Goal: Transaction & Acquisition: Purchase product/service

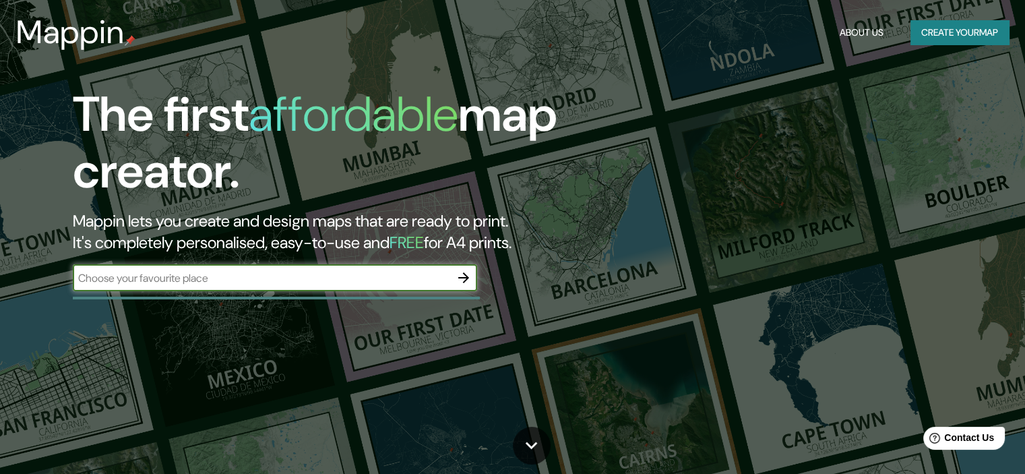
click at [166, 277] on input "text" at bounding box center [261, 277] width 377 height 15
type input "[PERSON_NAME] spain"
click at [463, 276] on icon "button" at bounding box center [463, 277] width 16 height 16
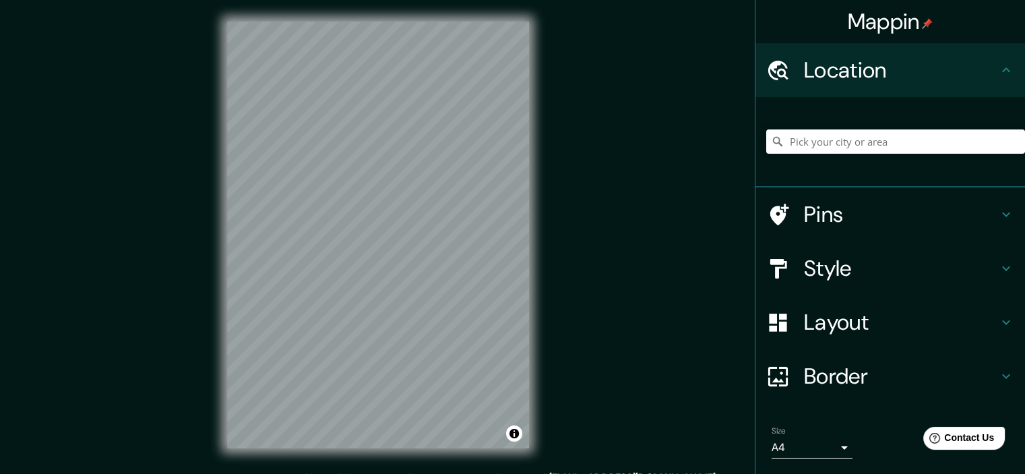
click at [870, 76] on h4 "Location" at bounding box center [901, 70] width 194 height 27
click at [830, 143] on input "Pick your city or area" at bounding box center [895, 141] width 259 height 24
type input "Zamudio, [GEOGRAPHIC_DATA], [GEOGRAPHIC_DATA]"
click at [814, 216] on h4 "Pins" at bounding box center [901, 214] width 194 height 27
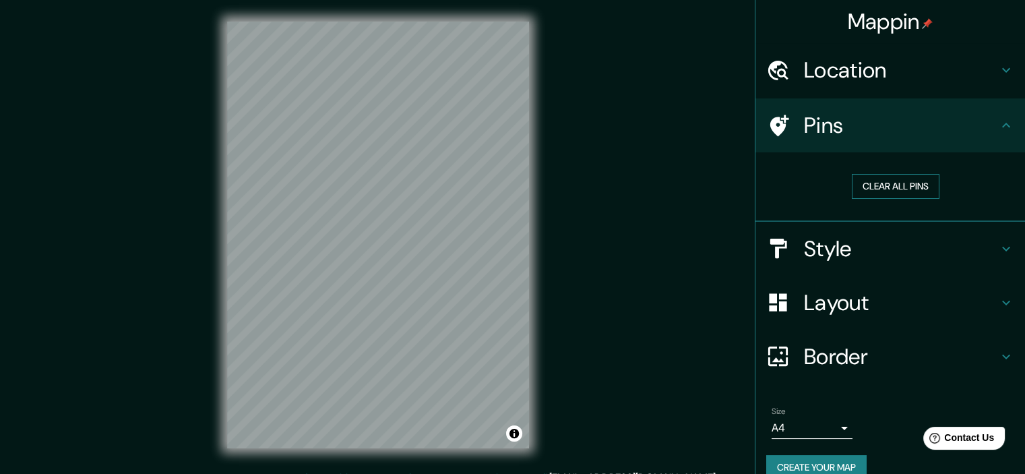
click at [878, 185] on button "Clear all pins" at bounding box center [895, 186] width 88 height 25
click at [879, 186] on button "Clear all pins" at bounding box center [895, 186] width 88 height 25
click at [875, 185] on button "Clear all pins" at bounding box center [895, 186] width 88 height 25
click at [833, 251] on h4 "Style" at bounding box center [901, 248] width 194 height 27
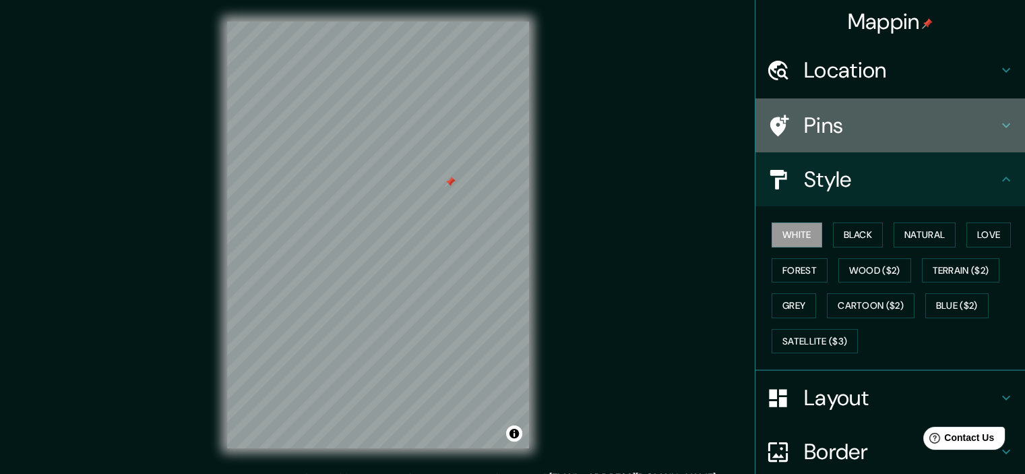
click at [814, 129] on h4 "Pins" at bounding box center [901, 125] width 194 height 27
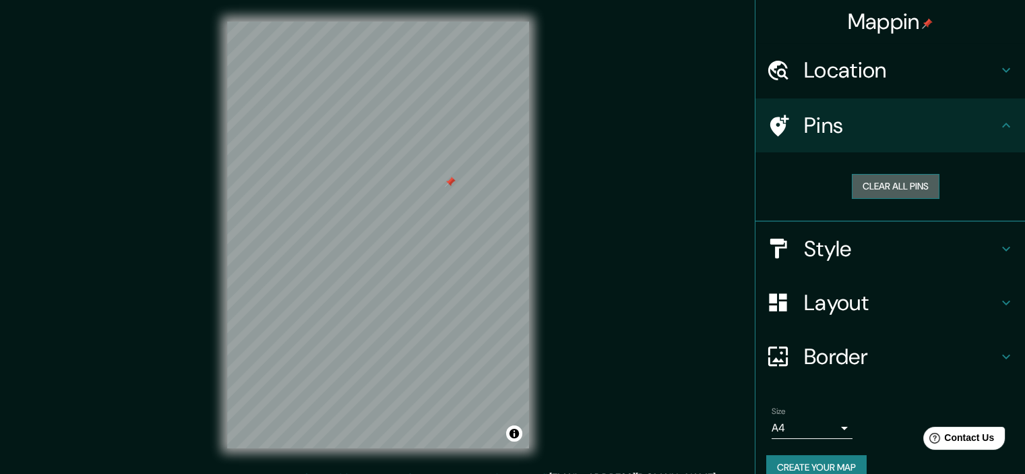
click at [870, 180] on button "Clear all pins" at bounding box center [895, 186] width 88 height 25
click at [829, 252] on h4 "Style" at bounding box center [901, 248] width 194 height 27
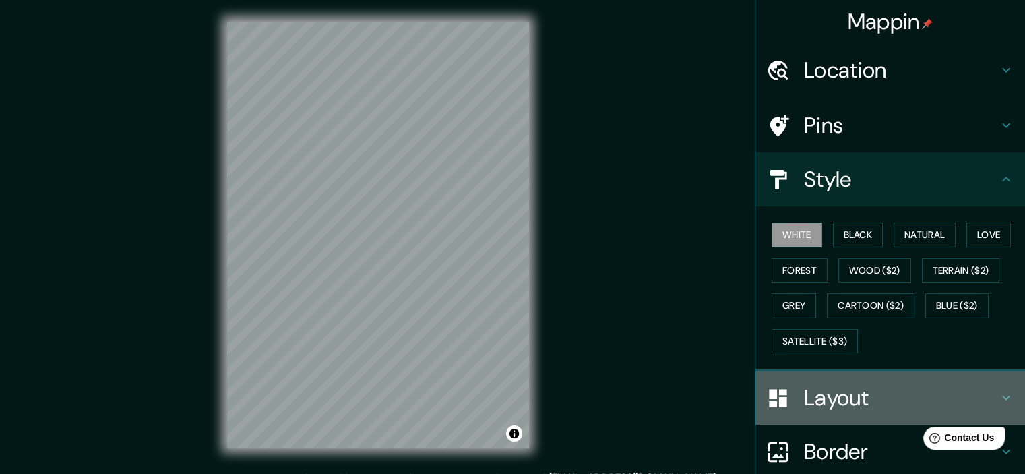
click at [843, 397] on h4 "Layout" at bounding box center [901, 397] width 194 height 27
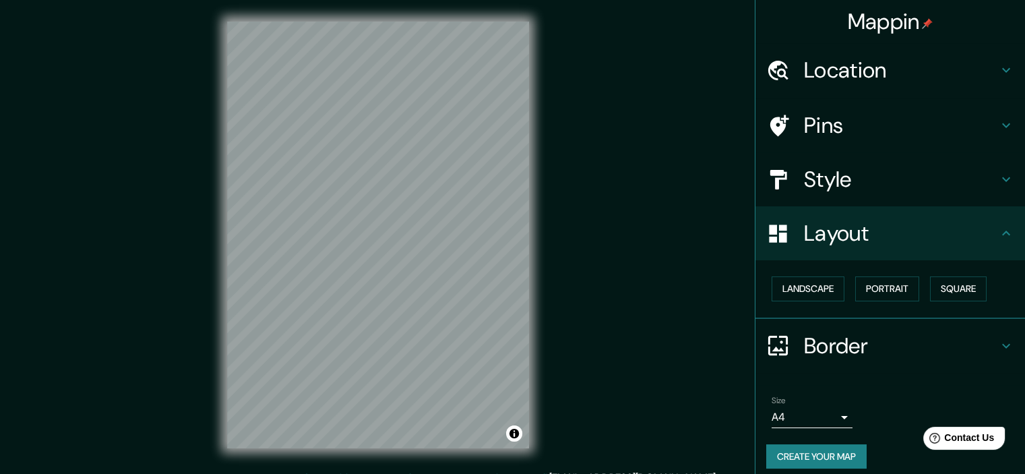
click at [843, 348] on h4 "Border" at bounding box center [901, 345] width 194 height 27
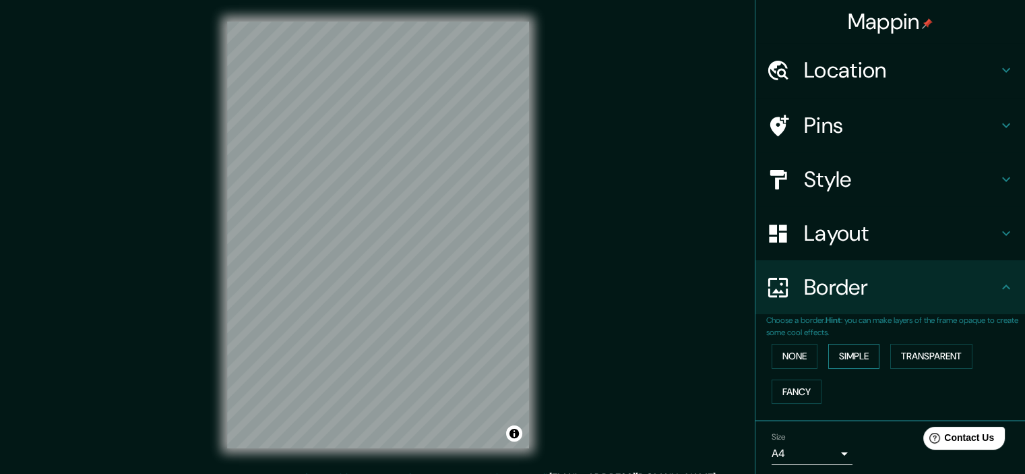
click at [848, 352] on button "Simple" at bounding box center [853, 356] width 51 height 25
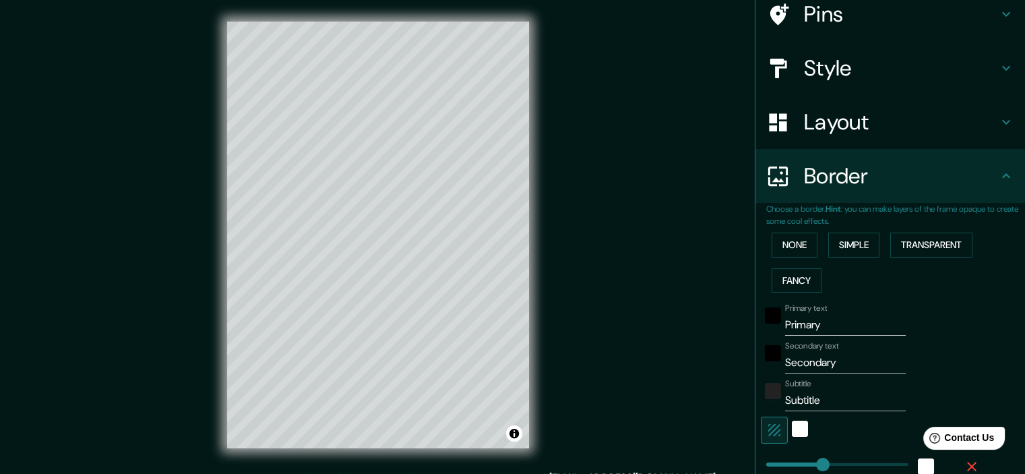
scroll to position [135, 0]
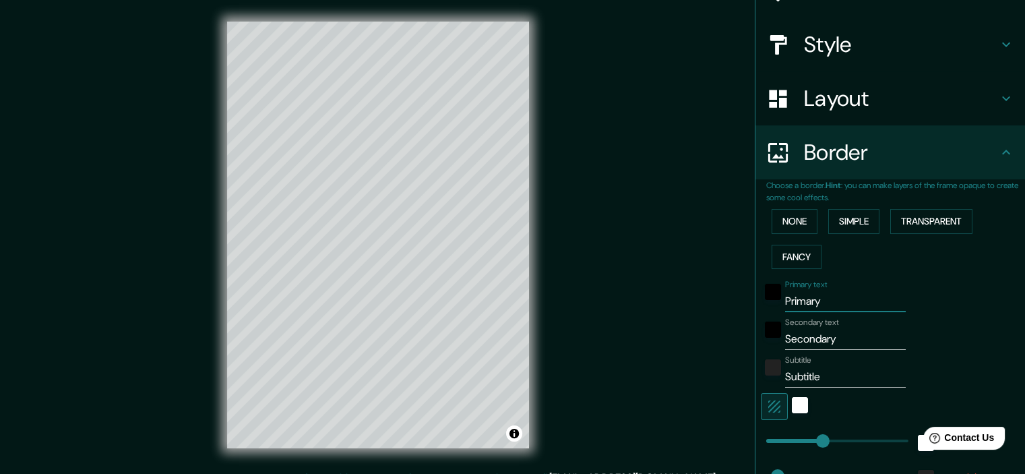
drag, startPoint x: 816, startPoint y: 300, endPoint x: 771, endPoint y: 299, distance: 45.8
click at [771, 299] on div "Primary text Primary" at bounding box center [870, 296] width 221 height 32
type input "Z"
type input "179"
type input "36"
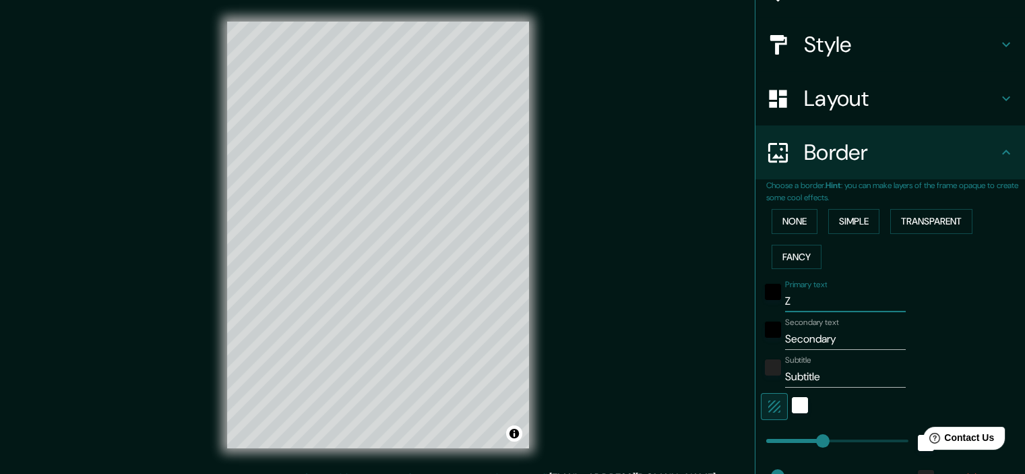
type input "ZA"
type input "179"
type input "36"
type input "ZAM"
type input "179"
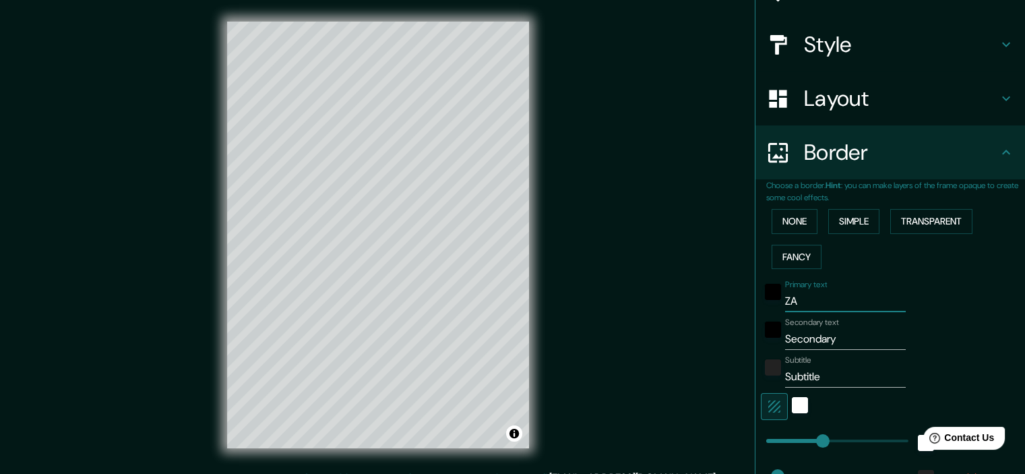
type input "36"
type input "ZAMU"
type input "179"
type input "36"
type input "ZAMUD"
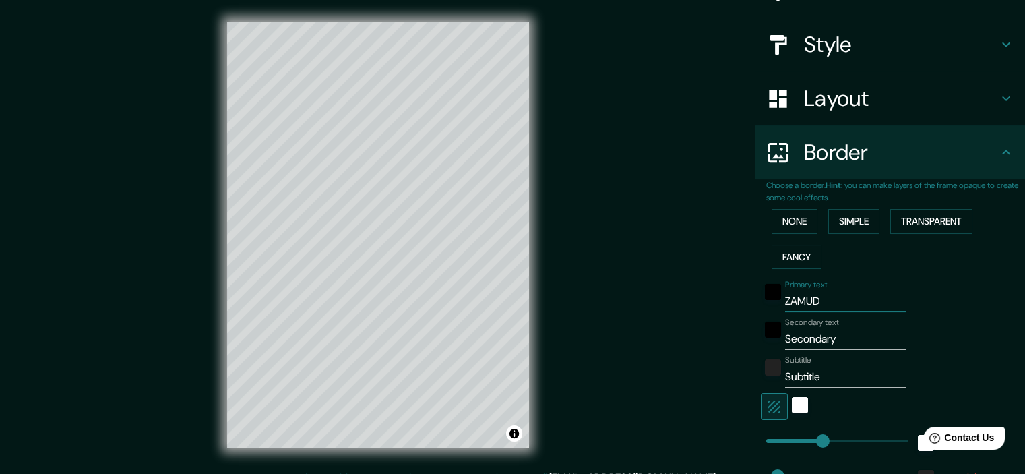
type input "179"
type input "36"
type input "[PERSON_NAME]"
type input "179"
type input "36"
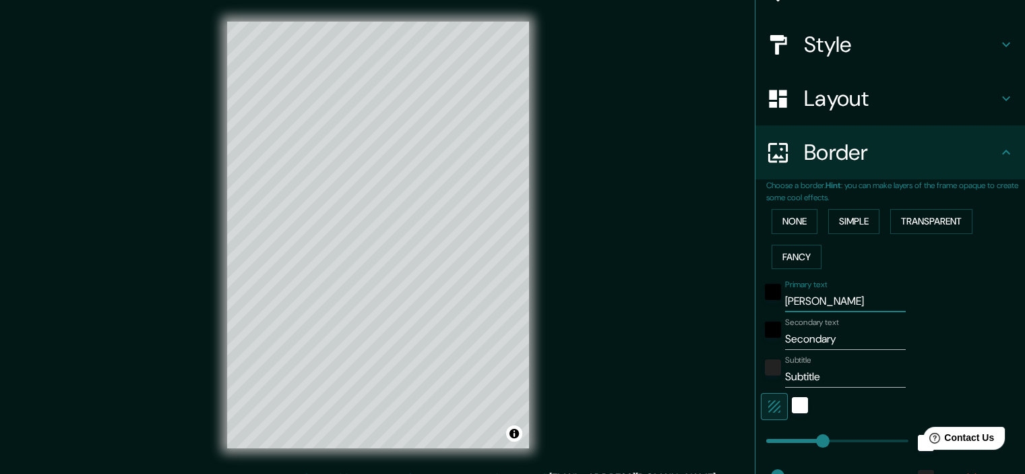
type input "[PERSON_NAME]"
drag, startPoint x: 843, startPoint y: 337, endPoint x: 766, endPoint y: 338, distance: 77.5
click at [766, 338] on div "Secondary text Secondary" at bounding box center [870, 333] width 221 height 32
type input "l"
type input "179"
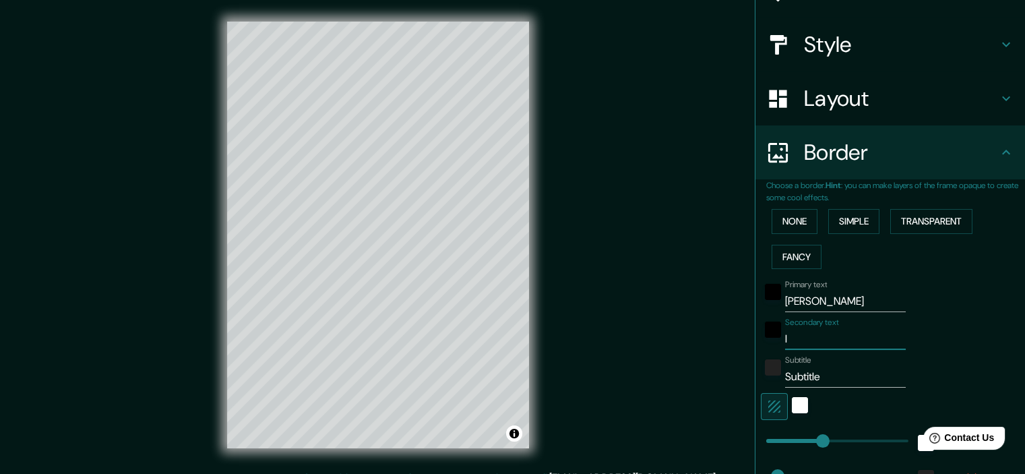
type input "36"
type input "la"
type input "179"
type input "36"
type input "lat"
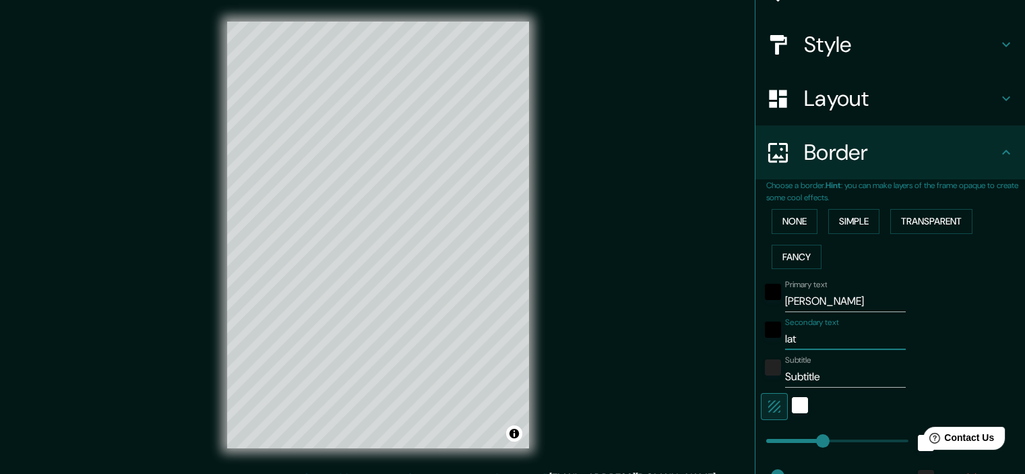
type input "179"
type input "36"
type input "lat"
type input "179"
type input "36"
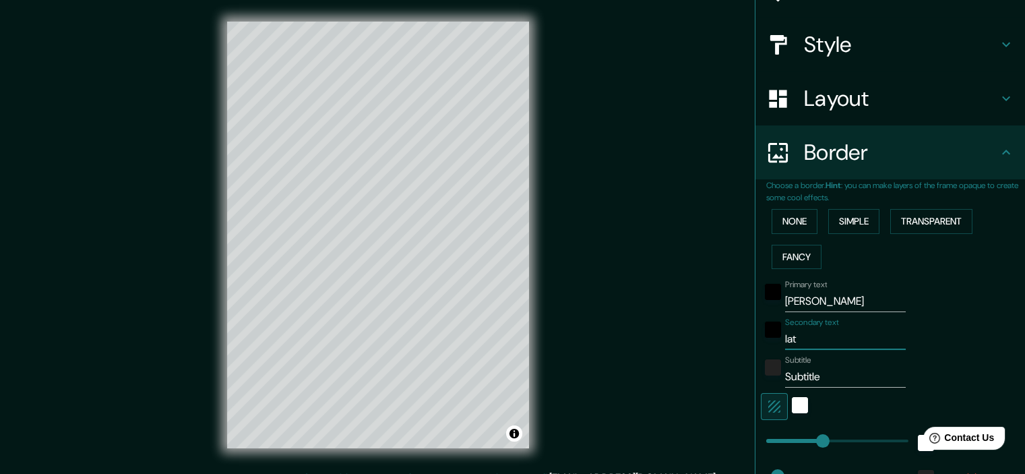
click at [796, 341] on input "lat" at bounding box center [845, 339] width 121 height 22
type input "lat"
type input "179"
type input "36"
type input "la"
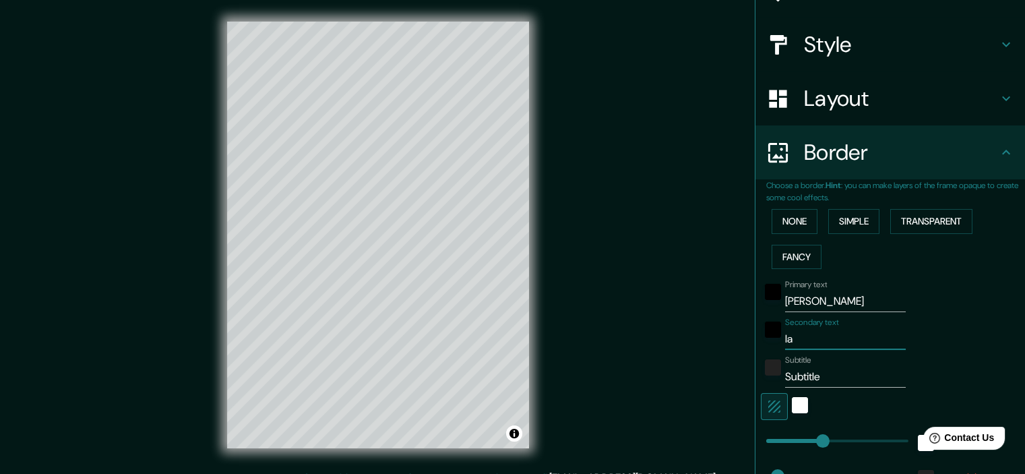
type input "179"
type input "36"
type input "l"
type input "179"
type input "36"
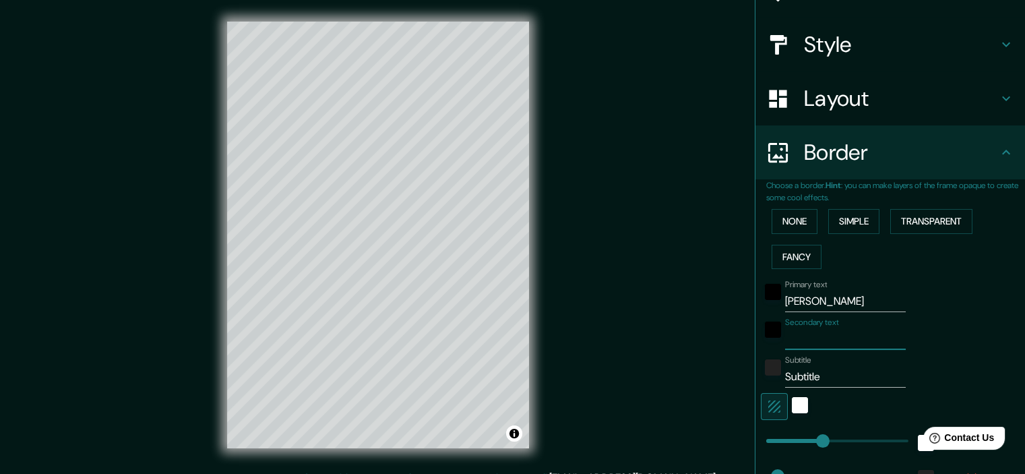
type input "179"
type input "36"
click at [819, 374] on input "Subtitle" at bounding box center [845, 377] width 121 height 22
type input "Subtitl"
type input "179"
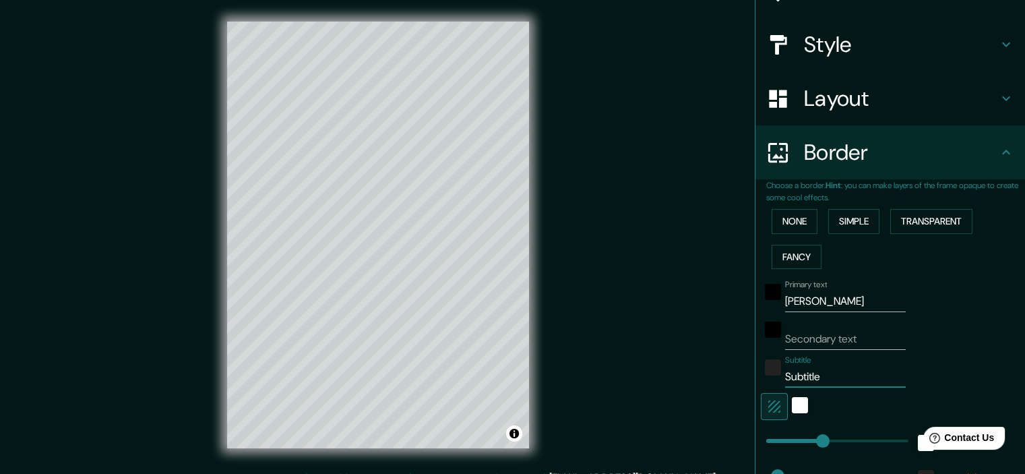
type input "36"
type input "Subtit"
type input "179"
type input "36"
type input "Subti"
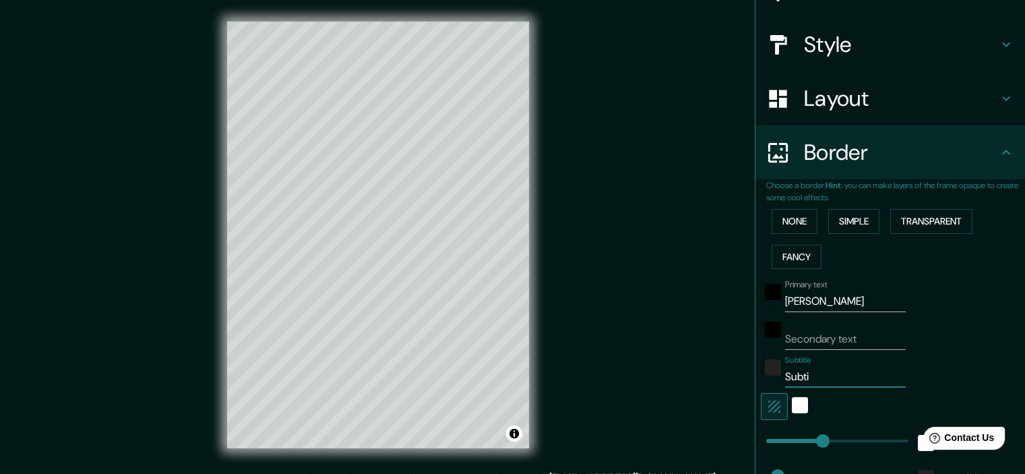
type input "179"
type input "36"
type input "Subt"
type input "179"
type input "36"
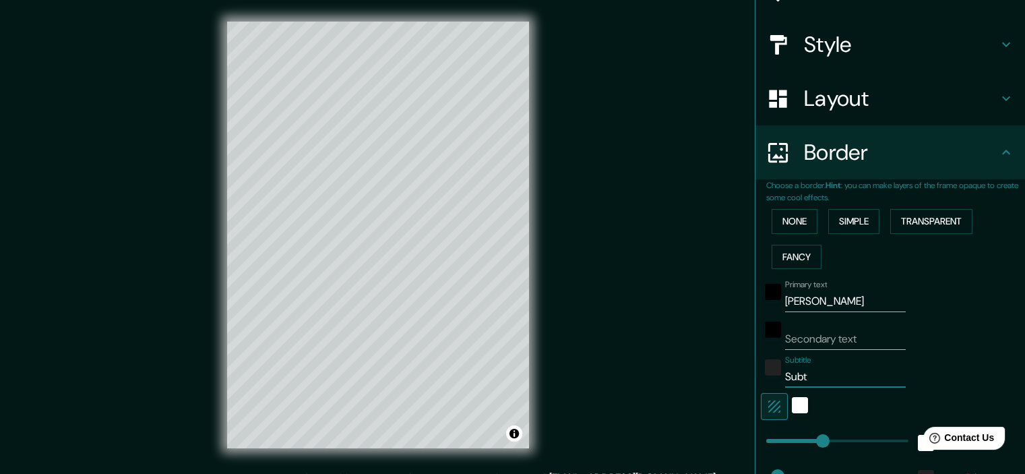
type input "Sub"
type input "179"
type input "36"
type input "Su"
type input "179"
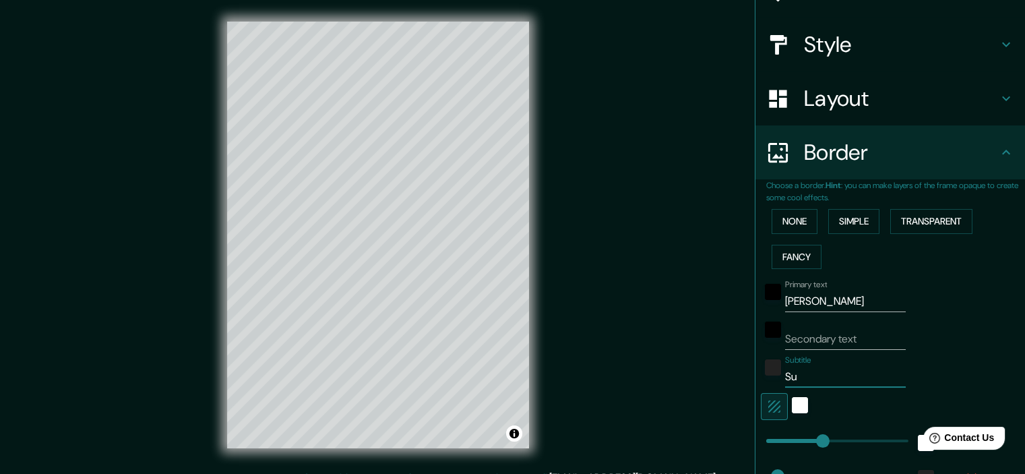
type input "36"
type input "S"
type input "179"
type input "36"
type input "179"
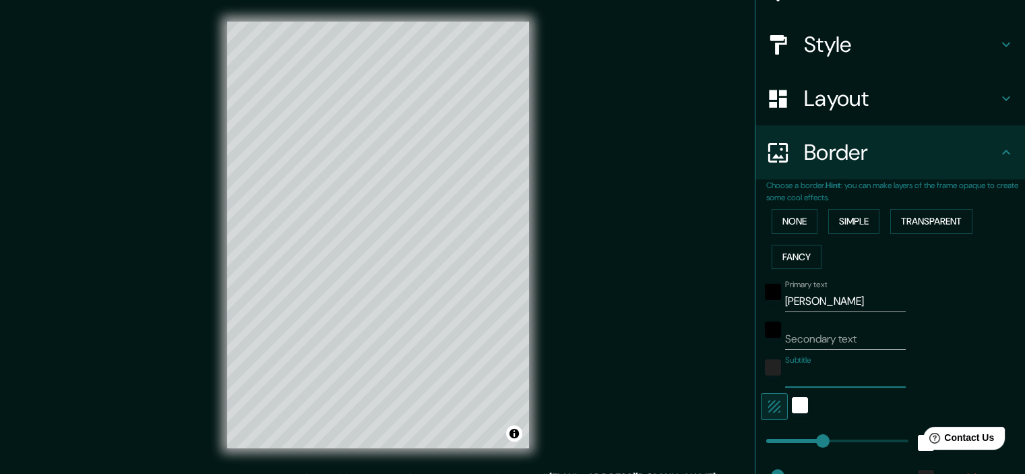
type input "36"
type input "L"
type input "179"
type input "36"
type input "LA"
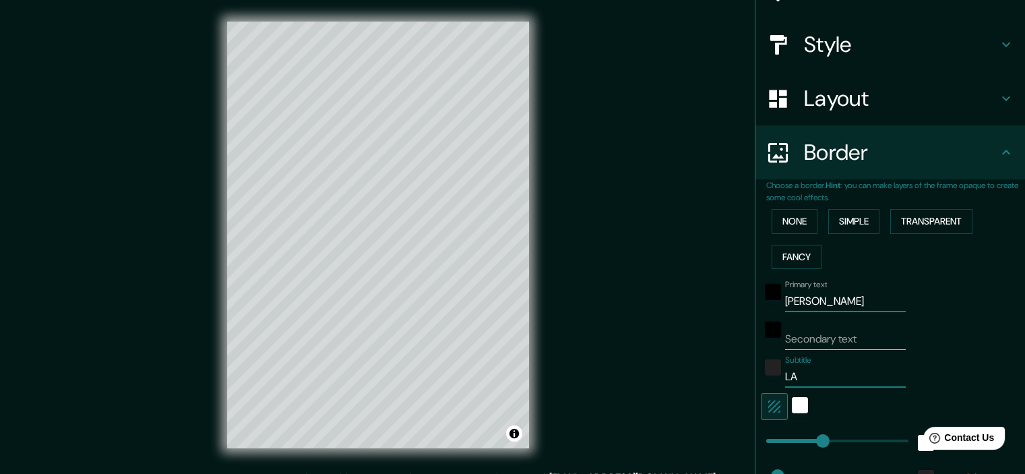
type input "179"
type input "36"
type input "LAT"
type input "179"
type input "36"
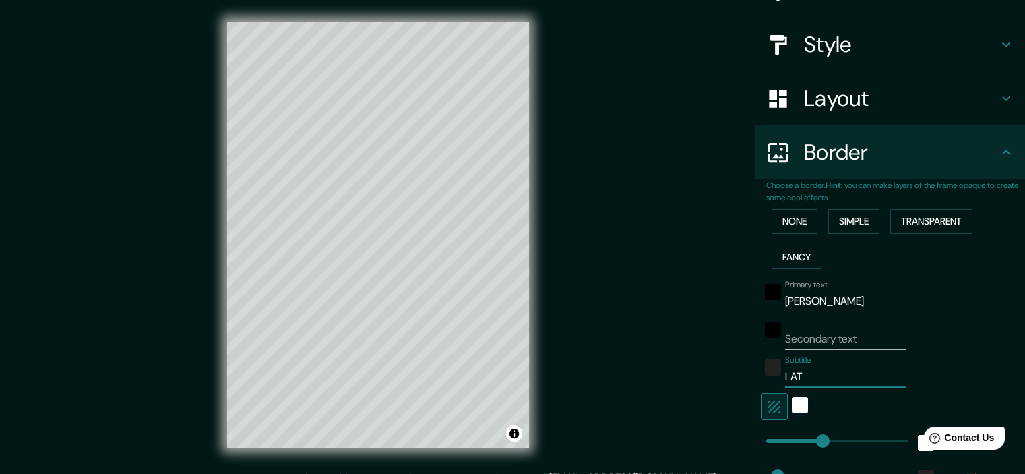
type input "LAT"
type input "179"
type input "36"
click at [803, 375] on input "LAT" at bounding box center [845, 377] width 121 height 22
type input "LAT 4"
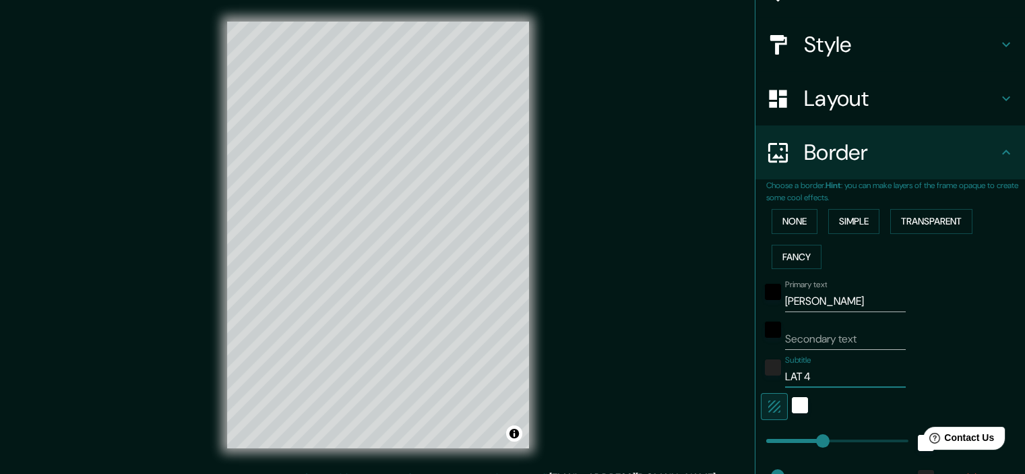
type input "179"
type input "36"
type input "LAT 43"
type input "179"
type input "36"
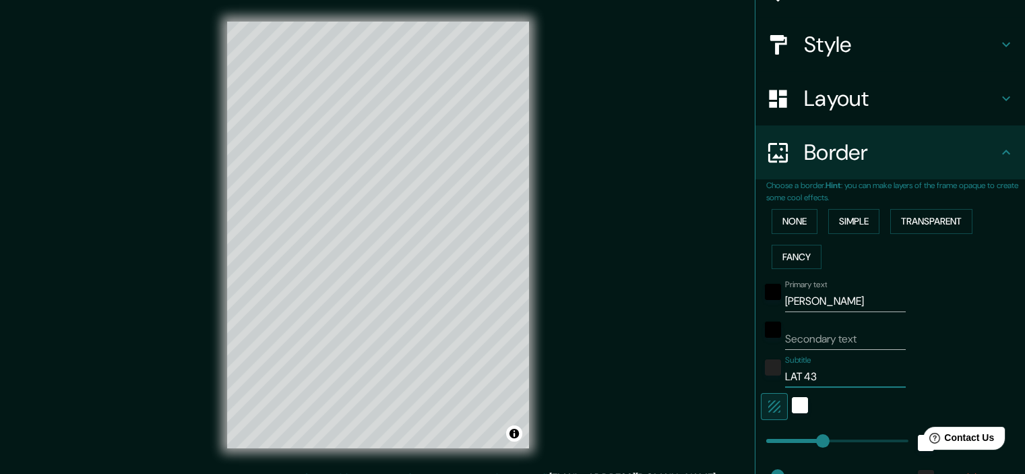
type input "LAT 43."
type input "179"
type input "36"
type input "LAT 43.2"
type input "179"
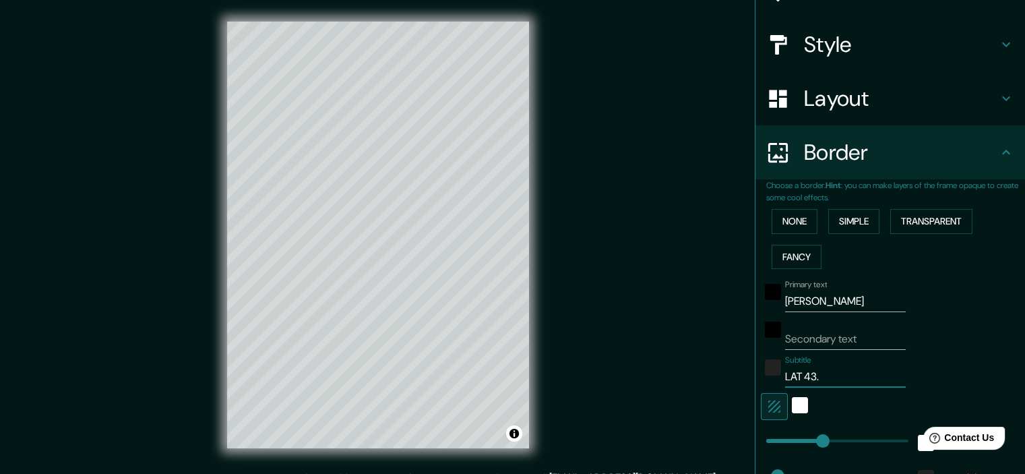
type input "36"
type input "LAT 43.288"
type input "179"
type input "36"
type input "LAT 43.2883"
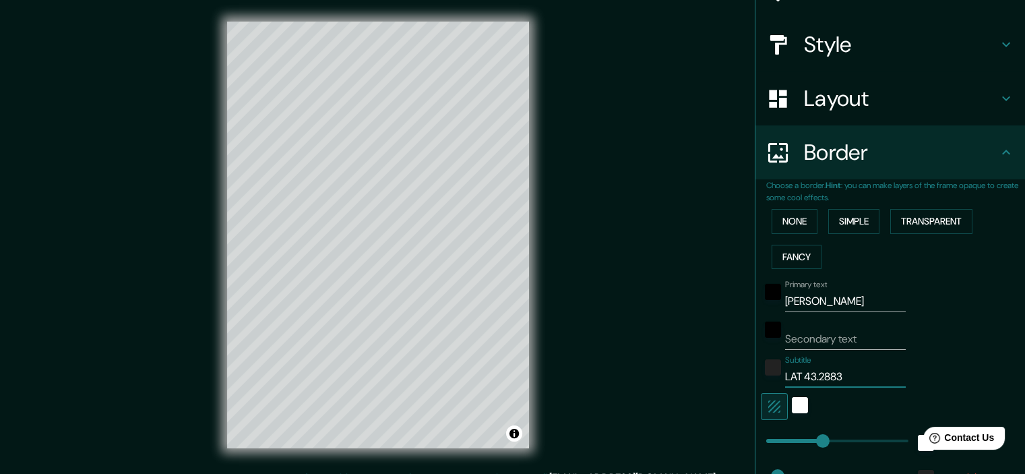
type input "179"
type input "36"
type input "LAT 43.28836"
type input "179"
type input "36"
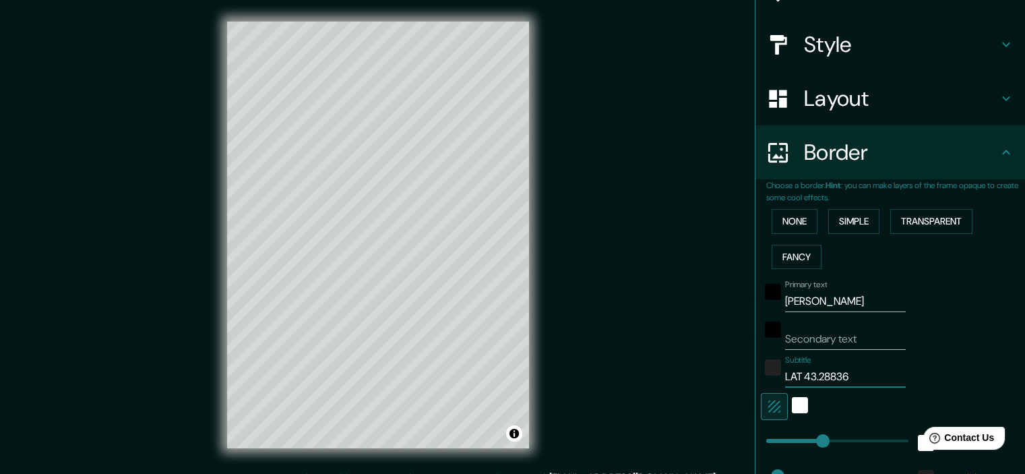
type input "LAT 43.28836"
type input "179"
type input "36"
type input "LAT 43.28836 L"
type input "179"
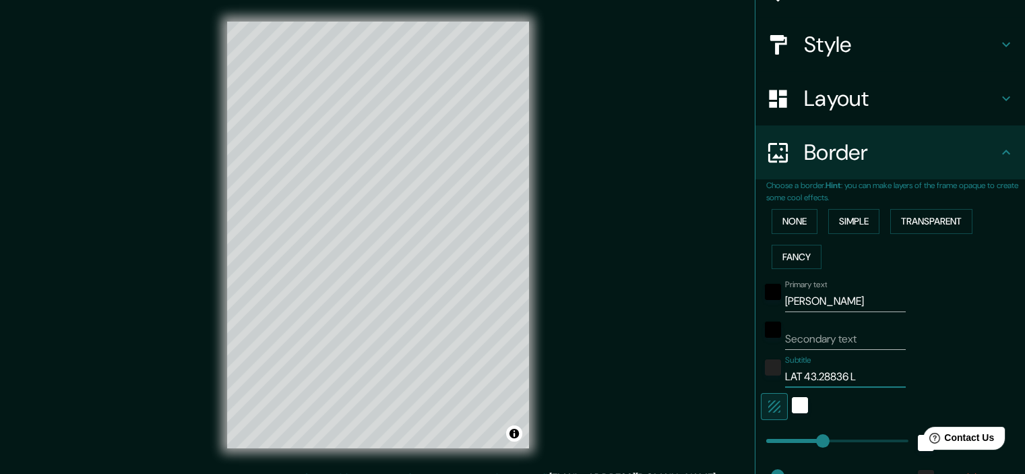
type input "36"
type input "LAT 43.28836 LO"
type input "179"
type input "36"
type input "LAT 43.28836 LON"
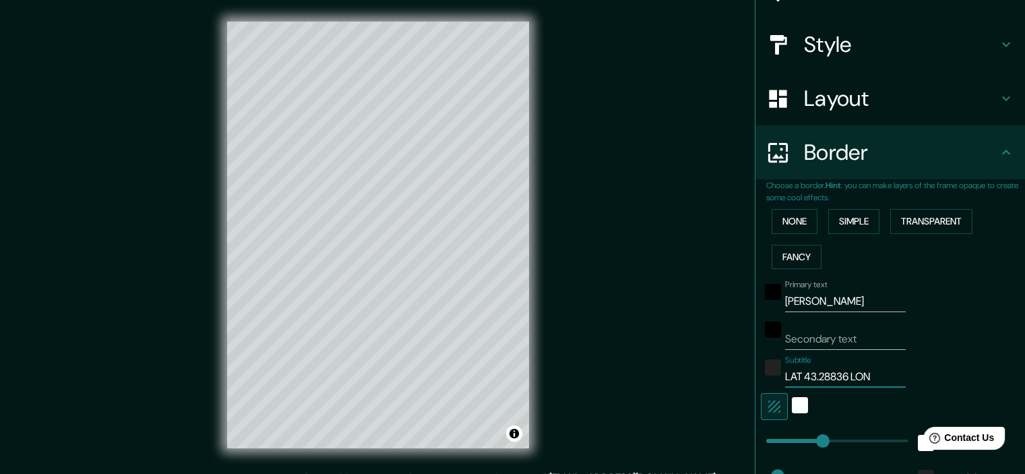
type input "179"
type input "36"
type input "LAT 43.28836 LONG"
type input "179"
type input "36"
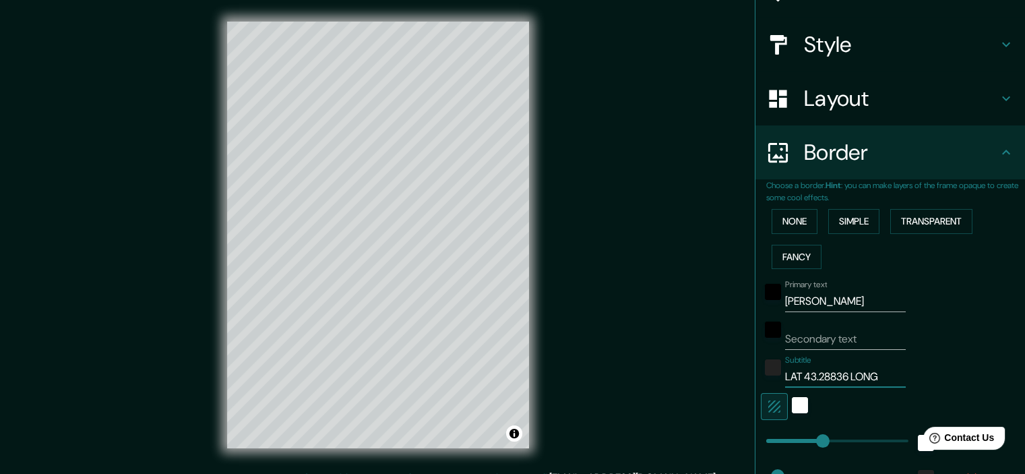
type input "LAT 43.28836 LONG"
type input "179"
type input "36"
type input "LAT 43.28836 LONG -"
type input "179"
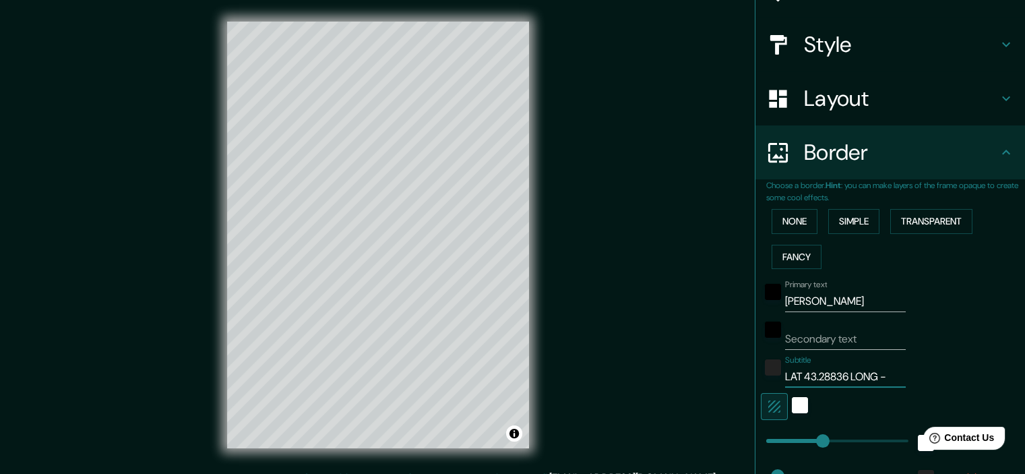
type input "36"
type input "[GEOGRAPHIC_DATA]"
type input "179"
type input "36"
type input "[GEOGRAPHIC_DATA]."
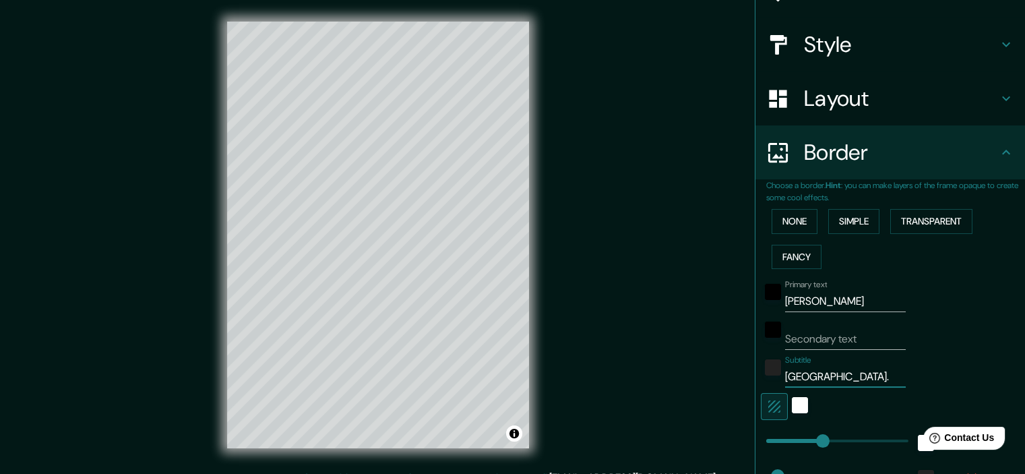
type input "179"
type input "36"
type input "LAT 43.28836 LONG -2.8"
type input "179"
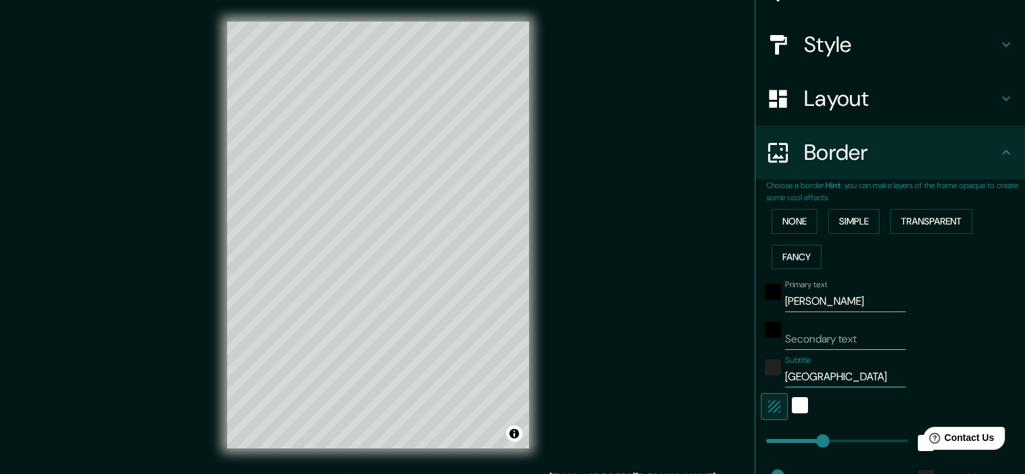
type input "36"
type input "LAT 43.28836 LONG -2.85"
type input "179"
type input "36"
type input "LAT 43.28836 LONG -2.858"
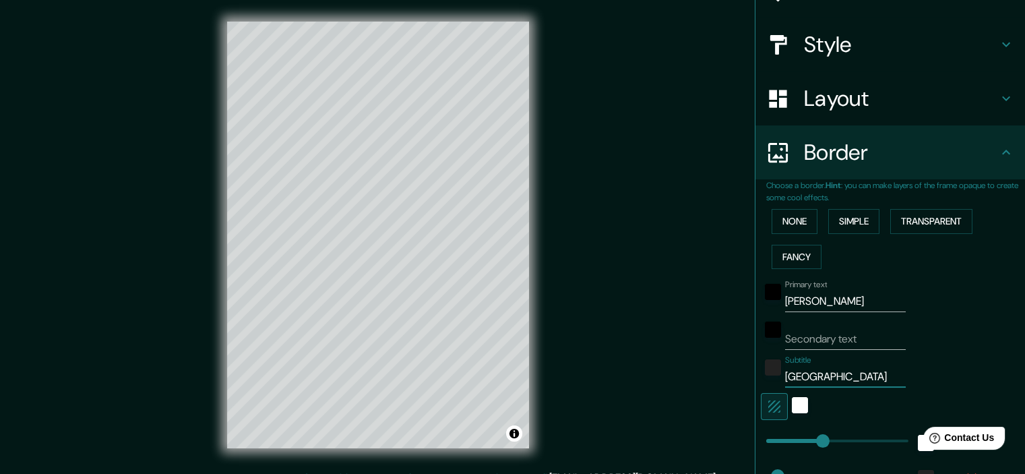
type input "179"
type input "36"
type input "LAT 43.28836 LONG -2.8589"
type input "179"
type input "36"
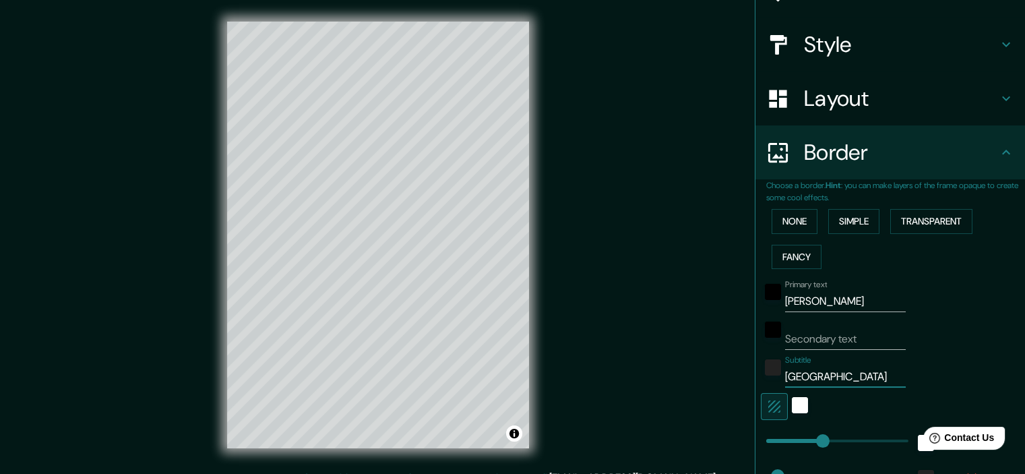
type input "[GEOGRAPHIC_DATA]"
type input "179"
type input "36"
type input "[GEOGRAPHIC_DATA]"
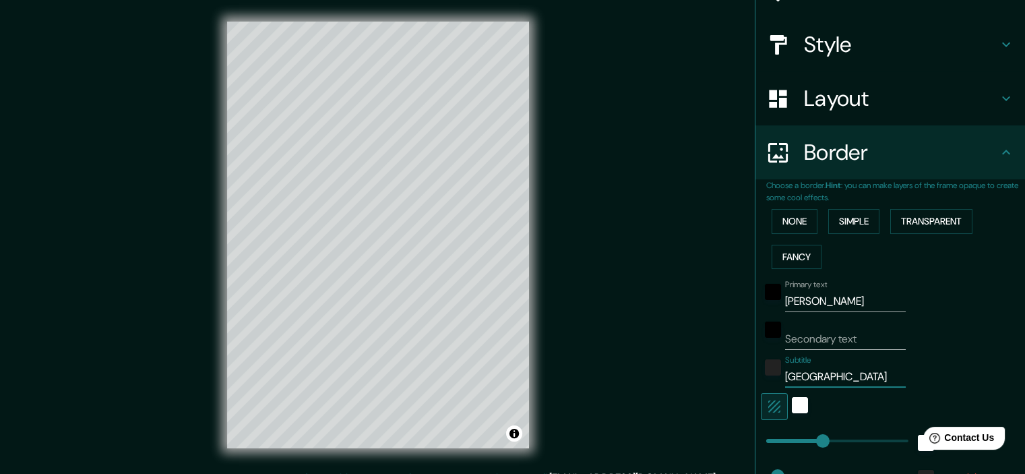
click at [676, 199] on div "Mappin Location Zamudio, Vizcaya, España Zamudio Vizcaya, España Zamudio Chimba…" at bounding box center [512, 245] width 1025 height 491
click at [789, 256] on button "Fancy" at bounding box center [796, 257] width 50 height 25
click at [782, 221] on button "None" at bounding box center [794, 221] width 46 height 25
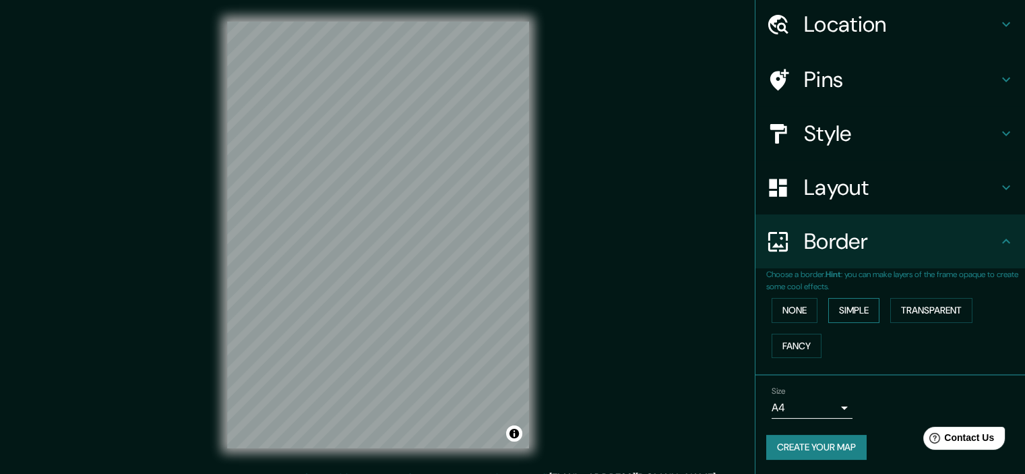
click at [837, 305] on button "Simple" at bounding box center [853, 310] width 51 height 25
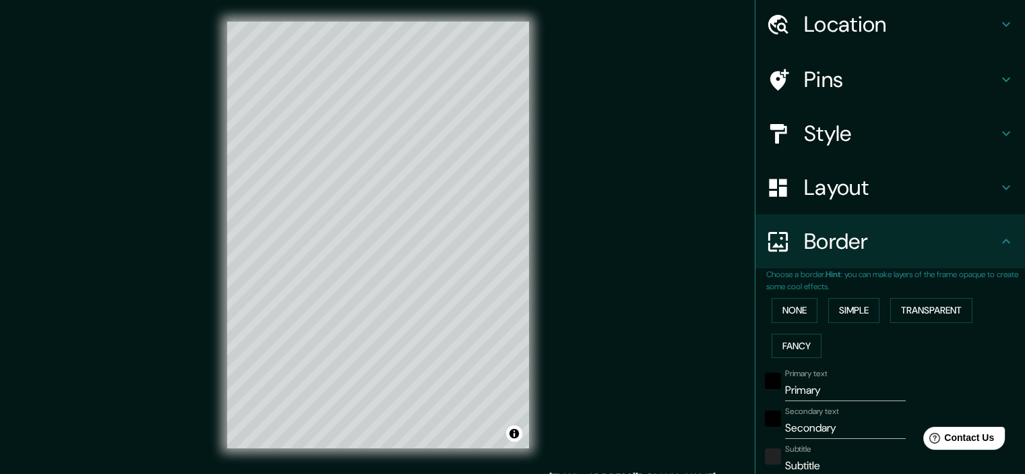
scroll to position [17, 0]
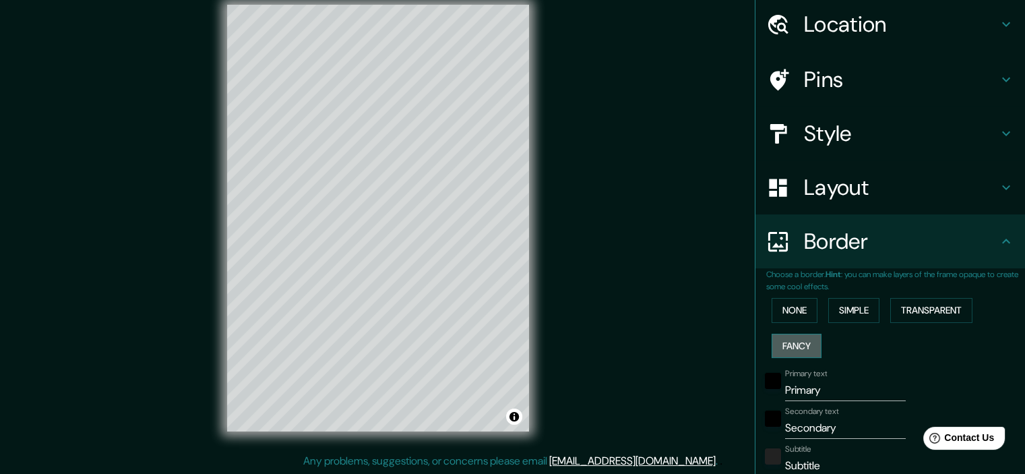
click at [789, 343] on button "Fancy" at bounding box center [796, 345] width 50 height 25
click at [919, 304] on button "Transparent" at bounding box center [931, 310] width 82 height 25
click at [846, 309] on button "Simple" at bounding box center [853, 310] width 51 height 25
click at [515, 414] on button "Toggle attribution" at bounding box center [514, 416] width 16 height 16
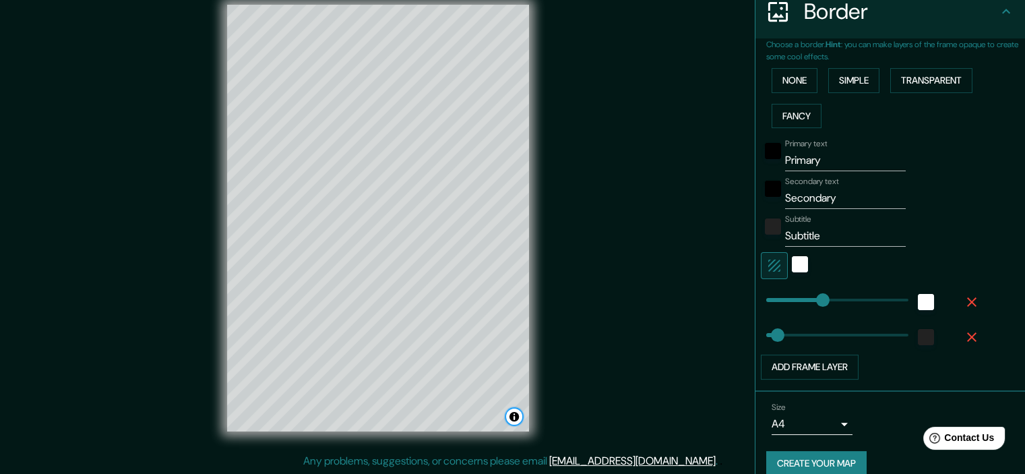
scroll to position [291, 0]
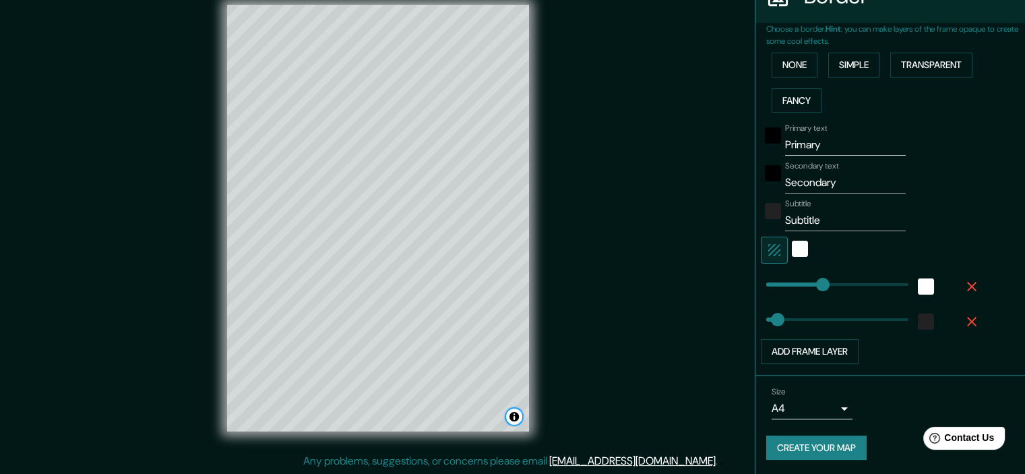
type input "36"
click at [825, 348] on button "Add frame layer" at bounding box center [809, 351] width 98 height 25
type input "179"
type input "36"
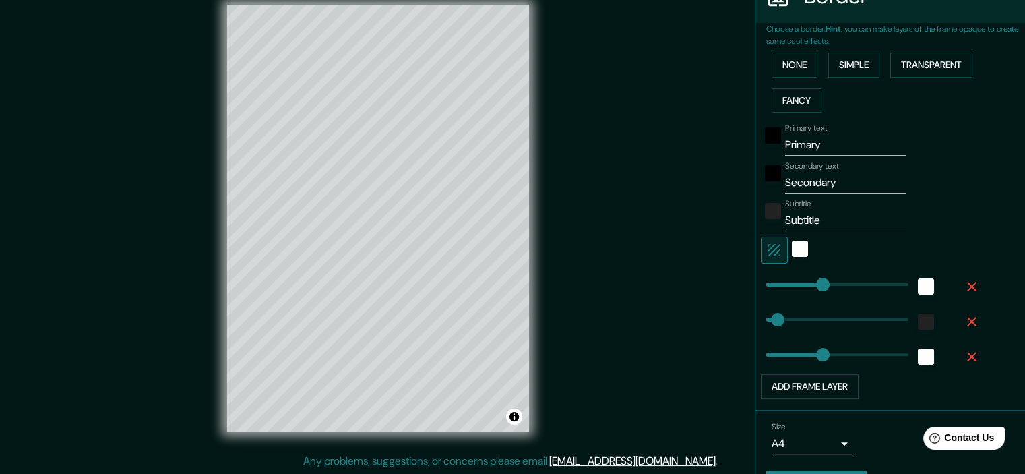
type input "179"
click at [805, 383] on button "Add frame layer" at bounding box center [809, 386] width 98 height 25
type input "179"
type input "36"
type input "179"
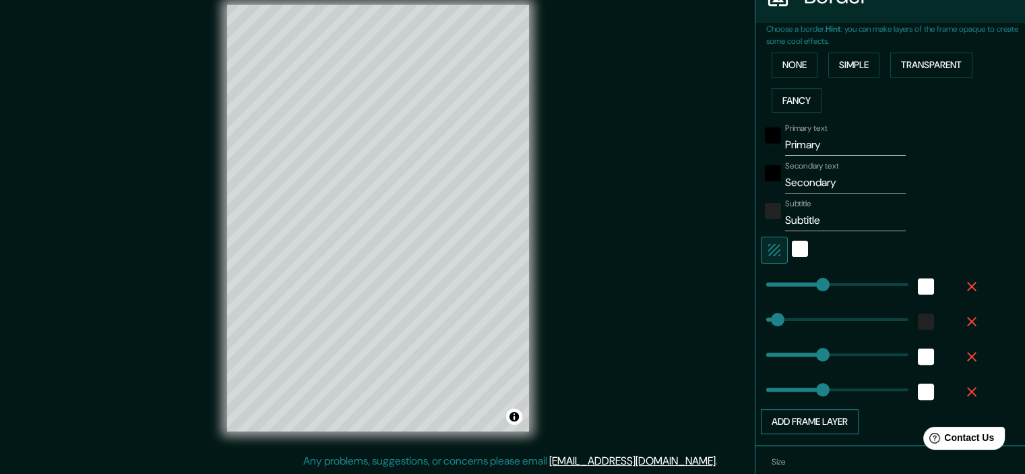
type input "179"
click at [812, 422] on button "Add frame layer" at bounding box center [809, 421] width 98 height 25
type input "179"
type input "36"
type input "179"
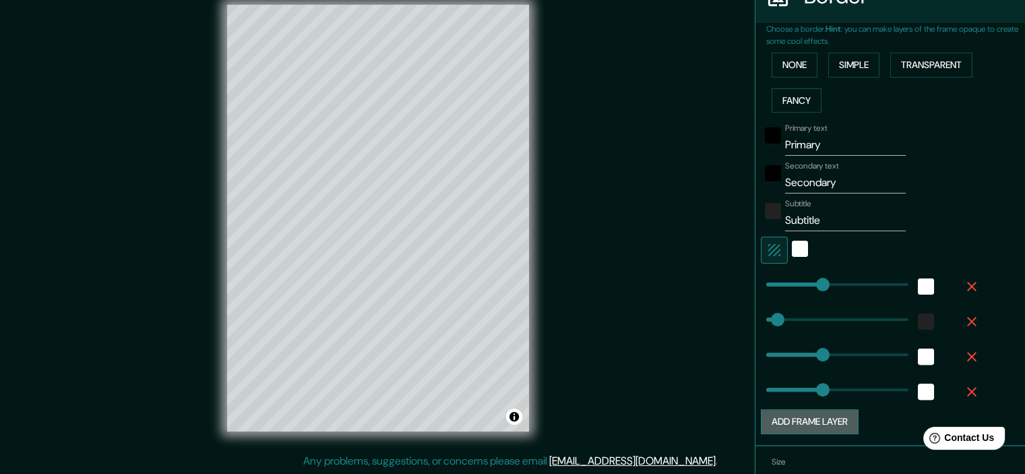
type input "179"
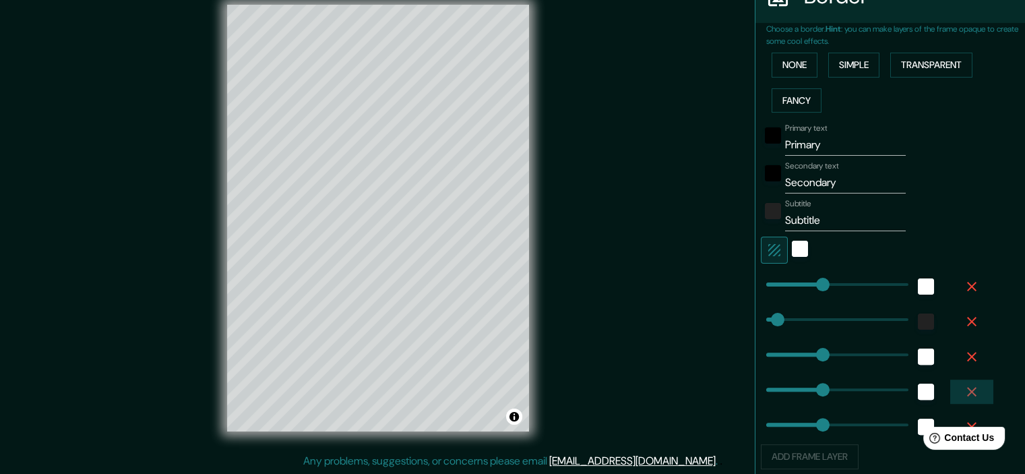
click at [967, 389] on icon "button" at bounding box center [971, 391] width 9 height 9
type input "179"
type input "36"
type input "179"
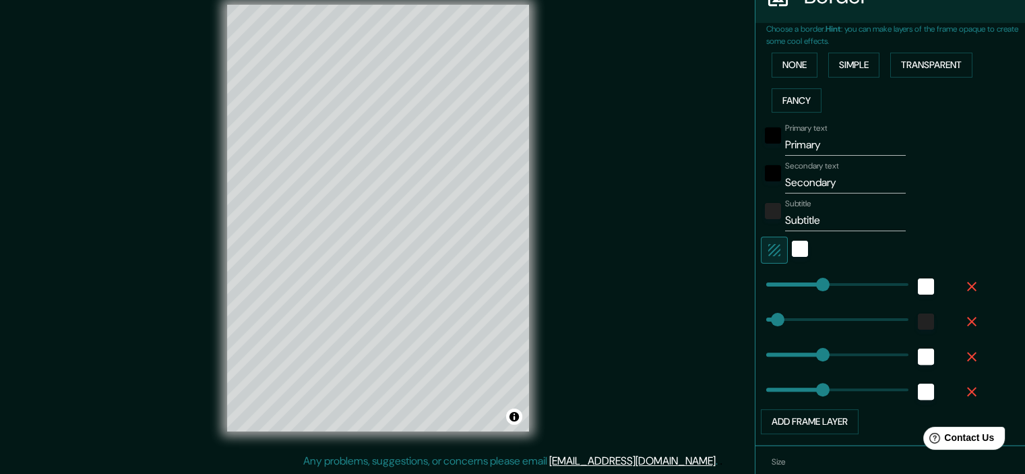
click at [963, 358] on icon "button" at bounding box center [971, 356] width 16 height 16
type input "179"
type input "36"
type input "179"
click at [964, 355] on icon "button" at bounding box center [971, 356] width 16 height 16
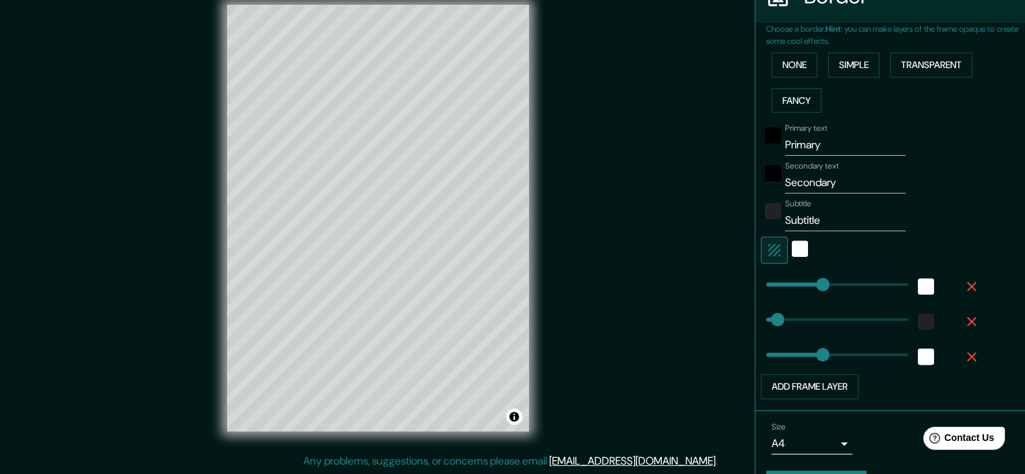
type input "179"
type input "36"
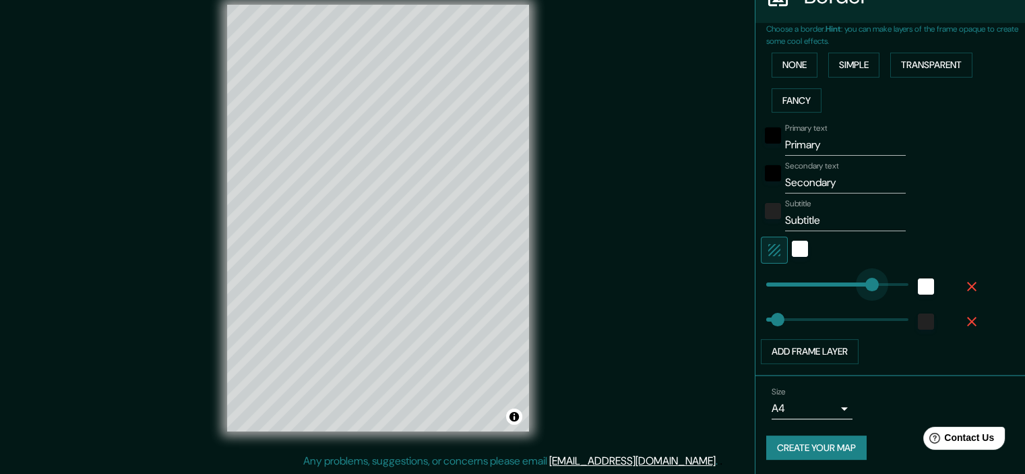
type input "354"
drag, startPoint x: 813, startPoint y: 282, endPoint x: 868, endPoint y: 282, distance: 54.6
type input "36"
type input "122"
drag, startPoint x: 868, startPoint y: 282, endPoint x: 793, endPoint y: 283, distance: 74.1
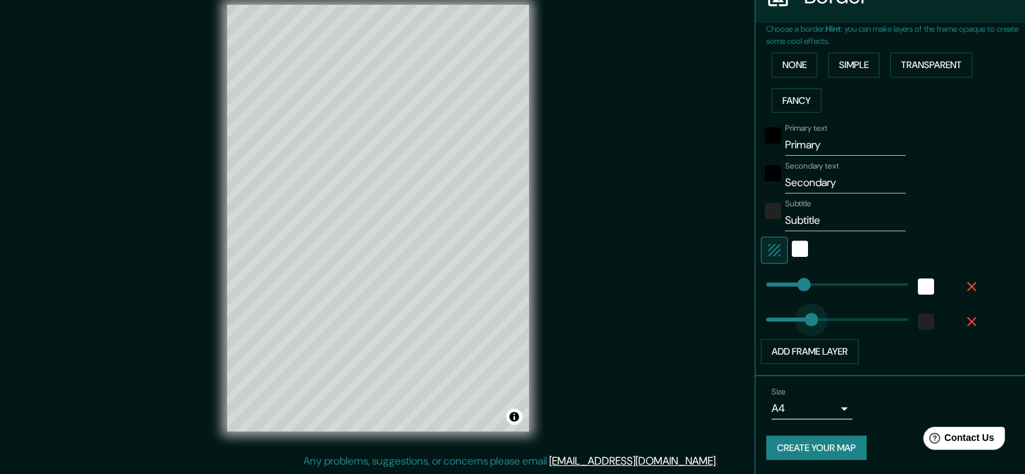
type input "148"
drag, startPoint x: 784, startPoint y: 318, endPoint x: 803, endPoint y: 318, distance: 18.9
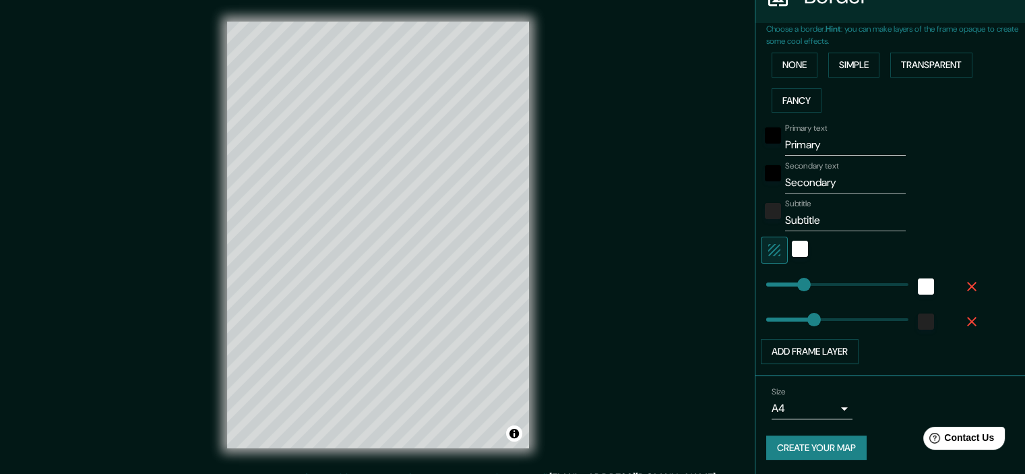
scroll to position [17, 0]
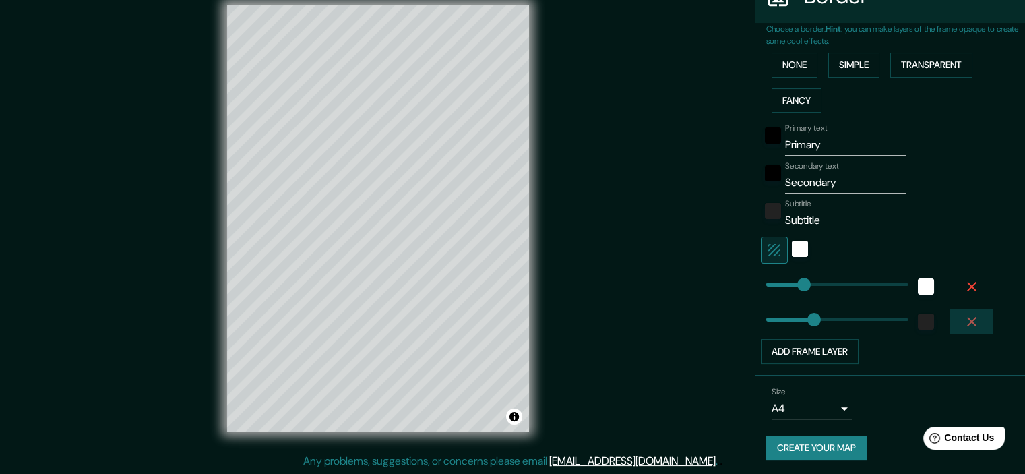
click at [963, 320] on icon "button" at bounding box center [971, 321] width 16 height 16
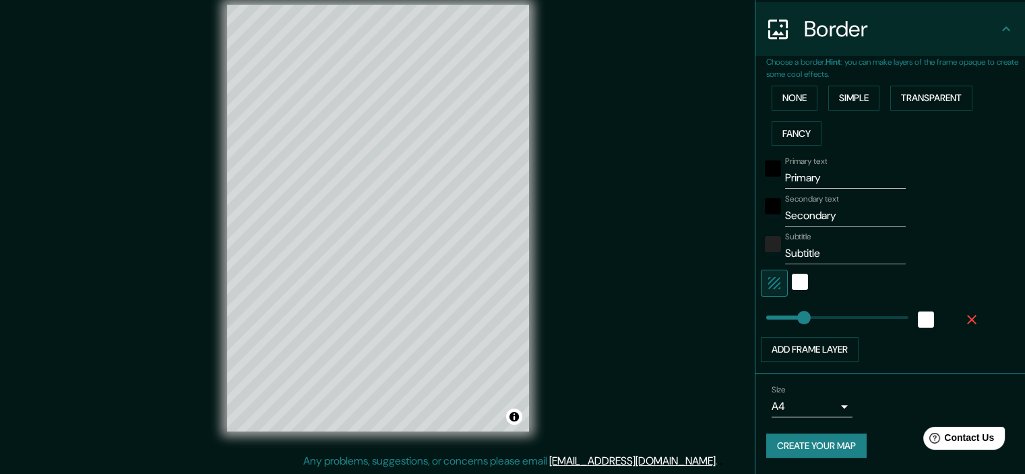
scroll to position [256, 0]
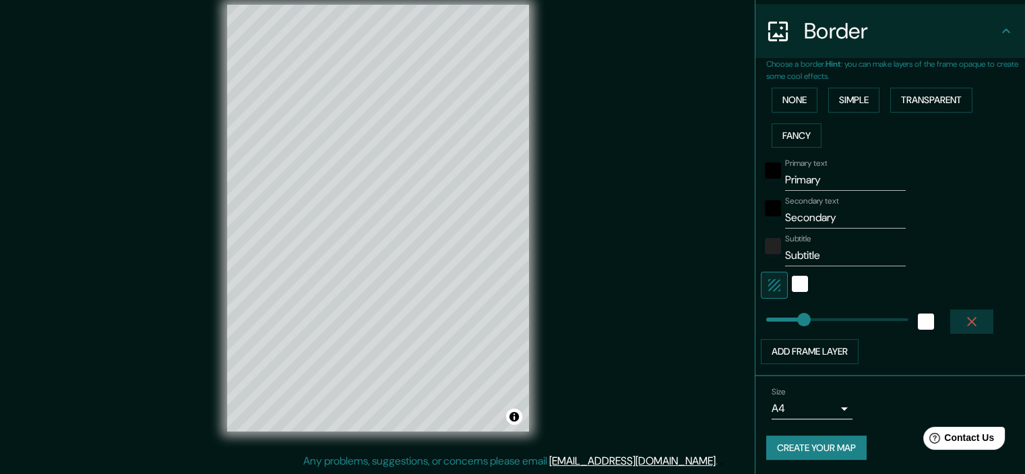
click at [967, 321] on icon "button" at bounding box center [971, 321] width 9 height 9
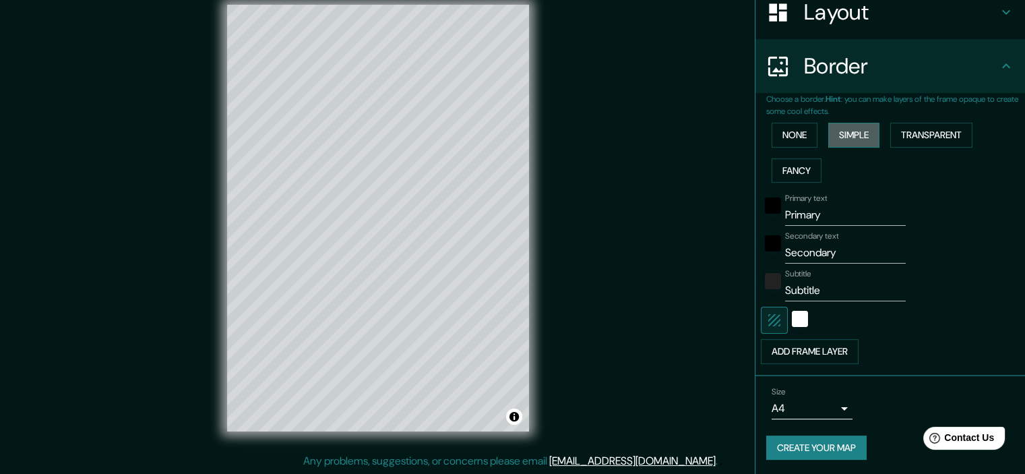
click at [841, 133] on button "Simple" at bounding box center [853, 135] width 51 height 25
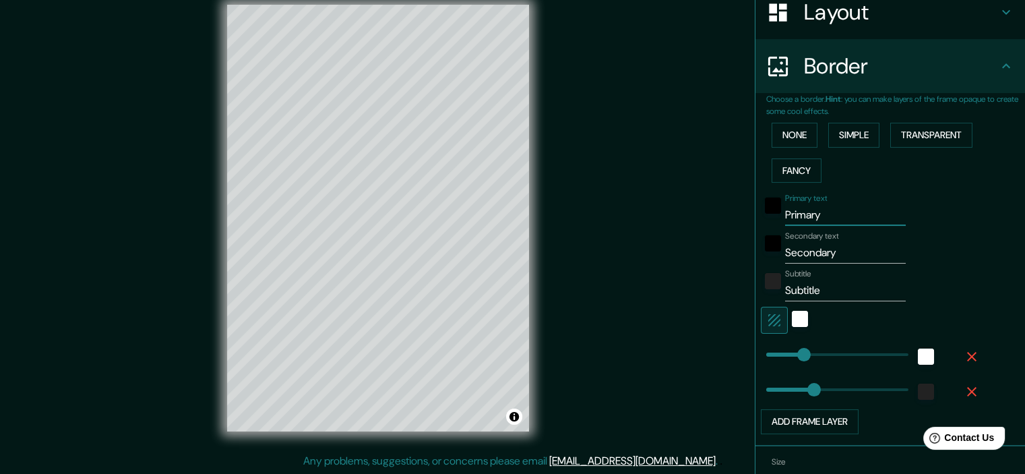
drag, startPoint x: 818, startPoint y: 215, endPoint x: 769, endPoint y: 215, distance: 48.5
click at [769, 215] on div "Primary text Primary" at bounding box center [870, 209] width 221 height 32
click at [796, 212] on input "ZANUDIO" at bounding box center [845, 215] width 121 height 22
type input "[PERSON_NAME]"
drag, startPoint x: 818, startPoint y: 294, endPoint x: 773, endPoint y: 289, distance: 44.8
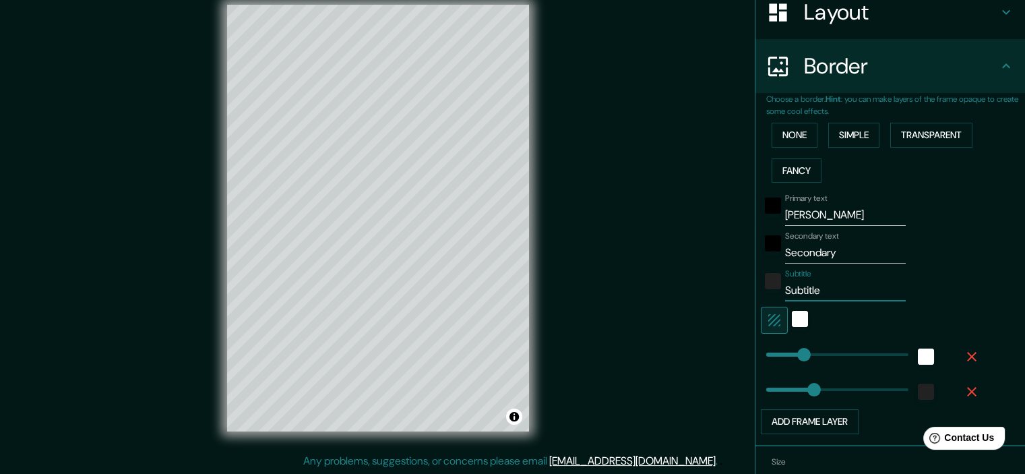
click at [773, 289] on div "Subtitle Subtitle" at bounding box center [870, 285] width 221 height 32
type input "LAT 43.28836 LONG -2.85896"
drag, startPoint x: 833, startPoint y: 253, endPoint x: 754, endPoint y: 253, distance: 78.1
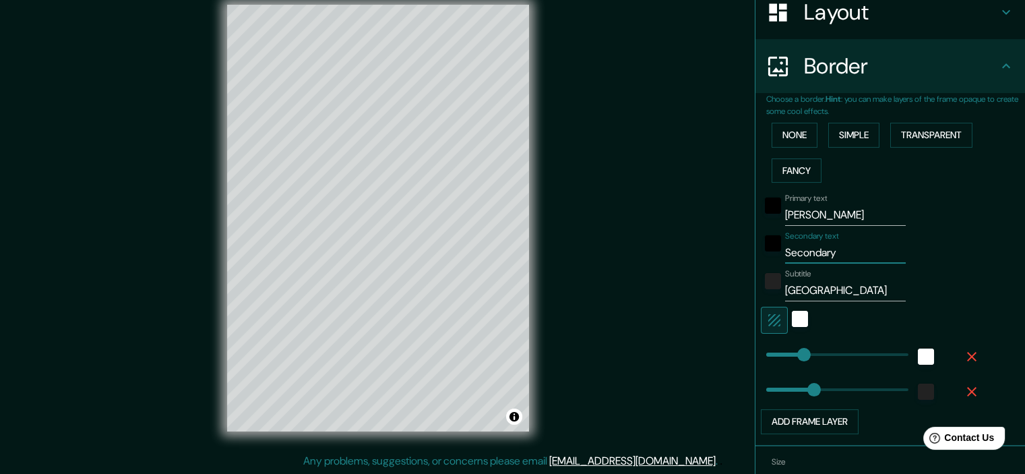
click at [760, 253] on div "Secondary text Secondary" at bounding box center [870, 247] width 221 height 32
click at [765, 280] on div "color-222222" at bounding box center [773, 281] width 16 height 16
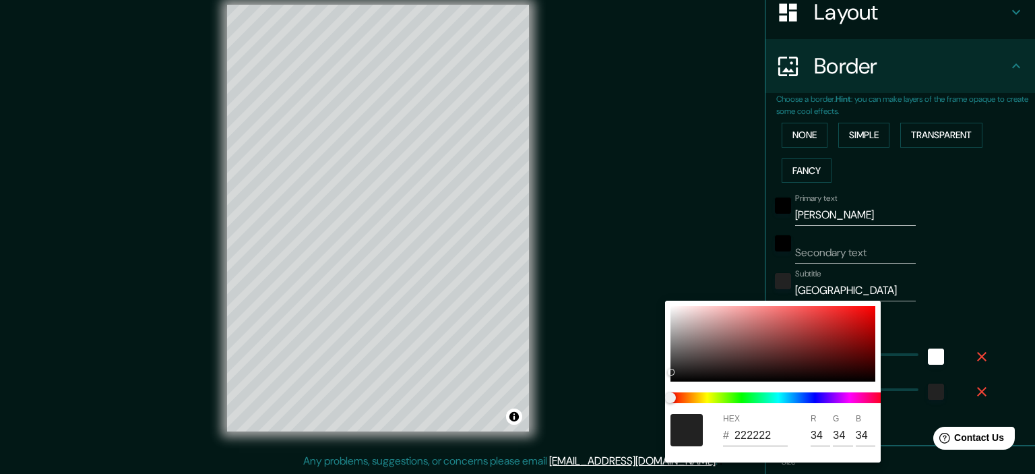
click at [687, 430] on div at bounding box center [686, 430] width 32 height 32
type input "0D0D0D"
type input "13"
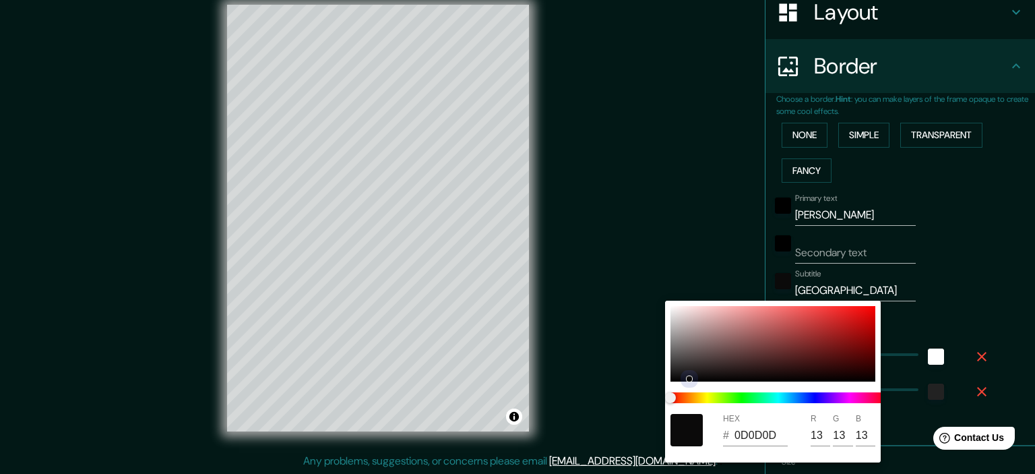
type input "0B0A0A"
type input "11"
type input "10"
type input "111111"
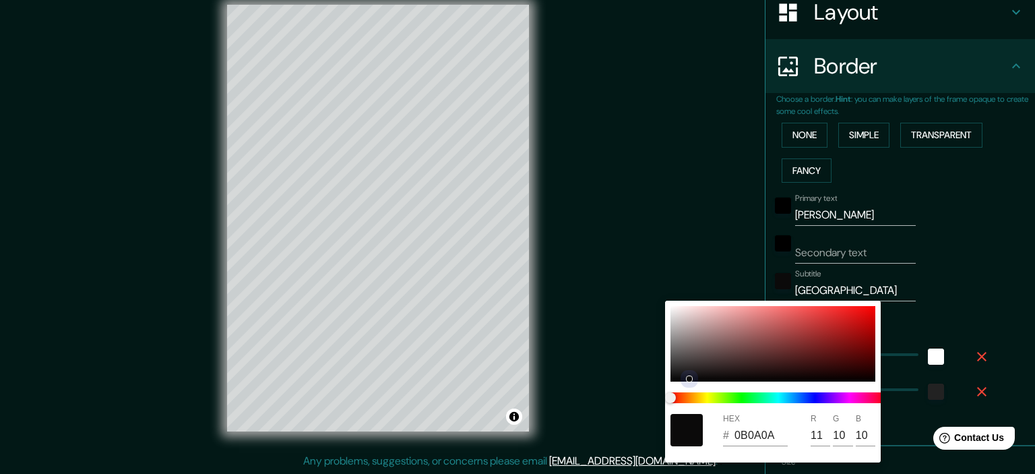
type input "17"
type input "0D0C0C"
type input "13"
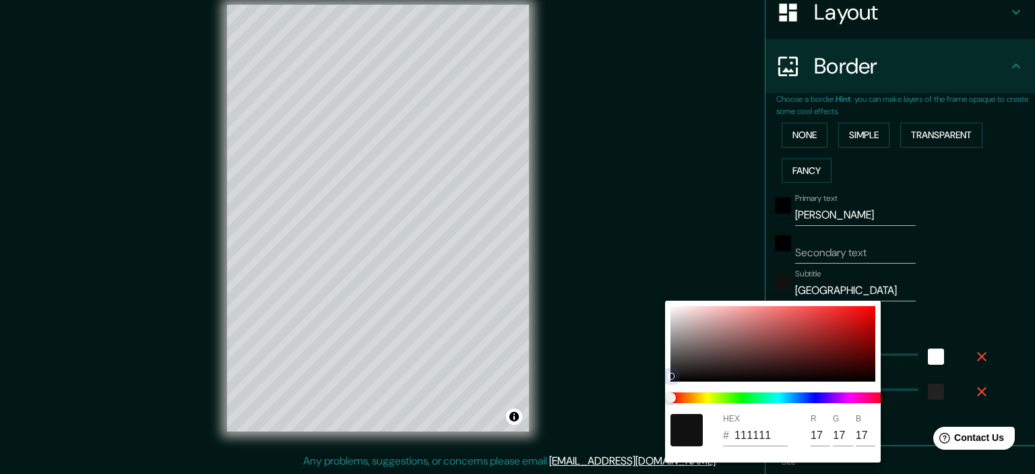
type input "12"
type input "0B0A0A"
type input "11"
type input "10"
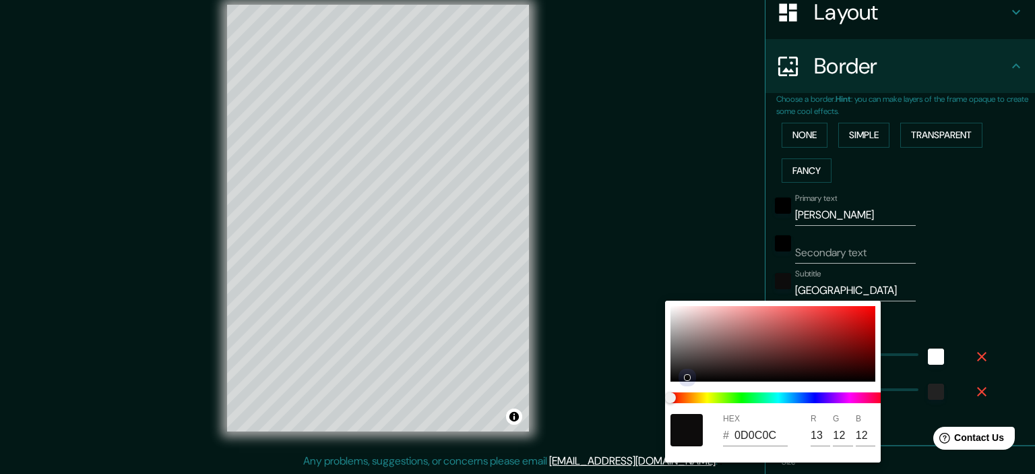
type input "10"
type input "141313"
type input "20"
type input "19"
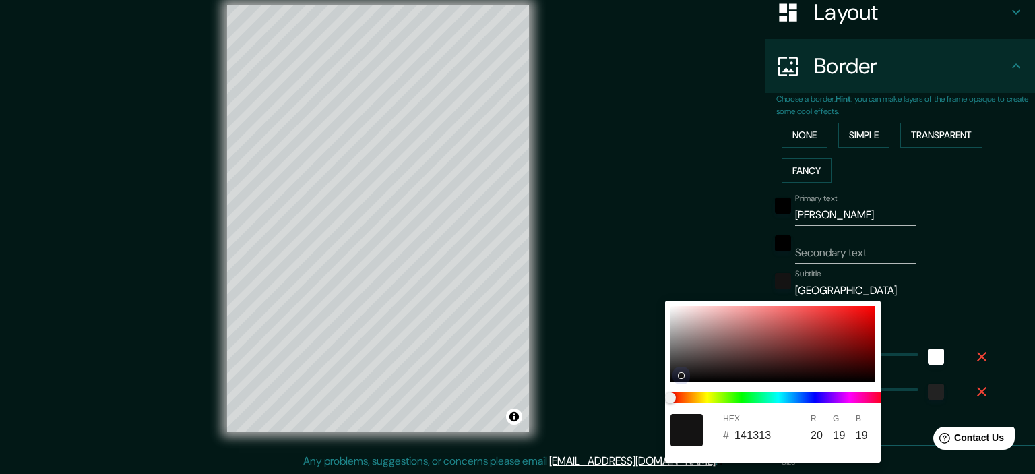
click at [675, 375] on div at bounding box center [772, 343] width 205 height 75
click at [979, 246] on div at bounding box center [517, 237] width 1035 height 474
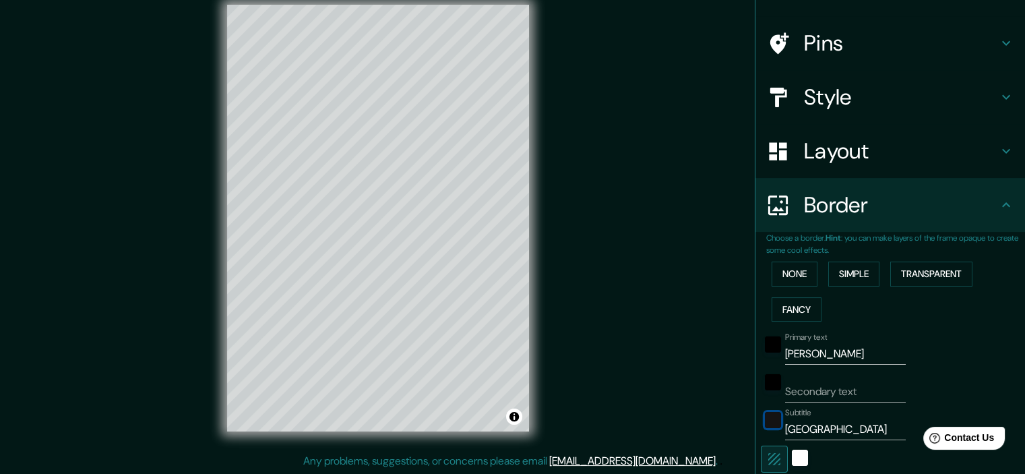
scroll to position [79, 0]
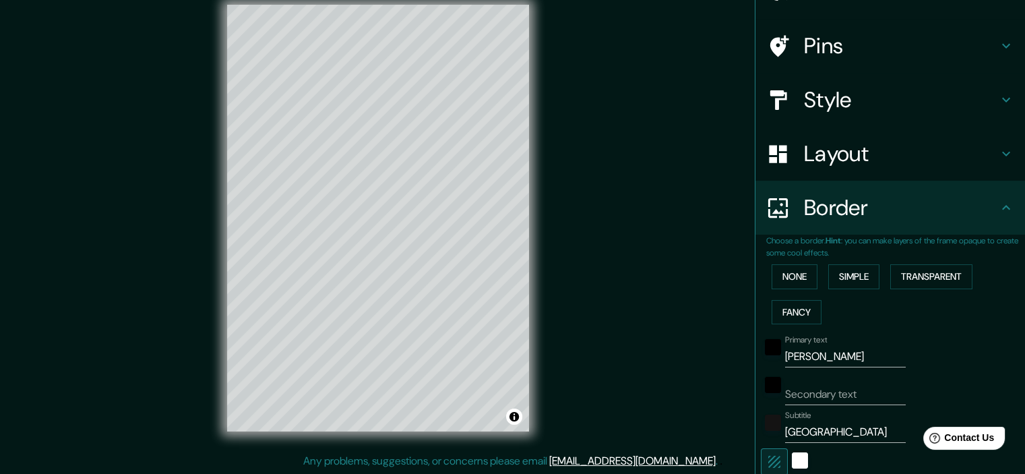
click at [816, 100] on h4 "Style" at bounding box center [901, 99] width 194 height 27
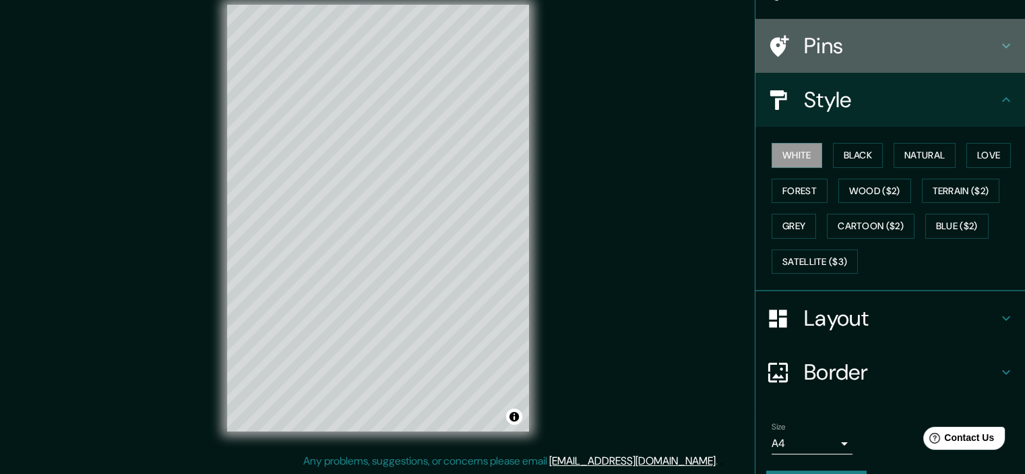
click at [808, 50] on h4 "Pins" at bounding box center [901, 45] width 194 height 27
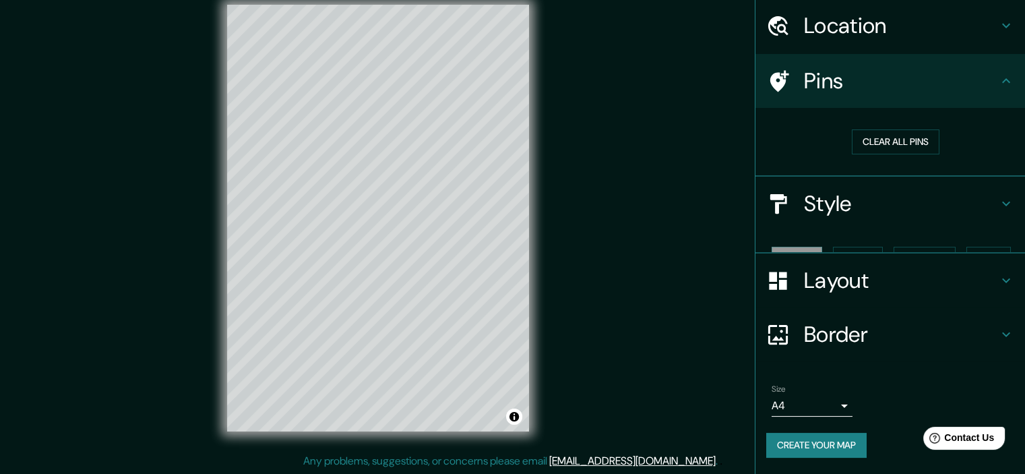
scroll to position [20, 0]
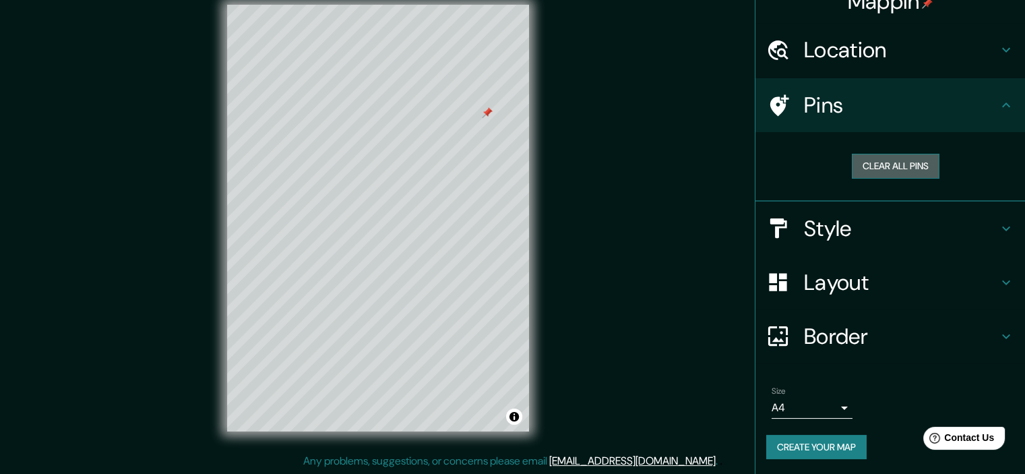
click at [882, 166] on button "Clear all pins" at bounding box center [895, 166] width 88 height 25
click at [890, 157] on button "Clear all pins" at bounding box center [895, 166] width 88 height 25
click at [819, 336] on h4 "Border" at bounding box center [901, 336] width 194 height 27
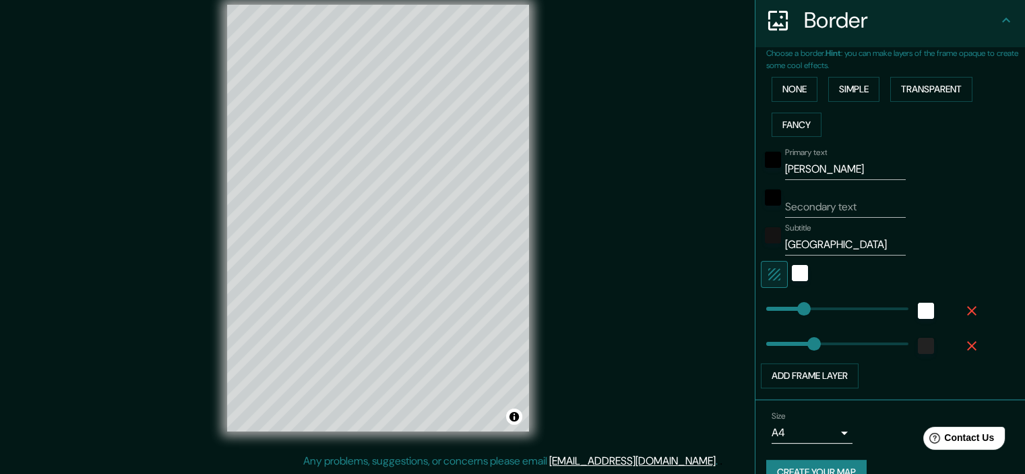
scroll to position [290, 0]
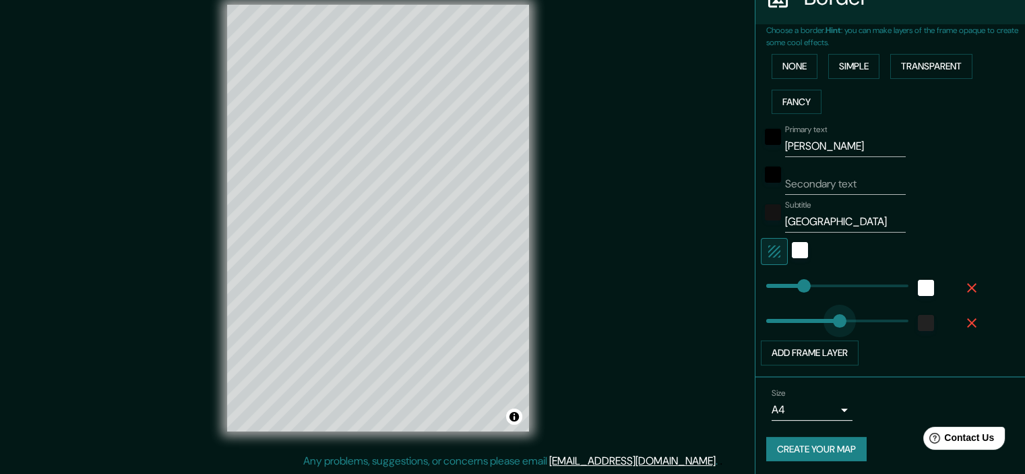
type input "243"
drag, startPoint x: 803, startPoint y: 320, endPoint x: 833, endPoint y: 318, distance: 29.7
drag, startPoint x: 827, startPoint y: 318, endPoint x: 796, endPoint y: 316, distance: 31.1
drag, startPoint x: 796, startPoint y: 316, endPoint x: 803, endPoint y: 315, distance: 7.4
drag, startPoint x: 795, startPoint y: 285, endPoint x: 780, endPoint y: 285, distance: 14.8
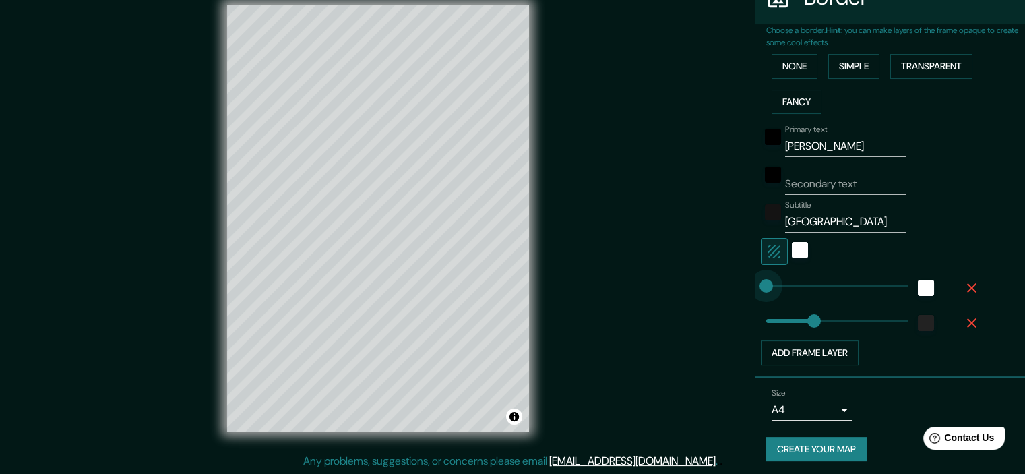
drag, startPoint x: 776, startPoint y: 285, endPoint x: 756, endPoint y: 284, distance: 20.2
drag, startPoint x: 803, startPoint y: 319, endPoint x: 810, endPoint y: 317, distance: 7.5
drag, startPoint x: 762, startPoint y: 285, endPoint x: 752, endPoint y: 284, distance: 10.9
drag, startPoint x: 814, startPoint y: 319, endPoint x: 822, endPoint y: 319, distance: 8.1
click at [595, 251] on div "Mappin Location Zamudio, Vizcaya, España Zamudio Vizcaya, España Zamudio Chimba…" at bounding box center [512, 228] width 1025 height 491
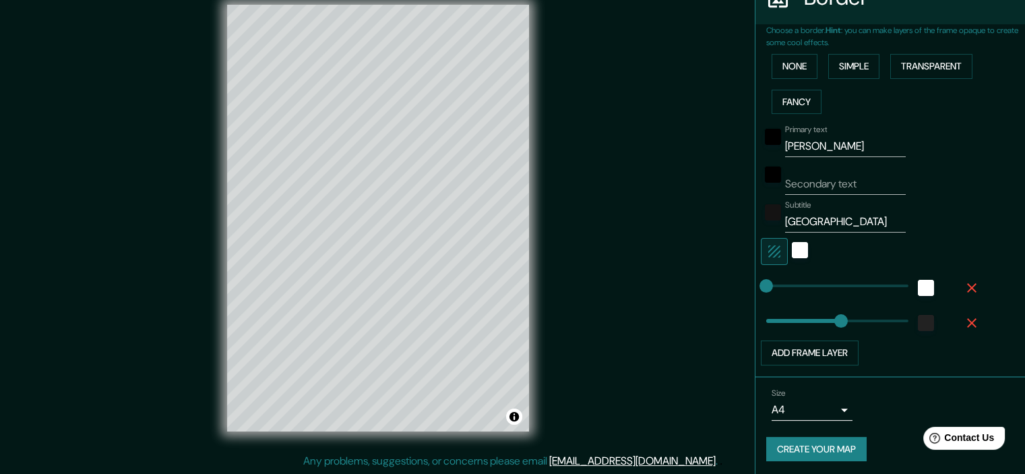
scroll to position [291, 0]
click at [818, 444] on button "Create your map" at bounding box center [816, 447] width 100 height 25
click at [675, 312] on div "Mappin Location Zamudio, Vizcaya, España Zamudio Vizcaya, España Zamudio Chimba…" at bounding box center [512, 228] width 1025 height 491
click at [814, 441] on button "Create your map" at bounding box center [816, 447] width 100 height 25
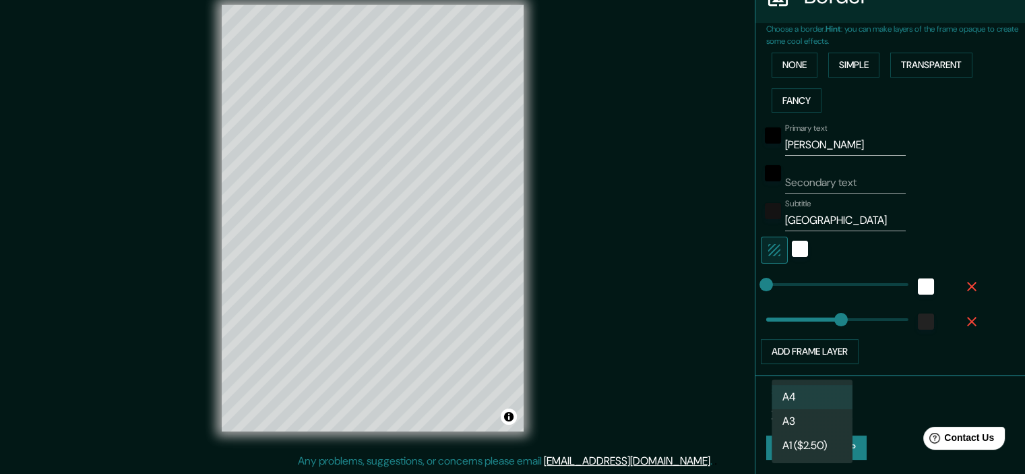
click at [801, 403] on body "Mappin Location Zamudio, Vizcaya, España Zamudio Vizcaya, España Zamudio Chimba…" at bounding box center [512, 220] width 1025 height 474
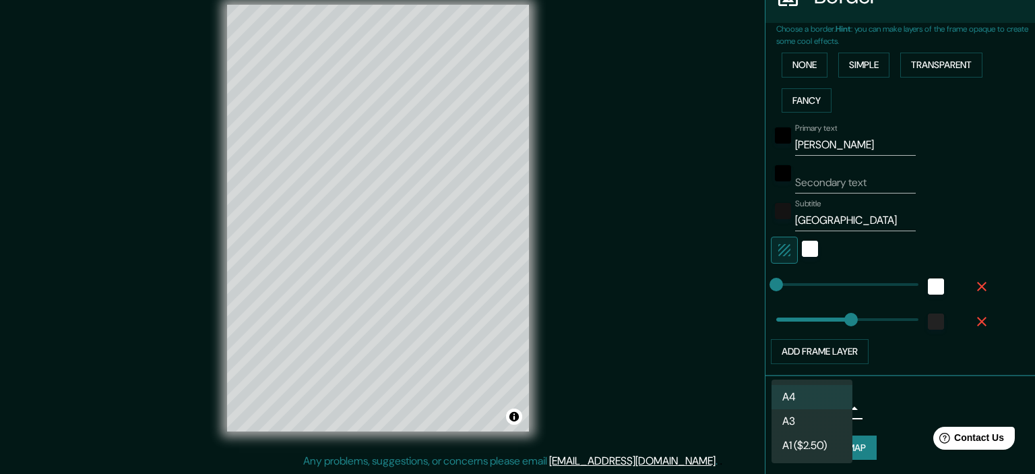
click at [790, 395] on li "A4" at bounding box center [811, 397] width 81 height 24
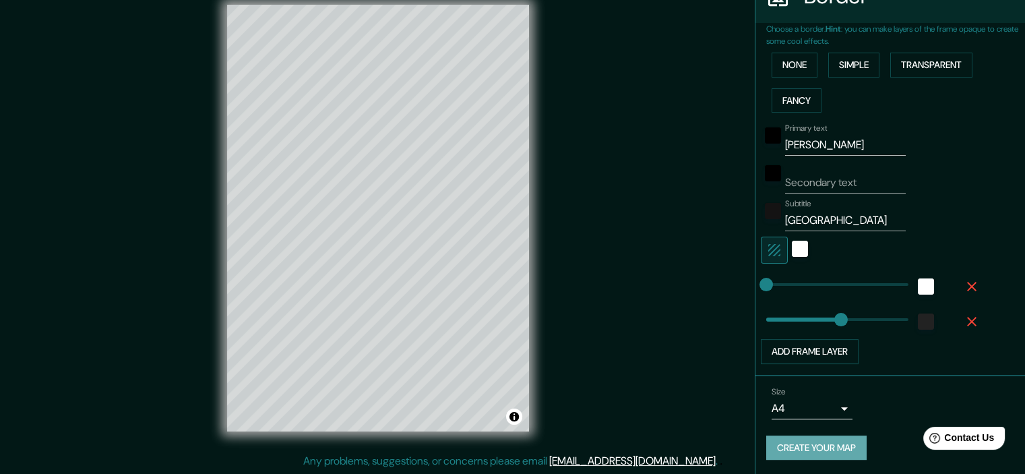
click at [819, 445] on button "Create your map" at bounding box center [816, 447] width 100 height 25
click at [800, 447] on button "Create your map" at bounding box center [816, 447] width 100 height 25
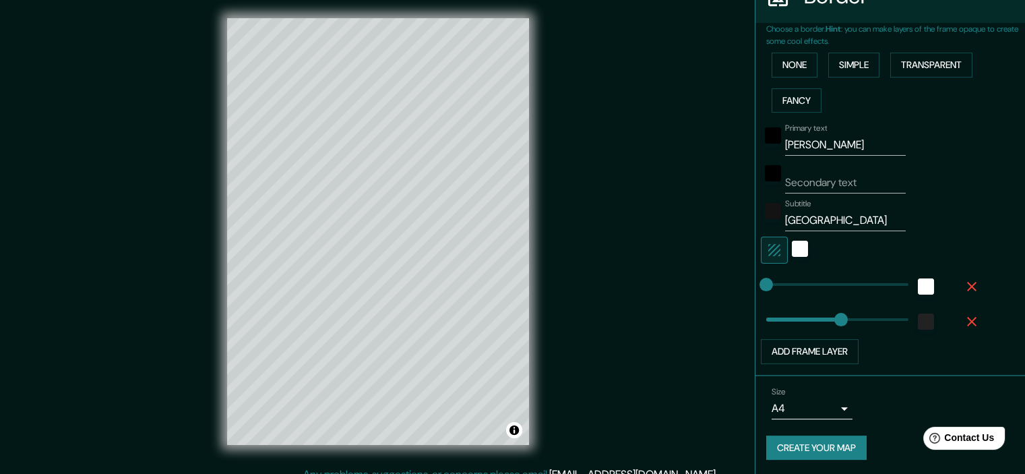
scroll to position [0, 0]
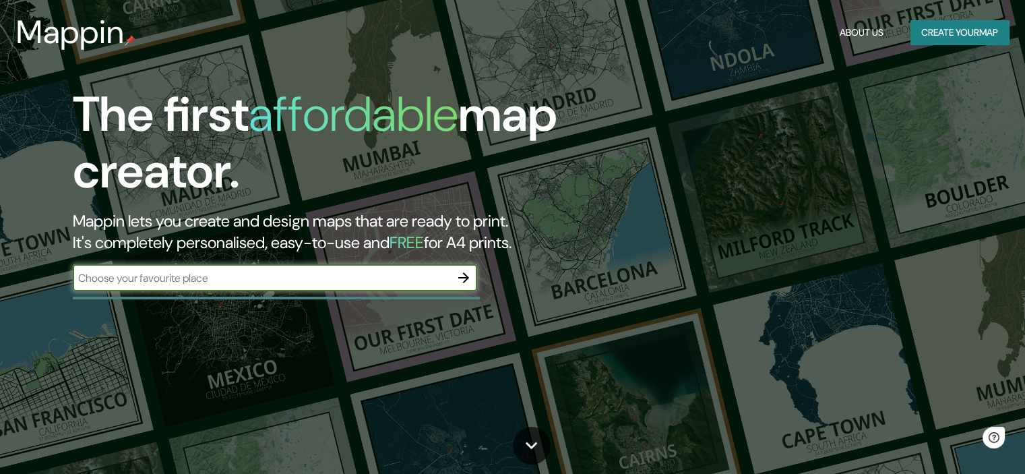
click at [212, 280] on input "text" at bounding box center [261, 277] width 377 height 15
type input "[PERSON_NAME] spain"
click at [463, 279] on icon "button" at bounding box center [463, 277] width 16 height 16
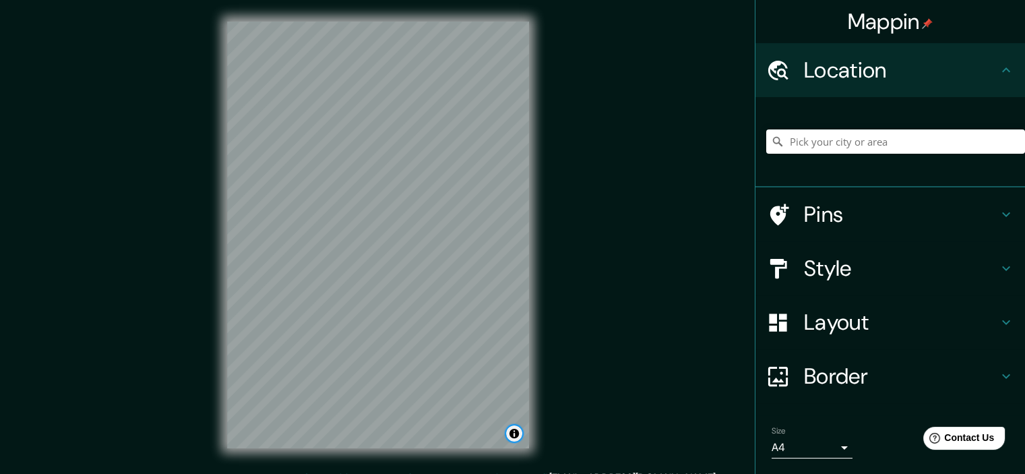
click at [517, 434] on button "Toggle attribution" at bounding box center [514, 433] width 16 height 16
click at [811, 67] on h4 "Location" at bounding box center [901, 70] width 194 height 27
click at [816, 145] on input "Pick your city or area" at bounding box center [895, 141] width 259 height 24
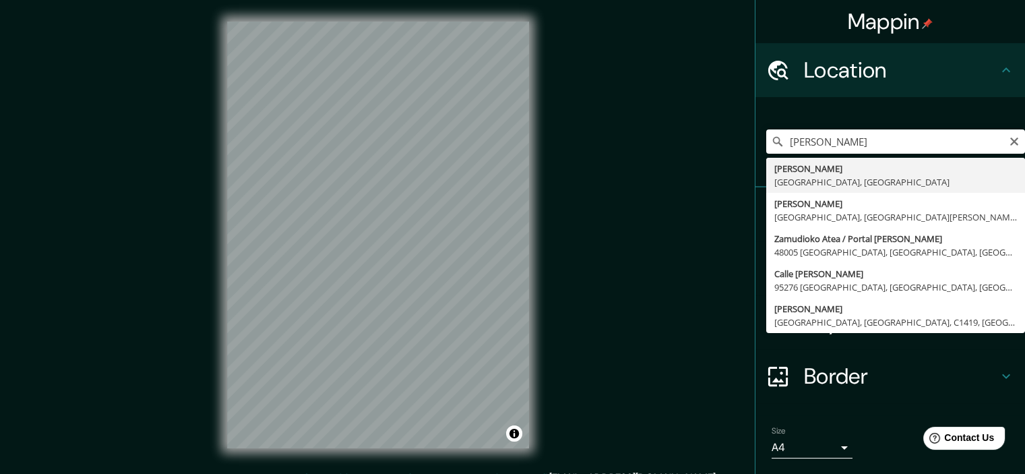
type input "Zamudio, [GEOGRAPHIC_DATA], [GEOGRAPHIC_DATA]"
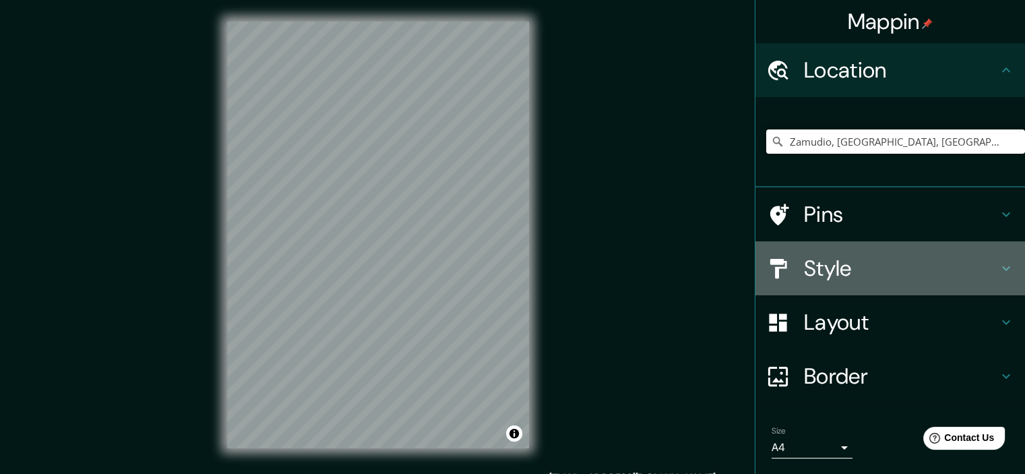
click at [811, 268] on h4 "Style" at bounding box center [901, 268] width 194 height 27
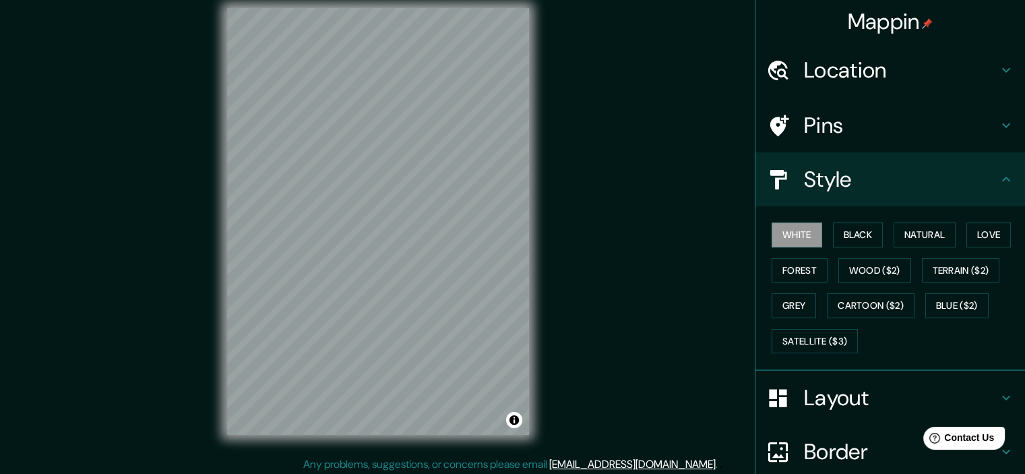
scroll to position [17, 0]
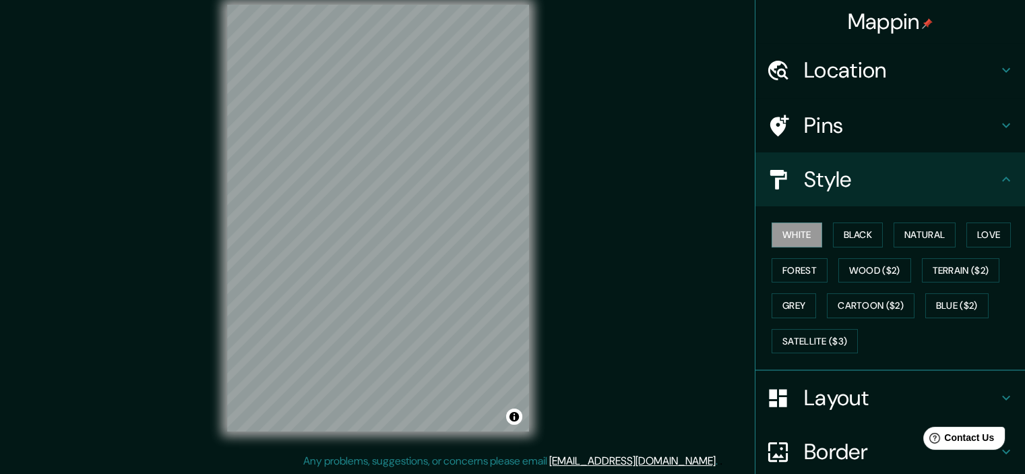
click at [820, 392] on h4 "Layout" at bounding box center [901, 397] width 194 height 27
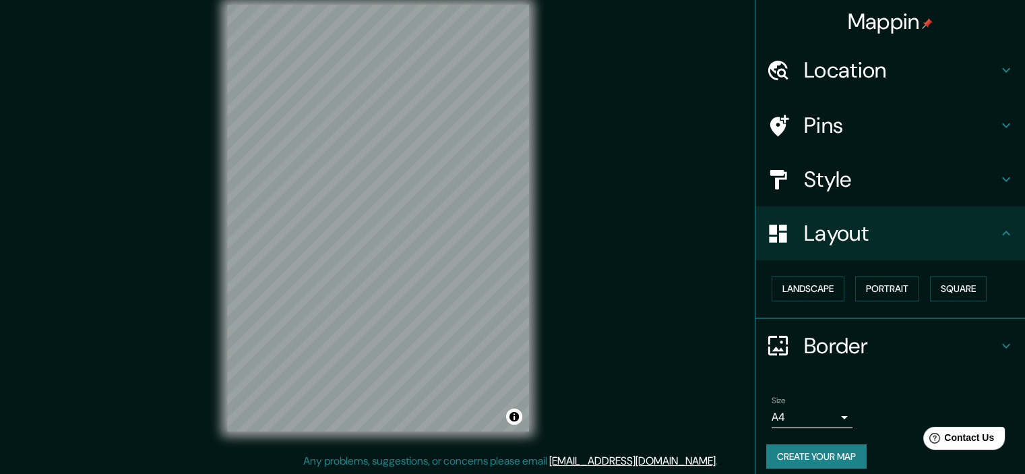
click at [824, 344] on h4 "Border" at bounding box center [901, 345] width 194 height 27
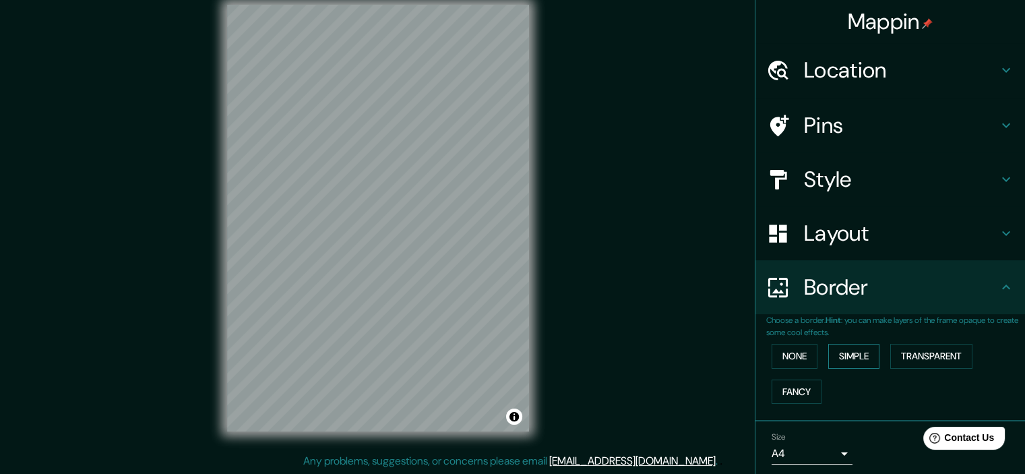
click at [844, 352] on button "Simple" at bounding box center [853, 356] width 51 height 25
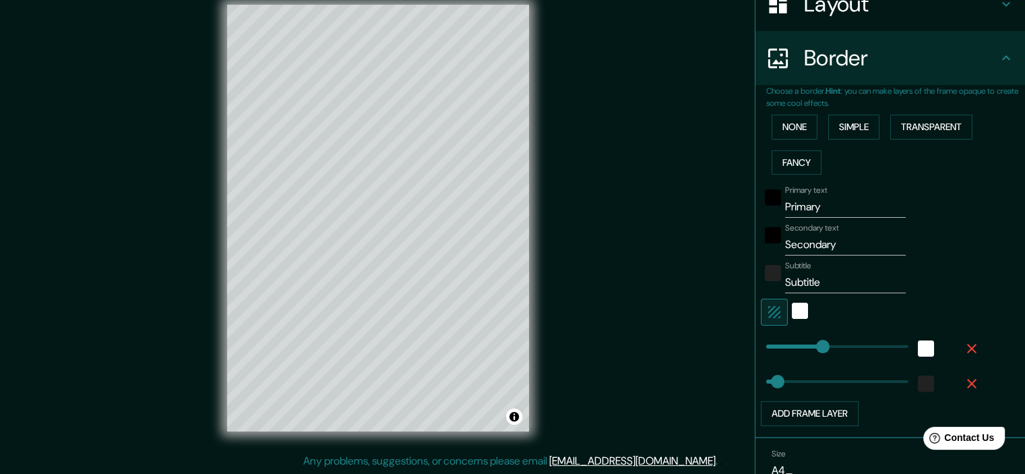
scroll to position [249, 0]
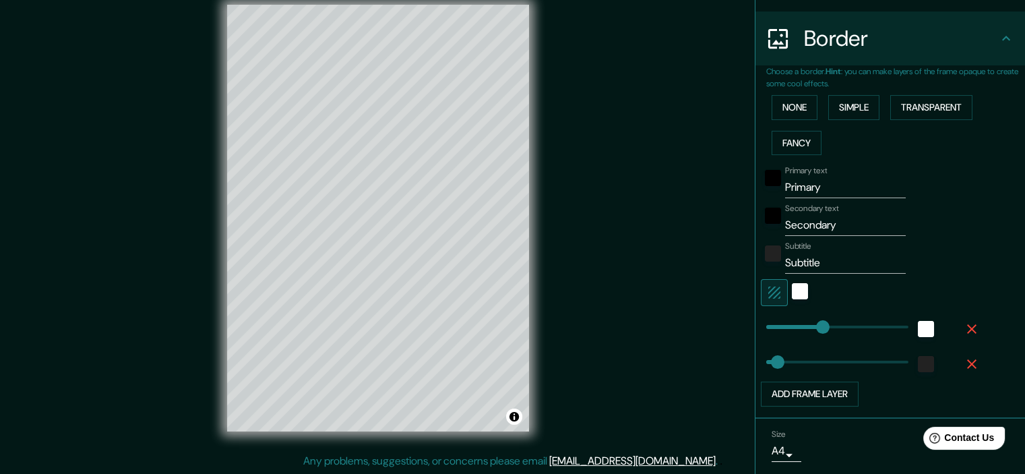
type input "179"
type input "252"
drag, startPoint x: 768, startPoint y: 361, endPoint x: 835, endPoint y: 362, distance: 67.4
type input "48"
drag, startPoint x: 810, startPoint y: 323, endPoint x: 770, endPoint y: 323, distance: 40.4
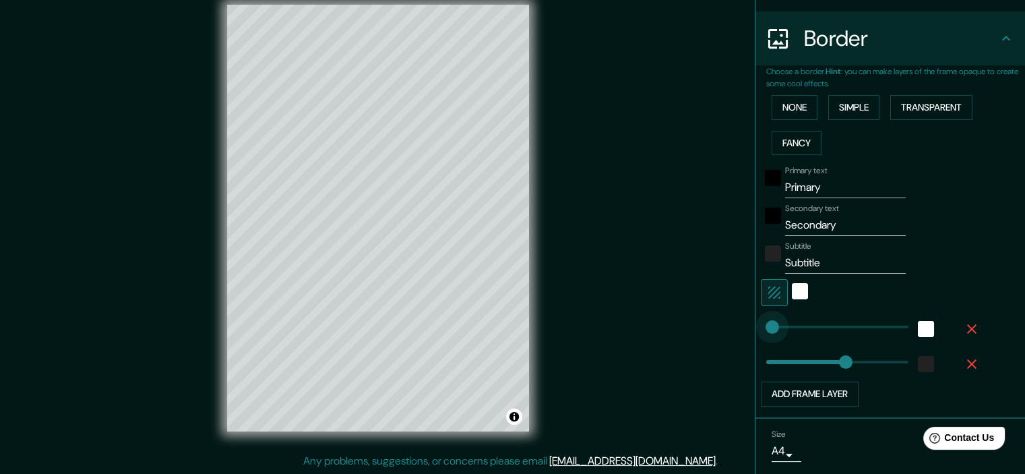
type input "14"
drag, startPoint x: 770, startPoint y: 323, endPoint x: 760, endPoint y: 323, distance: 10.1
type input "0"
drag, startPoint x: 758, startPoint y: 323, endPoint x: 751, endPoint y: 323, distance: 7.4
type input "0"
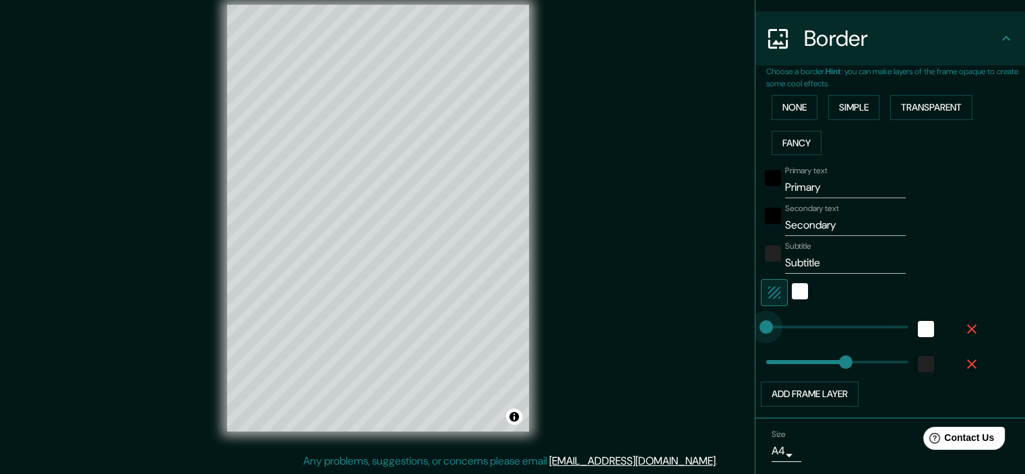
drag, startPoint x: 758, startPoint y: 323, endPoint x: 733, endPoint y: 323, distance: 24.9
click at [733, 323] on div "Mappin Location [GEOGRAPHIC_DATA], [GEOGRAPHIC_DATA], [GEOGRAPHIC_DATA] Pins St…" at bounding box center [512, 228] width 1025 height 491
drag, startPoint x: 833, startPoint y: 224, endPoint x: 750, endPoint y: 220, distance: 82.9
click at [760, 220] on div "Secondary text Secondary" at bounding box center [870, 219] width 221 height 32
type input "[PERSON_NAME]"
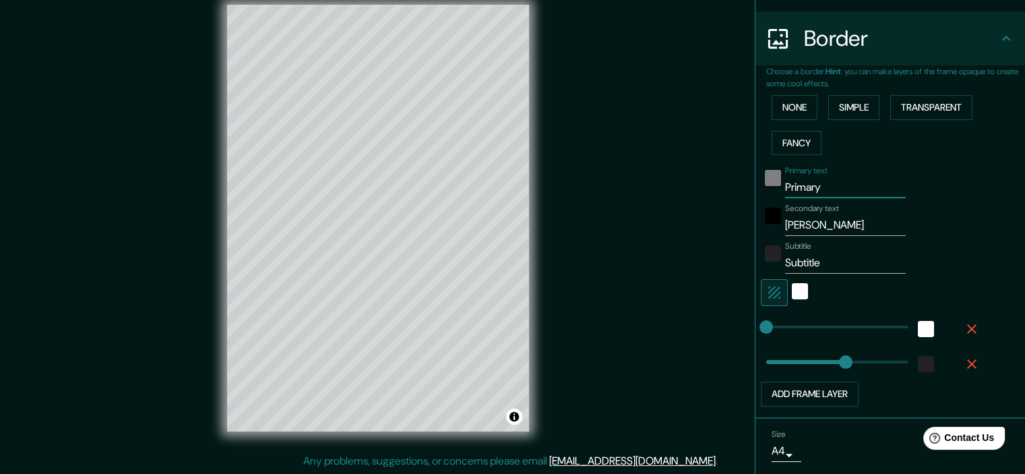
drag, startPoint x: 825, startPoint y: 188, endPoint x: 765, endPoint y: 181, distance: 60.3
click at [765, 181] on div "Primary text Primary" at bounding box center [870, 182] width 221 height 32
click at [796, 187] on input "Primary text" at bounding box center [845, 187] width 121 height 22
type input "[PERSON_NAME]"
drag, startPoint x: 833, startPoint y: 226, endPoint x: 757, endPoint y: 220, distance: 76.3
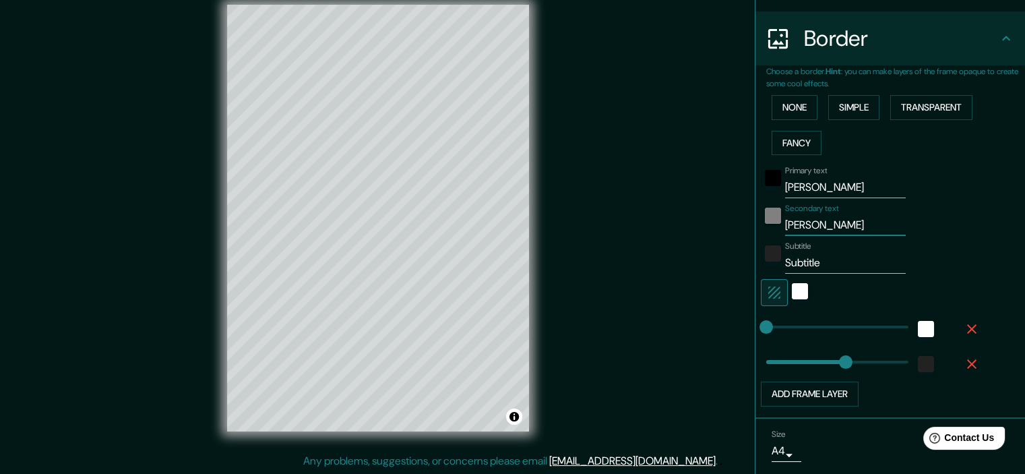
click at [763, 226] on div "Secondary text [PERSON_NAME]" at bounding box center [870, 219] width 221 height 32
drag, startPoint x: 827, startPoint y: 261, endPoint x: 753, endPoint y: 263, distance: 74.1
click at [760, 263] on div "Subtitle Subtitle" at bounding box center [870, 257] width 221 height 32
type input "[GEOGRAPHIC_DATA]"
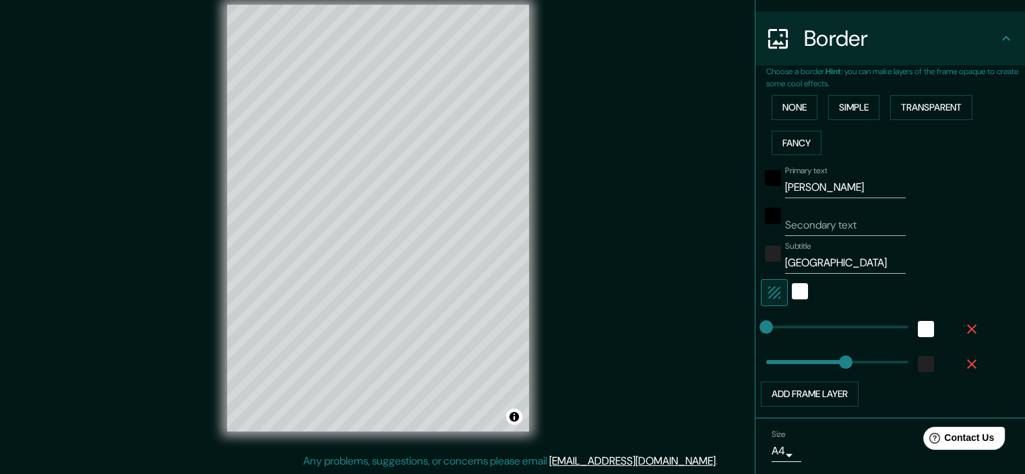
click at [684, 255] on div "Mappin Location [GEOGRAPHIC_DATA], [GEOGRAPHIC_DATA], [GEOGRAPHIC_DATA] Pins St…" at bounding box center [512, 228] width 1025 height 491
click at [765, 258] on div "color-222222" at bounding box center [773, 253] width 16 height 16
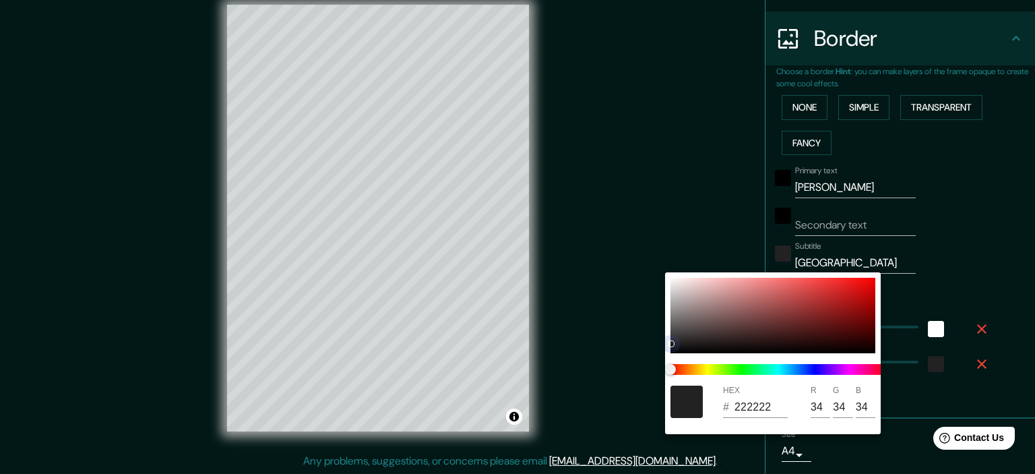
type input "111111"
type input "17"
type input "0D0D0D"
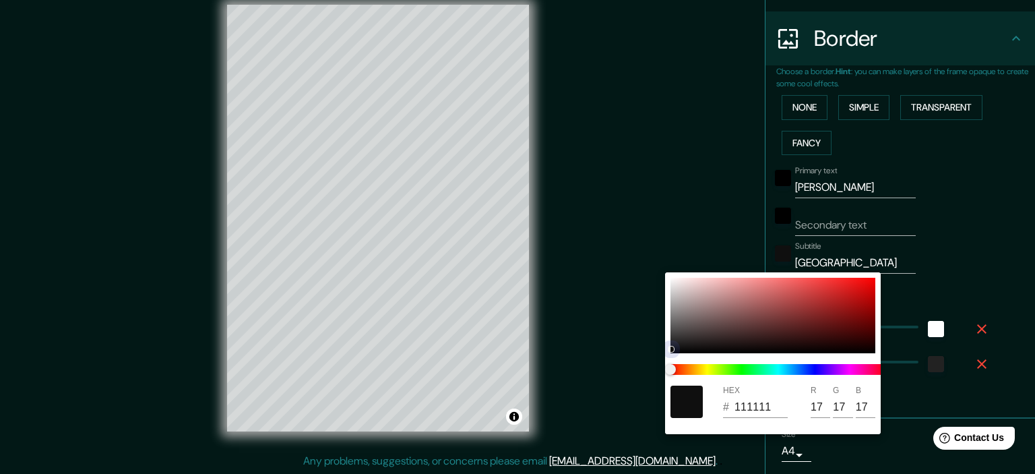
type input "13"
type input "080808"
type input "8"
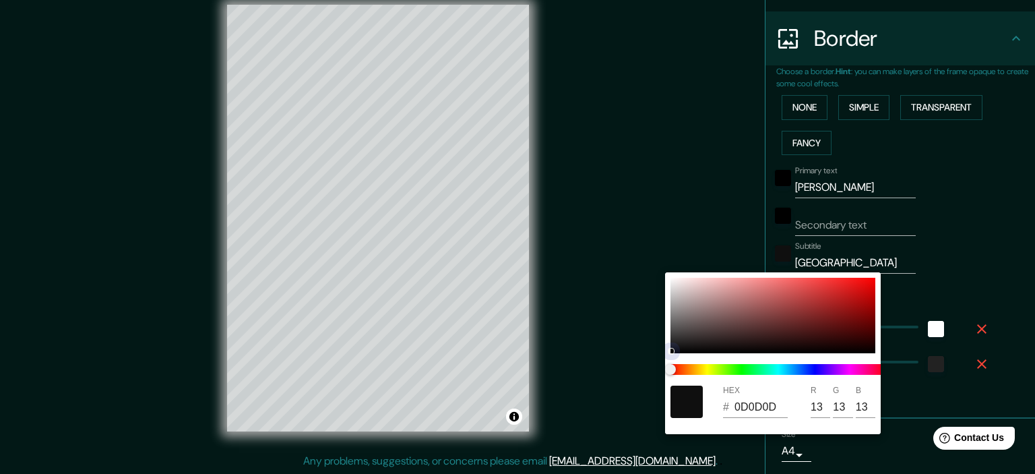
type input "8"
click at [676, 350] on div at bounding box center [772, 315] width 205 height 75
click at [673, 208] on div at bounding box center [517, 237] width 1035 height 474
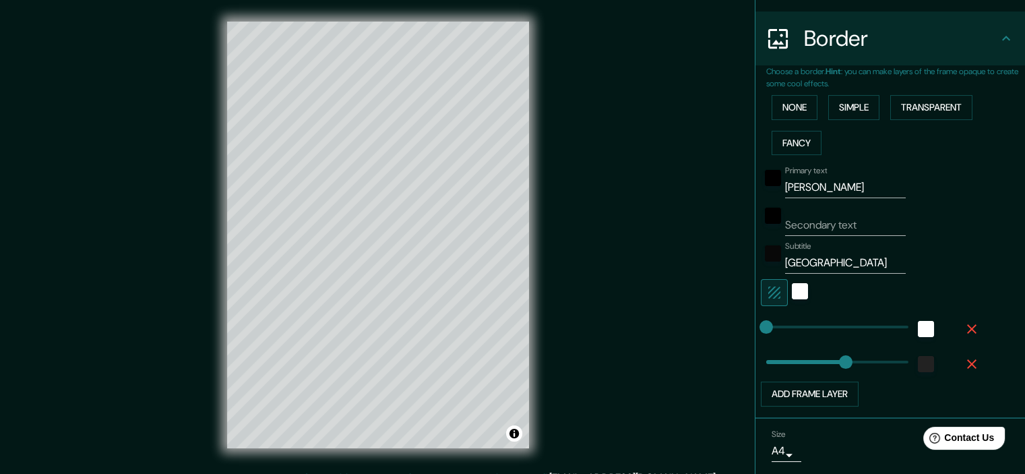
click at [606, 249] on div "Mappin Location [GEOGRAPHIC_DATA], [GEOGRAPHIC_DATA], [GEOGRAPHIC_DATA] Pins St…" at bounding box center [512, 245] width 1025 height 491
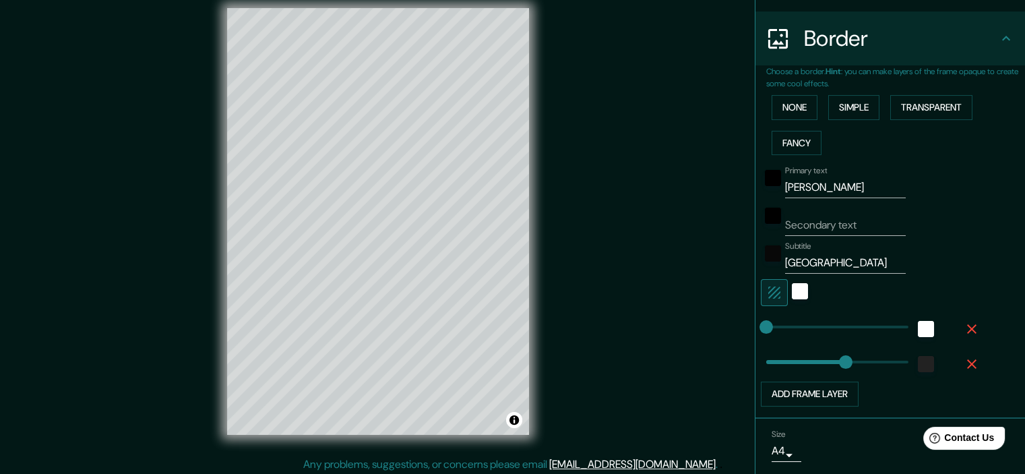
scroll to position [17, 0]
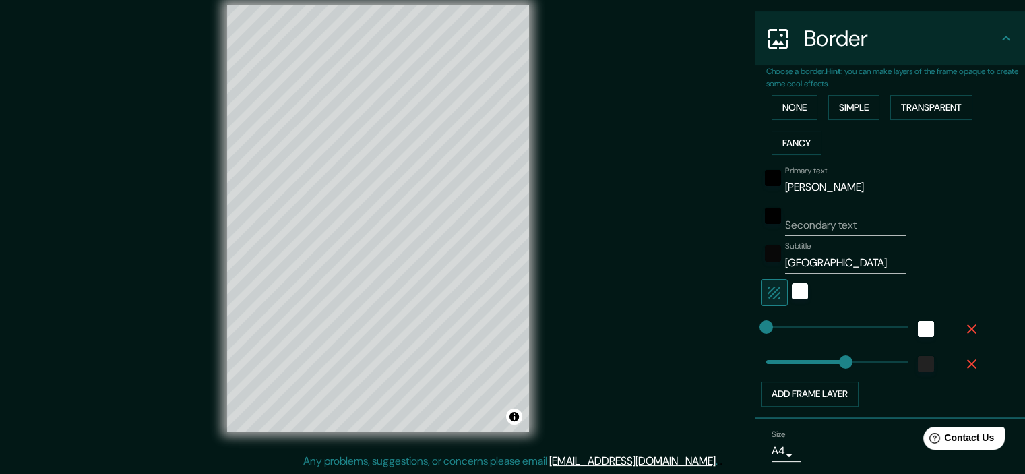
click at [674, 252] on div "Mappin Location [GEOGRAPHIC_DATA], [GEOGRAPHIC_DATA], [GEOGRAPHIC_DATA] Pins St…" at bounding box center [512, 228] width 1025 height 491
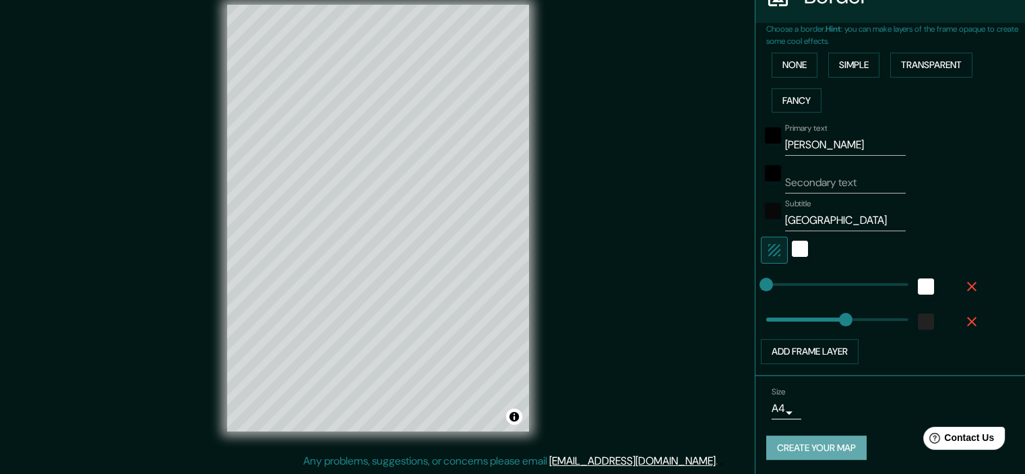
click at [826, 443] on button "Create your map" at bounding box center [816, 447] width 100 height 25
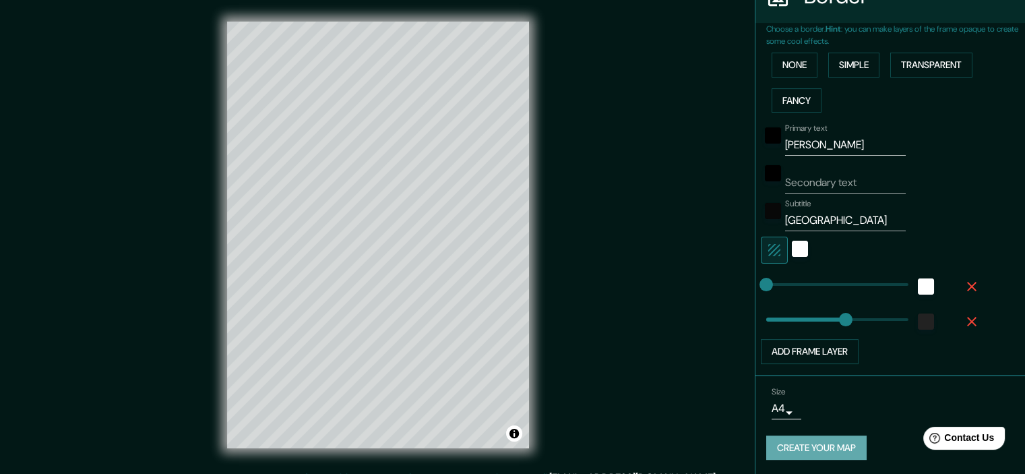
click at [806, 437] on button "Create your map" at bounding box center [816, 447] width 100 height 25
click at [808, 441] on div "Create your map" at bounding box center [890, 447] width 248 height 25
click at [808, 443] on div "Create your map" at bounding box center [890, 447] width 248 height 25
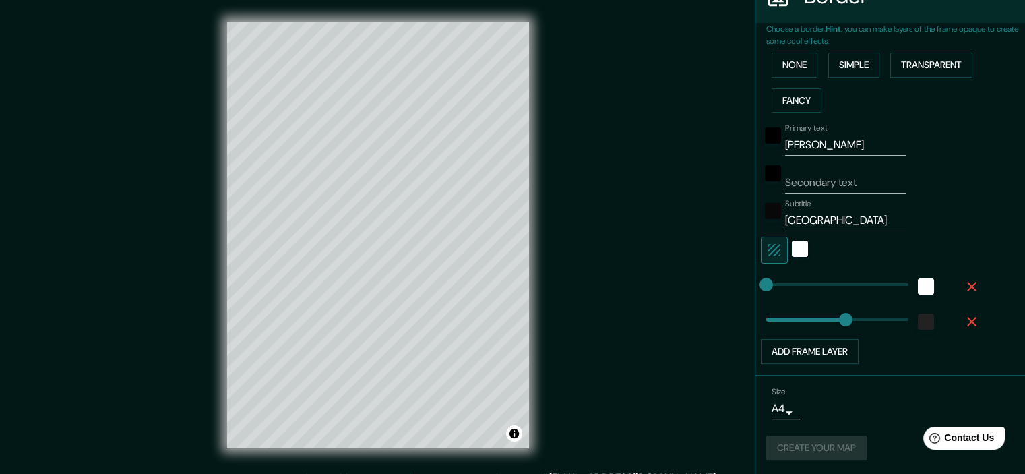
click at [808, 443] on div "Create your map" at bounding box center [890, 447] width 248 height 25
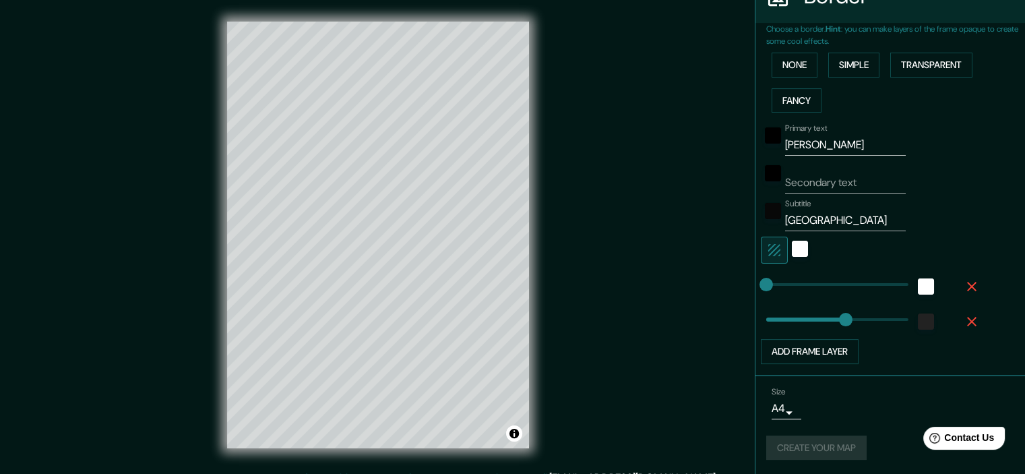
click at [808, 443] on div "Create your map" at bounding box center [890, 447] width 248 height 25
click at [804, 444] on button "Create your map" at bounding box center [816, 447] width 100 height 25
click at [804, 444] on div "Create your map" at bounding box center [890, 447] width 248 height 25
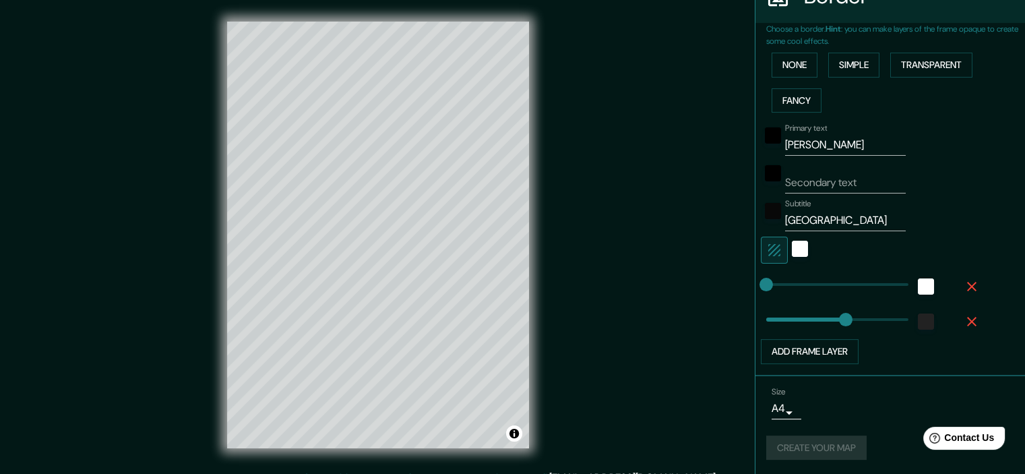
click at [804, 444] on div "Create your map" at bounding box center [890, 447] width 248 height 25
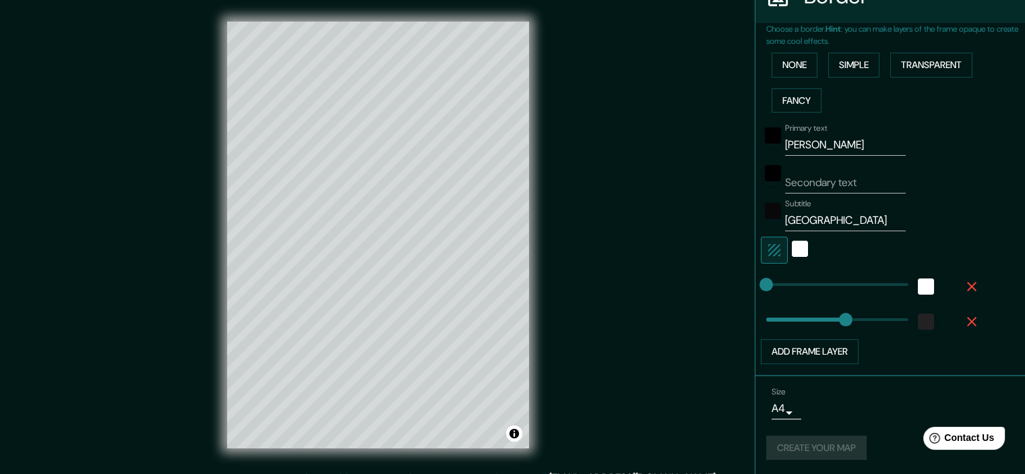
click at [804, 444] on div "Create your map" at bounding box center [890, 447] width 248 height 25
click at [804, 443] on div "Create your map" at bounding box center [890, 447] width 248 height 25
drag, startPoint x: 803, startPoint y: 443, endPoint x: 777, endPoint y: 418, distance: 36.2
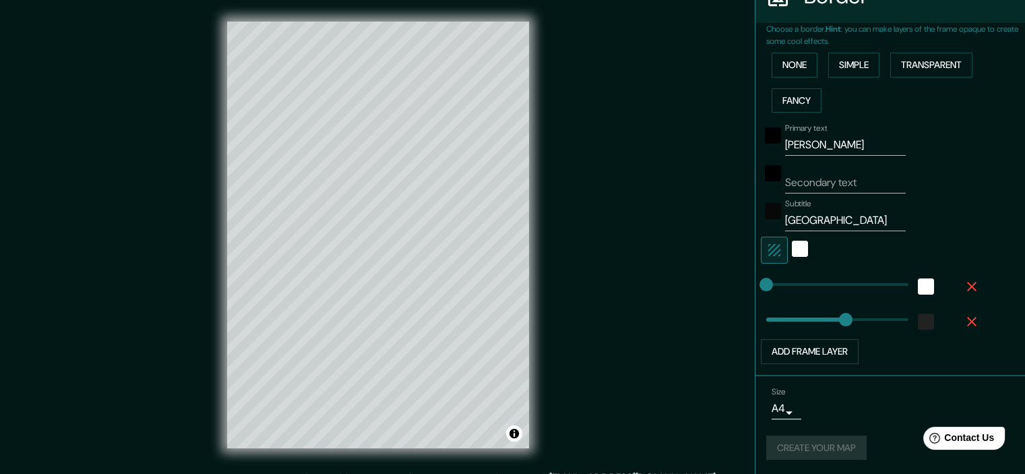
click at [802, 443] on div "Create your map" at bounding box center [890, 447] width 248 height 25
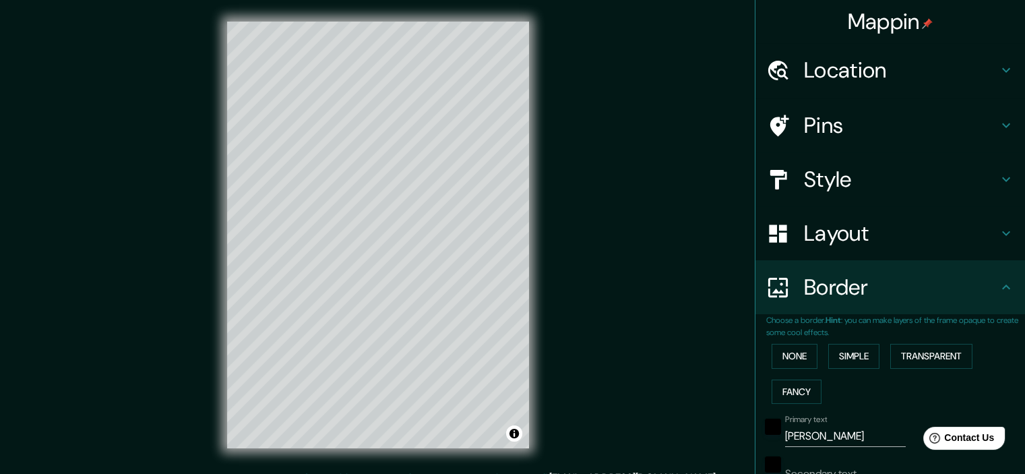
click at [906, 26] on h4 "Mappin" at bounding box center [890, 21] width 86 height 27
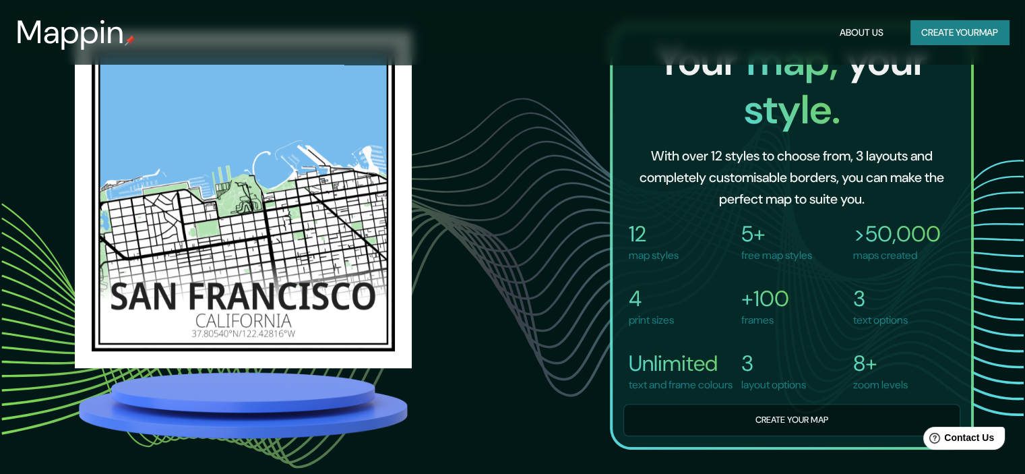
scroll to position [846, 0]
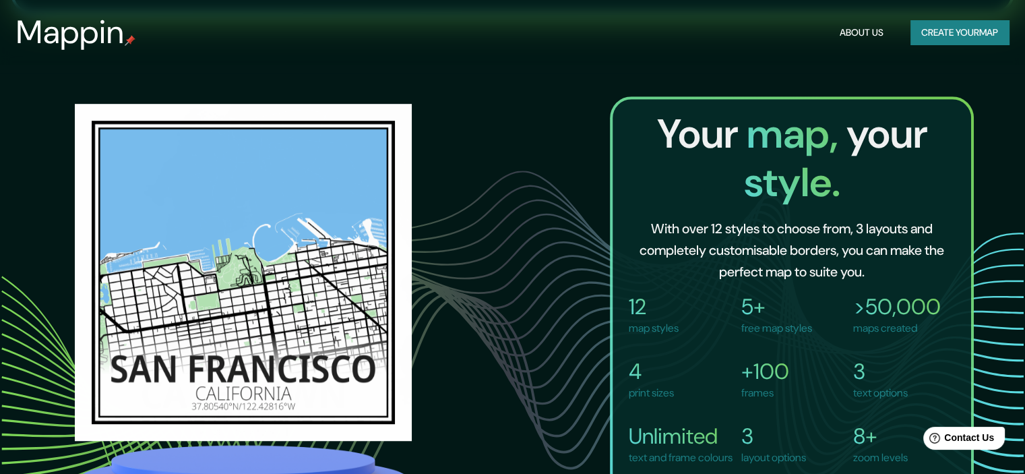
click at [954, 29] on button "Create your map" at bounding box center [959, 32] width 98 height 25
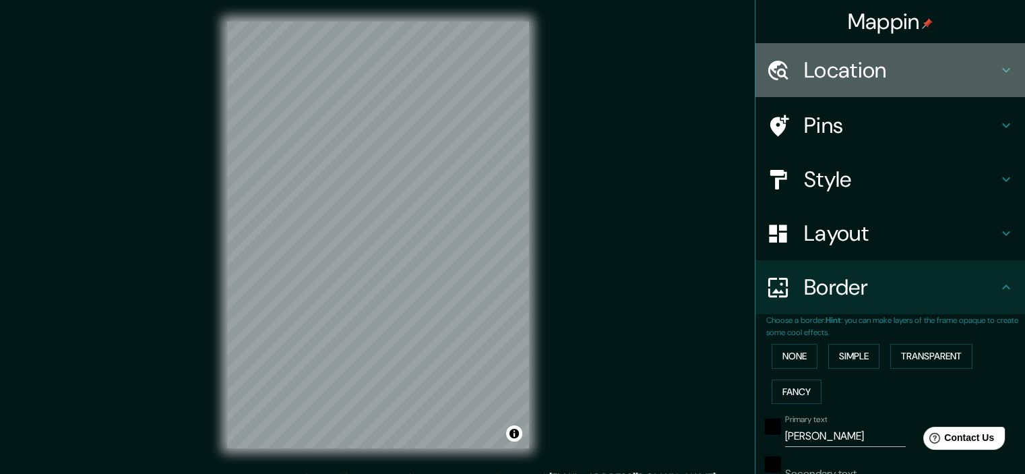
click at [855, 73] on h4 "Location" at bounding box center [901, 70] width 194 height 27
type input "280"
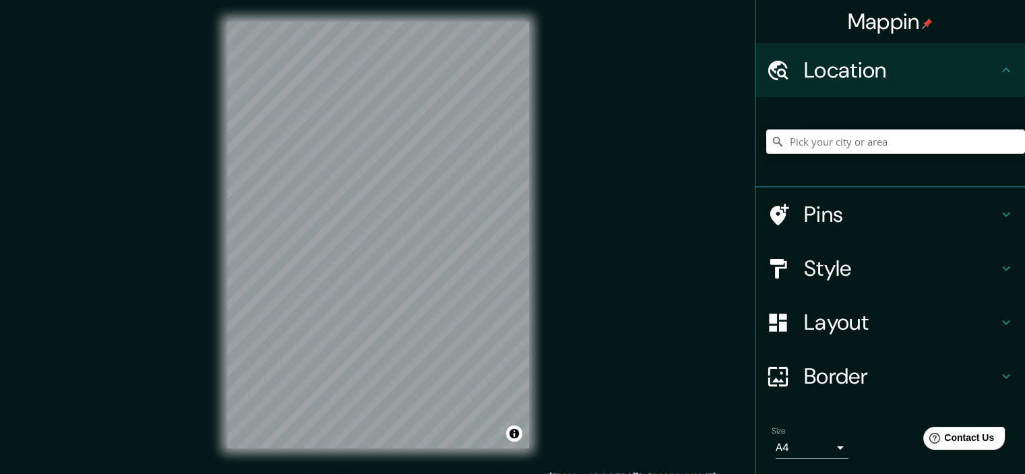
click at [833, 143] on input "Pick your city or area" at bounding box center [895, 141] width 259 height 24
click at [835, 145] on input "Pick your city or area" at bounding box center [895, 141] width 259 height 24
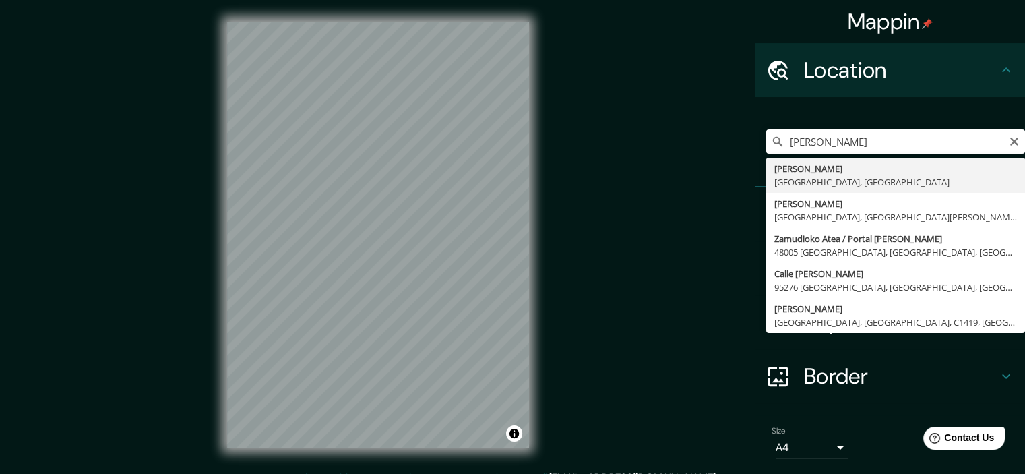
type input "Zamudio, [GEOGRAPHIC_DATA], [GEOGRAPHIC_DATA]"
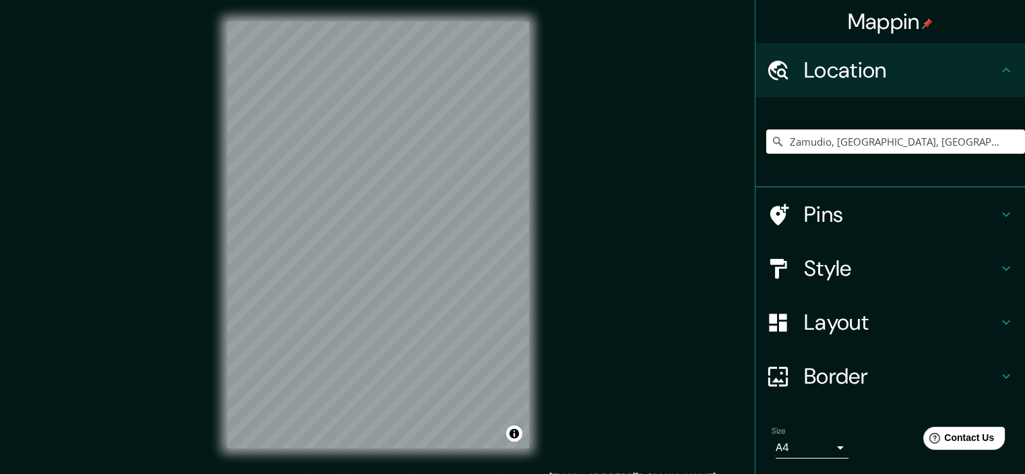
click at [814, 271] on h4 "Style" at bounding box center [901, 268] width 194 height 27
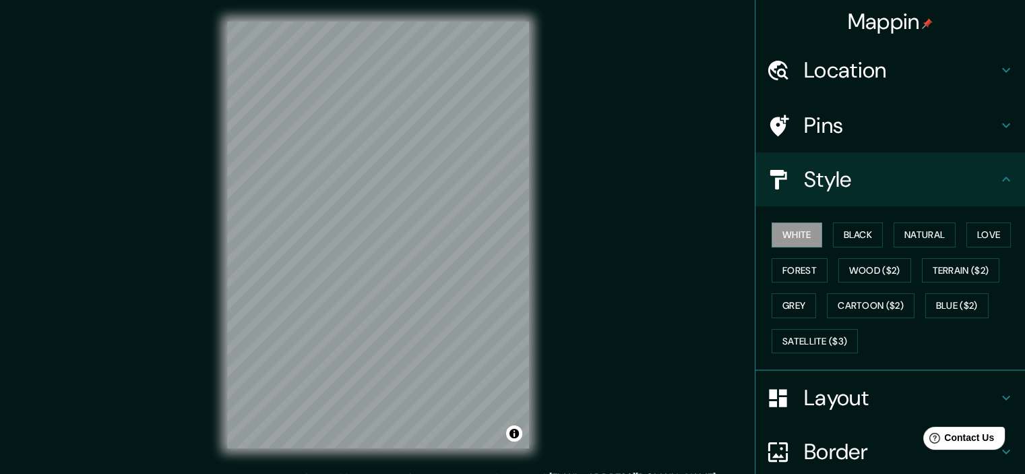
click at [821, 394] on h4 "Layout" at bounding box center [901, 397] width 194 height 27
type input "280"
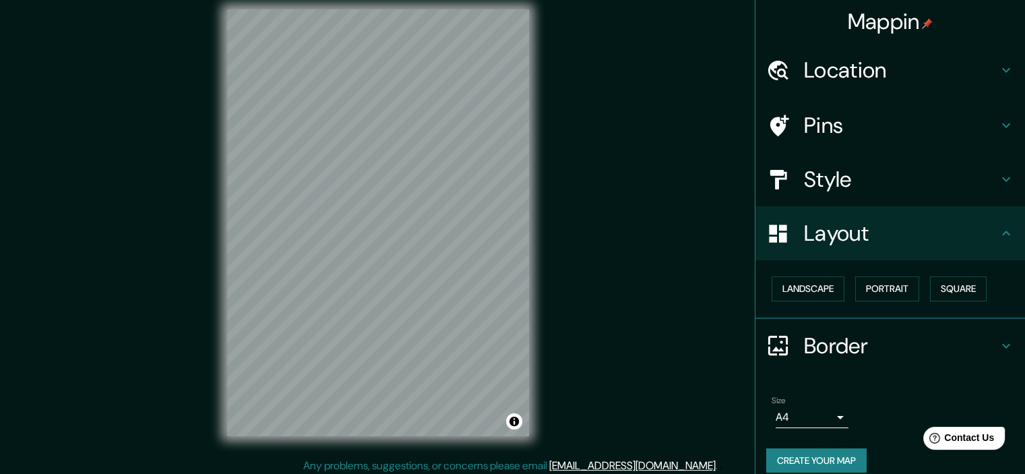
scroll to position [17, 0]
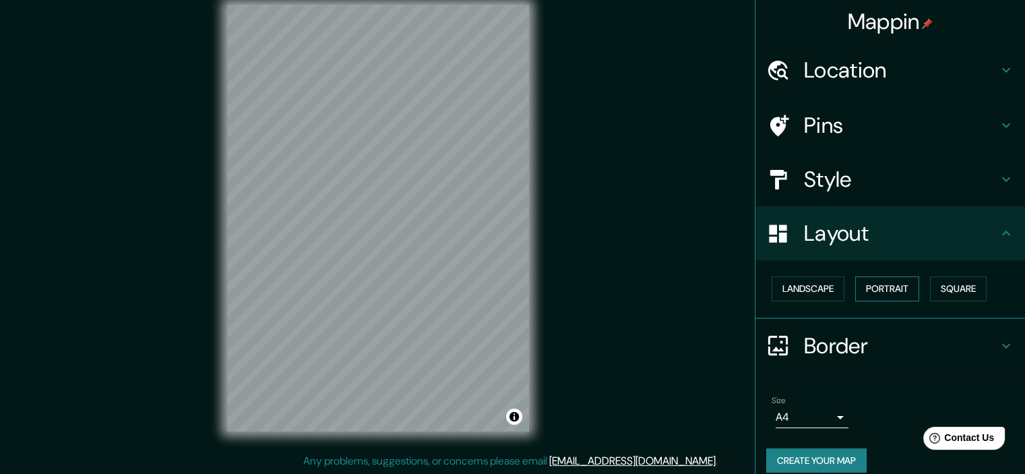
click at [886, 290] on button "Portrait" at bounding box center [887, 288] width 64 height 25
click at [812, 293] on button "Landscape" at bounding box center [807, 288] width 73 height 25
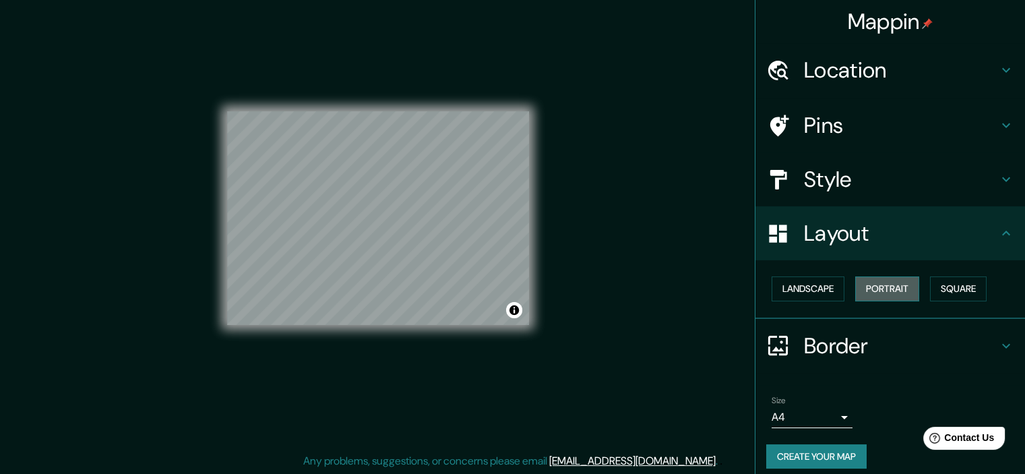
click at [872, 288] on button "Portrait" at bounding box center [887, 288] width 64 height 25
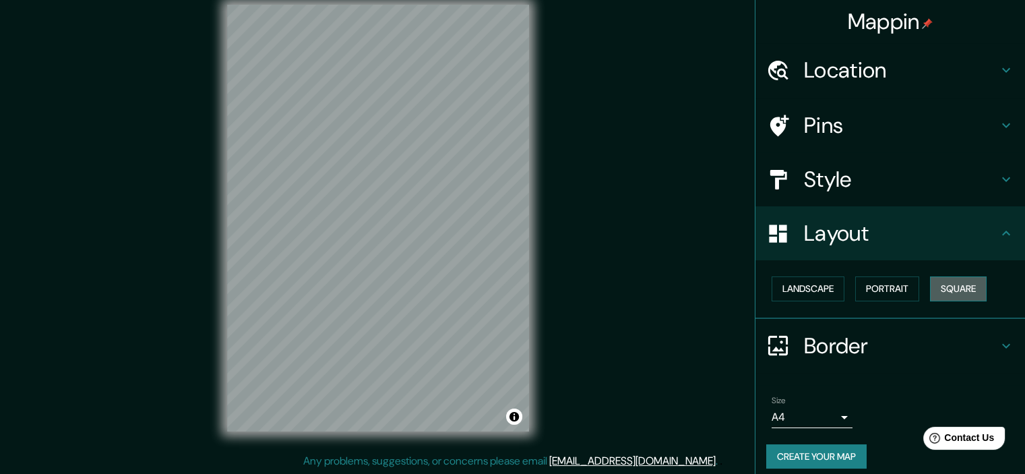
click at [946, 287] on button "Square" at bounding box center [958, 288] width 57 height 25
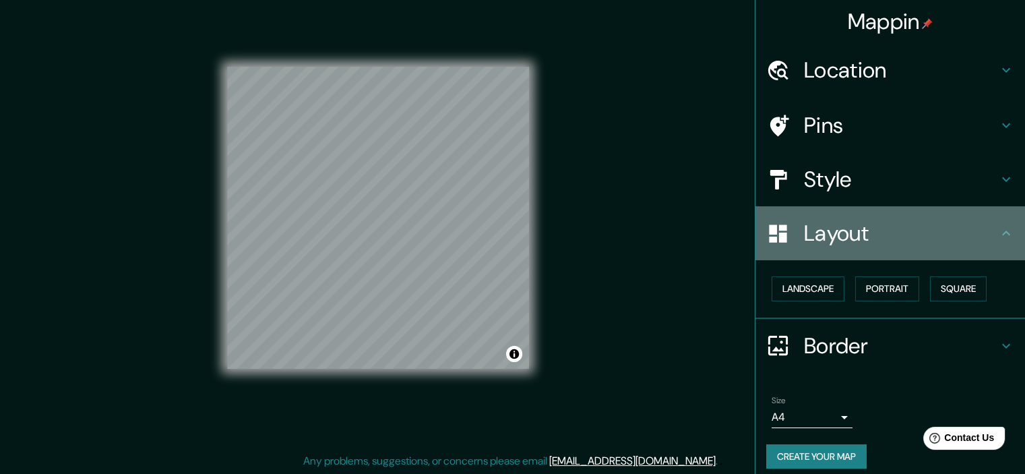
click at [809, 236] on h4 "Layout" at bounding box center [901, 233] width 194 height 27
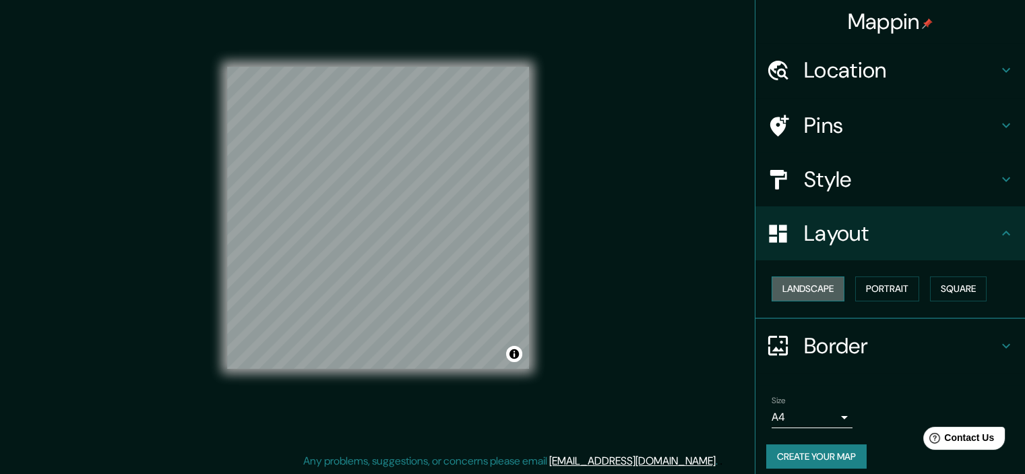
click at [797, 282] on button "Landscape" at bounding box center [807, 288] width 73 height 25
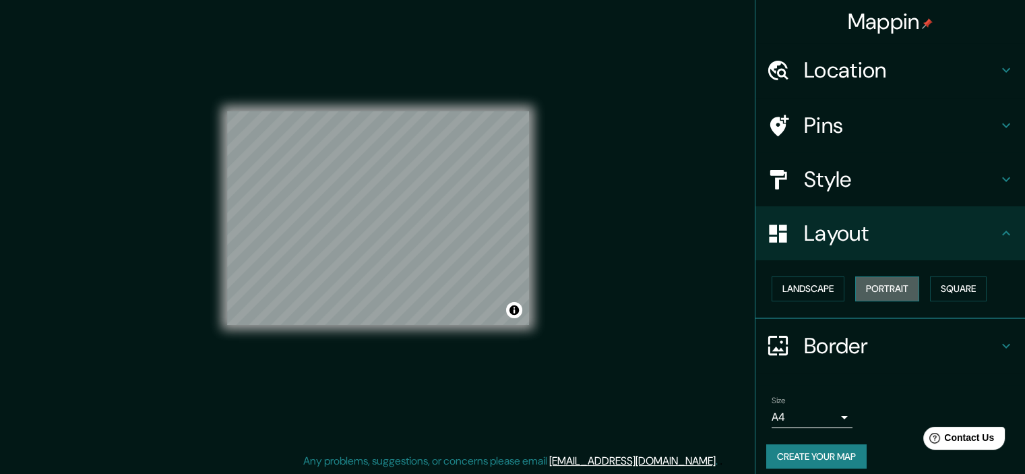
click at [878, 291] on button "Portrait" at bounding box center [887, 288] width 64 height 25
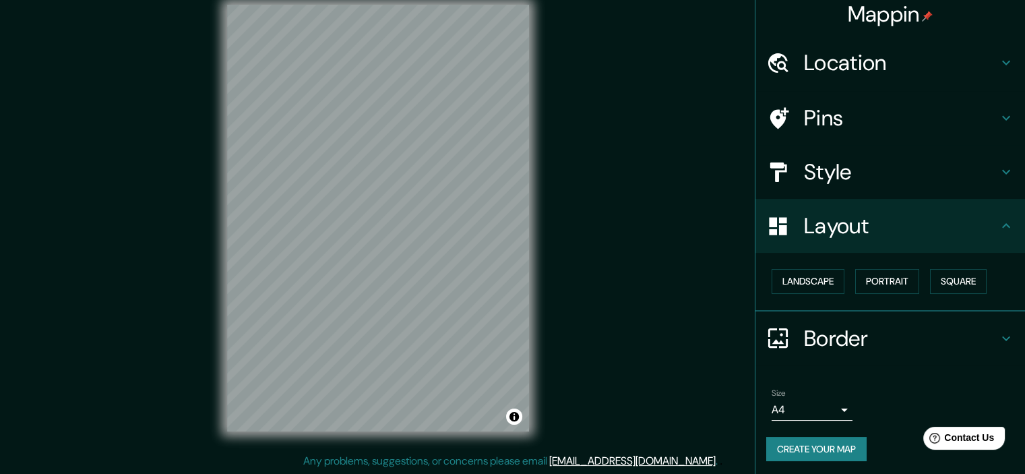
scroll to position [9, 0]
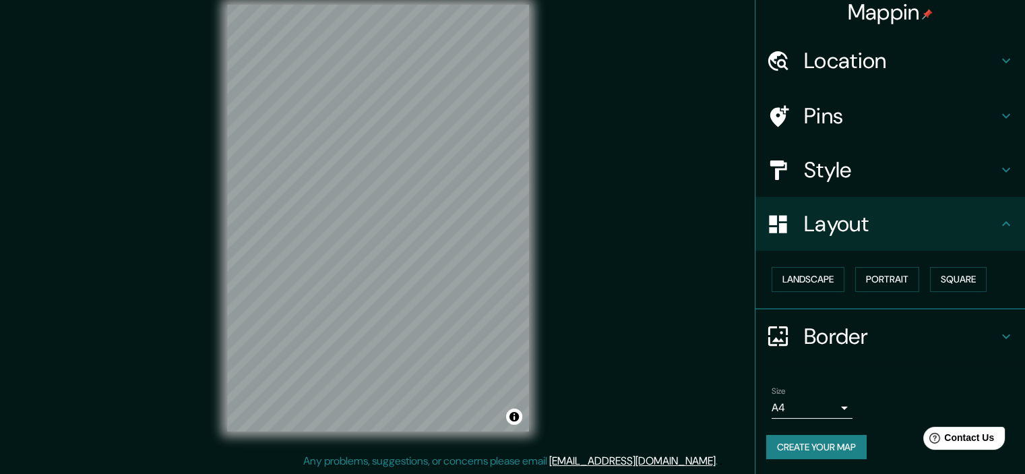
click at [833, 333] on h4 "Border" at bounding box center [901, 336] width 194 height 27
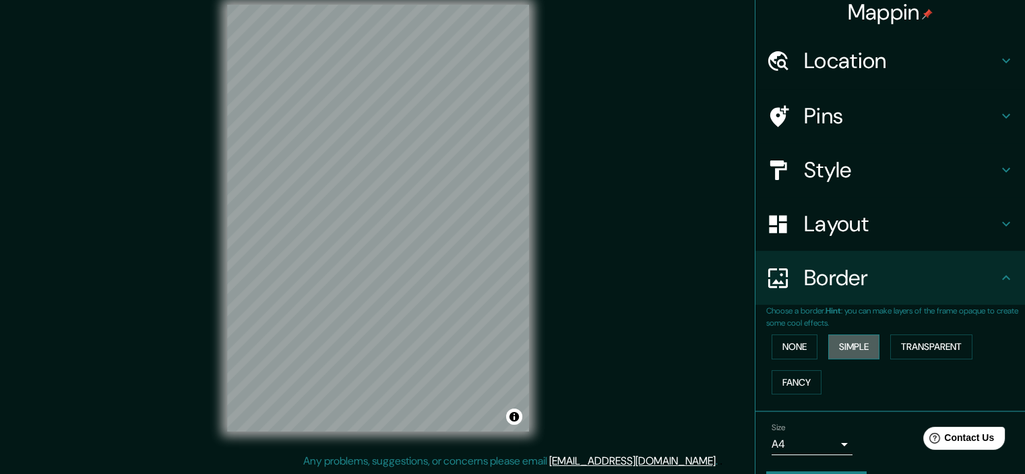
click at [843, 343] on button "Simple" at bounding box center [853, 346] width 51 height 25
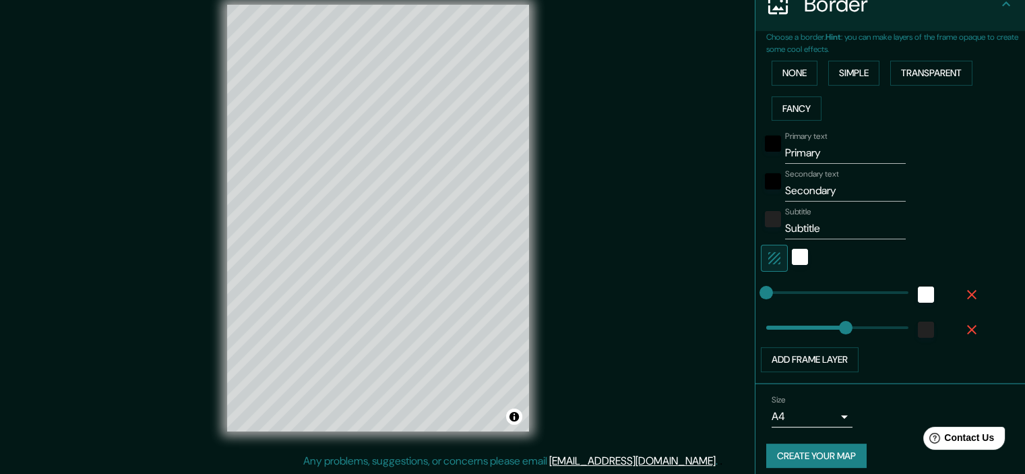
scroll to position [291, 0]
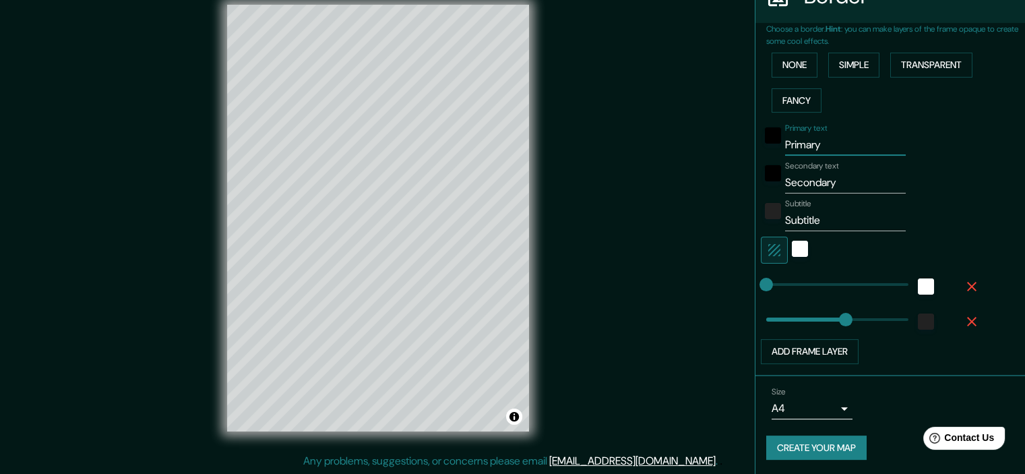
drag, startPoint x: 819, startPoint y: 143, endPoint x: 725, endPoint y: 142, distance: 94.3
click at [730, 142] on div "Mappin Location [GEOGRAPHIC_DATA], [GEOGRAPHIC_DATA], [GEOGRAPHIC_DATA] Pins St…" at bounding box center [512, 228] width 1025 height 491
type input "[PERSON_NAME]"
drag, startPoint x: 835, startPoint y: 180, endPoint x: 744, endPoint y: 180, distance: 90.9
click at [744, 180] on div "Mappin Location [GEOGRAPHIC_DATA], [GEOGRAPHIC_DATA], [GEOGRAPHIC_DATA] Pins St…" at bounding box center [512, 228] width 1025 height 491
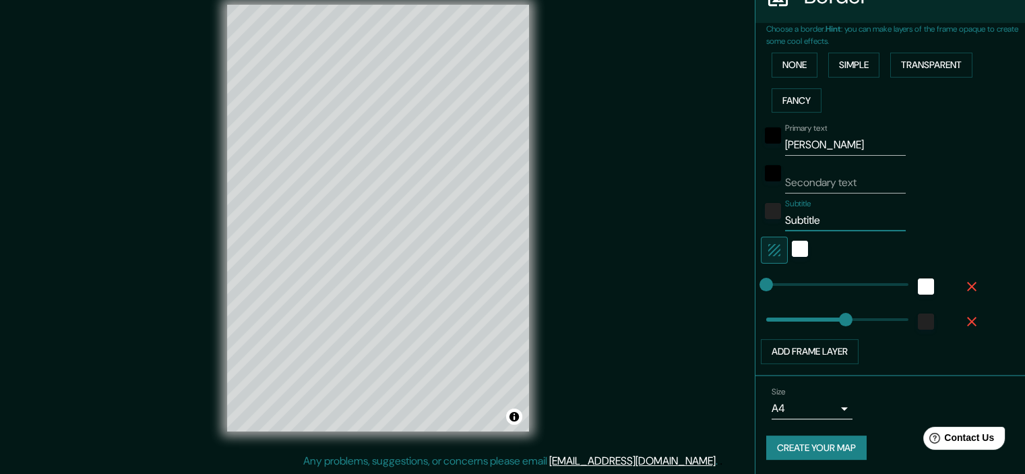
drag, startPoint x: 822, startPoint y: 220, endPoint x: 757, endPoint y: 221, distance: 65.4
click at [760, 221] on div "Subtitle Subtitle" at bounding box center [870, 215] width 221 height 32
click at [833, 226] on input "LAT 43." at bounding box center [845, 220] width 121 height 22
click at [896, 218] on div "Subtitle [GEOGRAPHIC_DATA]." at bounding box center [870, 215] width 221 height 32
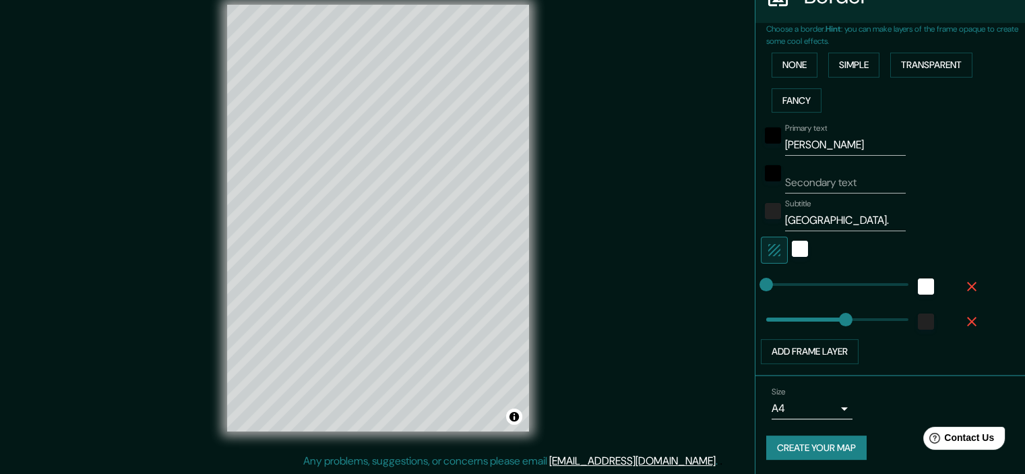
click at [881, 220] on input "[GEOGRAPHIC_DATA]." at bounding box center [845, 220] width 121 height 22
click at [887, 220] on input "[GEOGRAPHIC_DATA]." at bounding box center [845, 220] width 121 height 22
type input "[GEOGRAPHIC_DATA]"
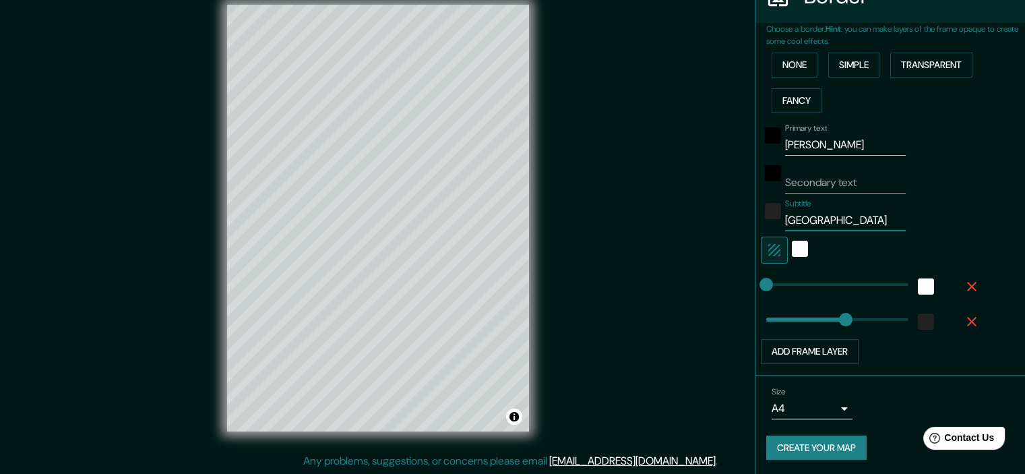
click at [805, 444] on button "Create your map" at bounding box center [816, 447] width 100 height 25
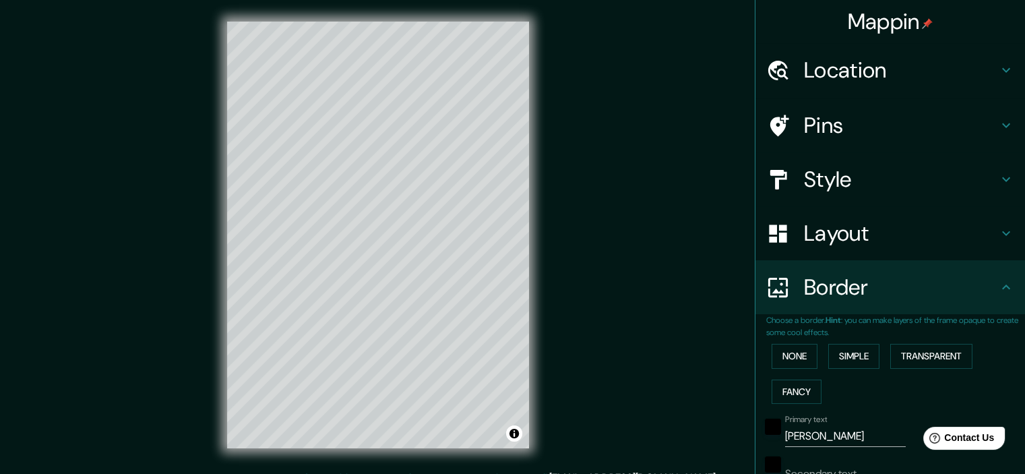
click at [880, 21] on h4 "Mappin" at bounding box center [890, 21] width 86 height 27
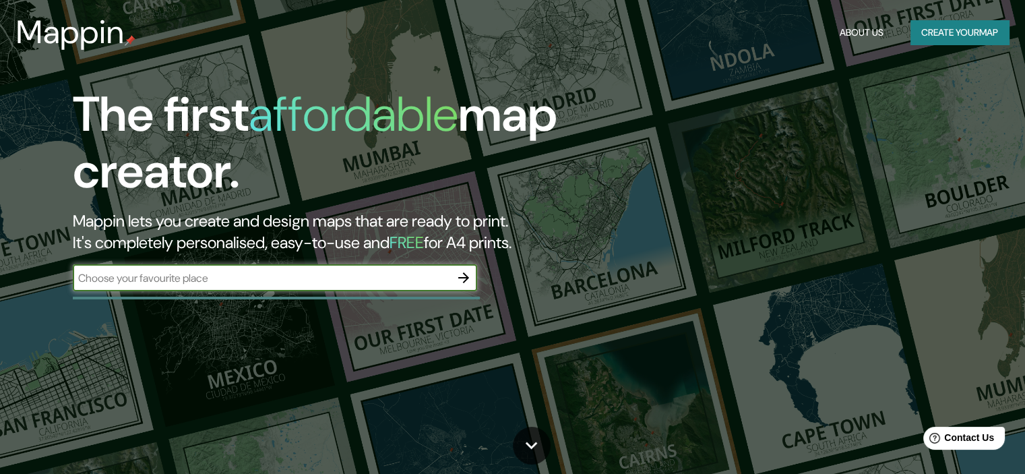
click at [848, 32] on button "About Us" at bounding box center [861, 32] width 55 height 25
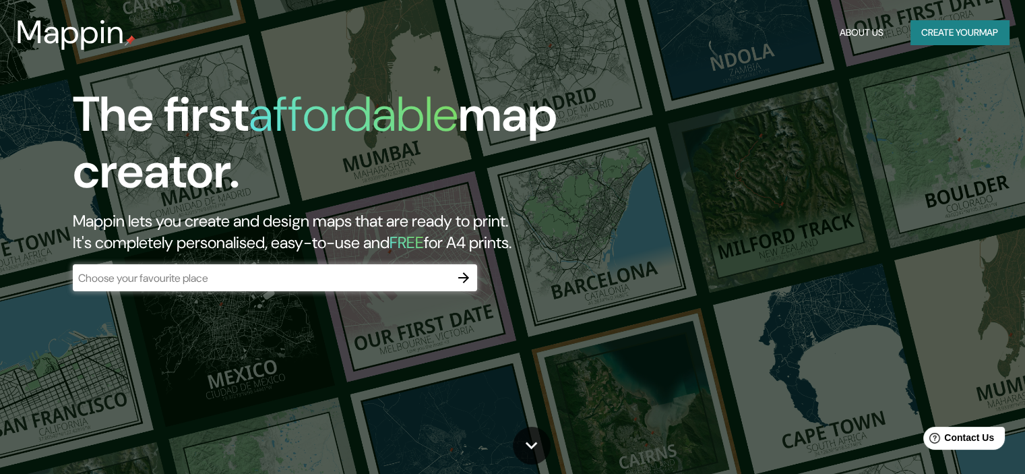
drag, startPoint x: 848, startPoint y: 32, endPoint x: 801, endPoint y: 6, distance: 54.0
click at [801, 6] on header "Mappin About Us Create your map" at bounding box center [512, 32] width 1025 height 65
click at [857, 26] on button "About Us" at bounding box center [861, 32] width 55 height 25
click at [68, 31] on h3 "Mappin" at bounding box center [70, 32] width 108 height 38
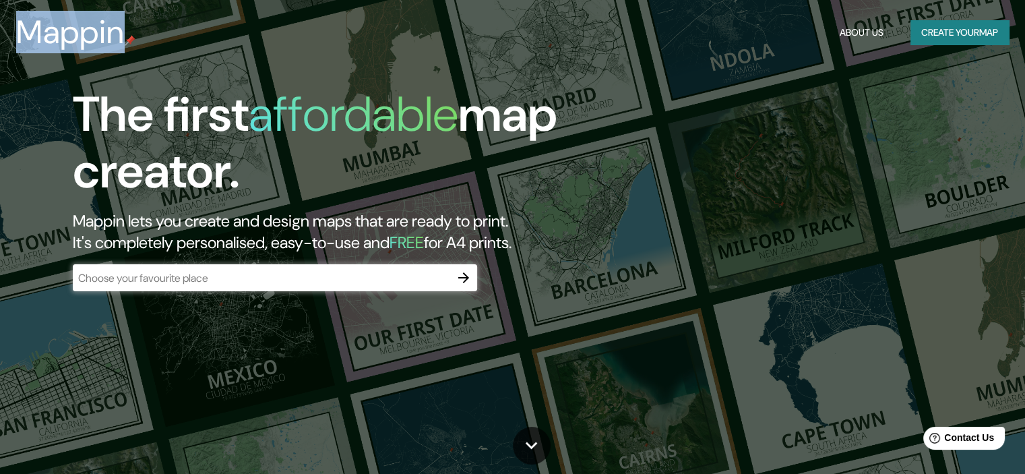
click at [68, 31] on h3 "Mappin" at bounding box center [70, 32] width 108 height 38
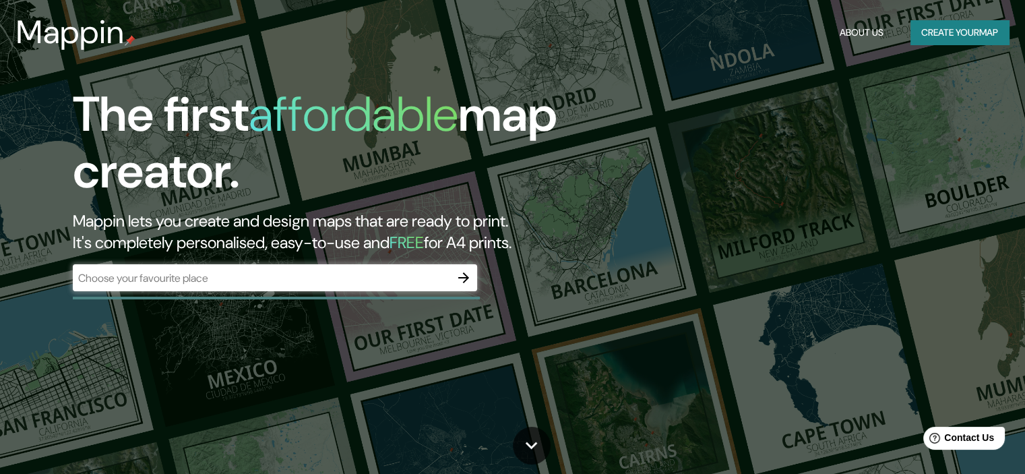
click at [424, 242] on h5 "FREE" at bounding box center [406, 242] width 34 height 21
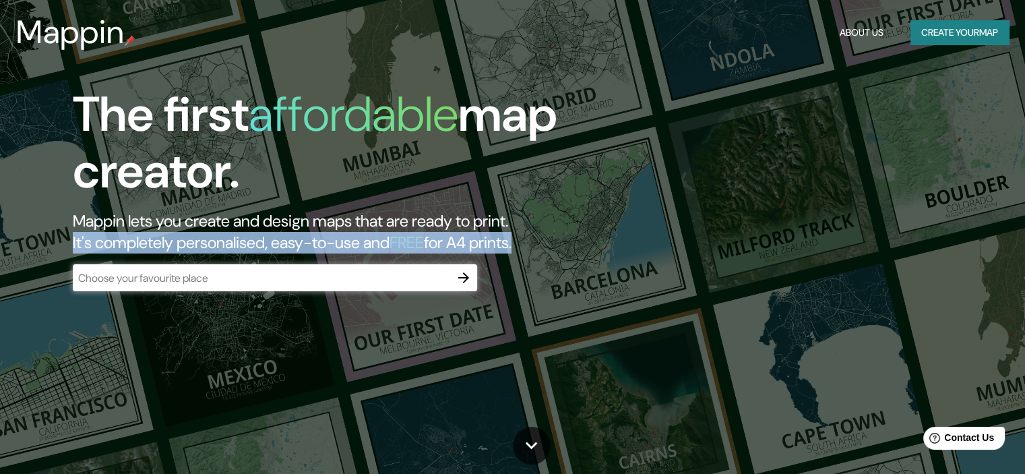
click at [424, 242] on h5 "FREE" at bounding box center [406, 242] width 34 height 21
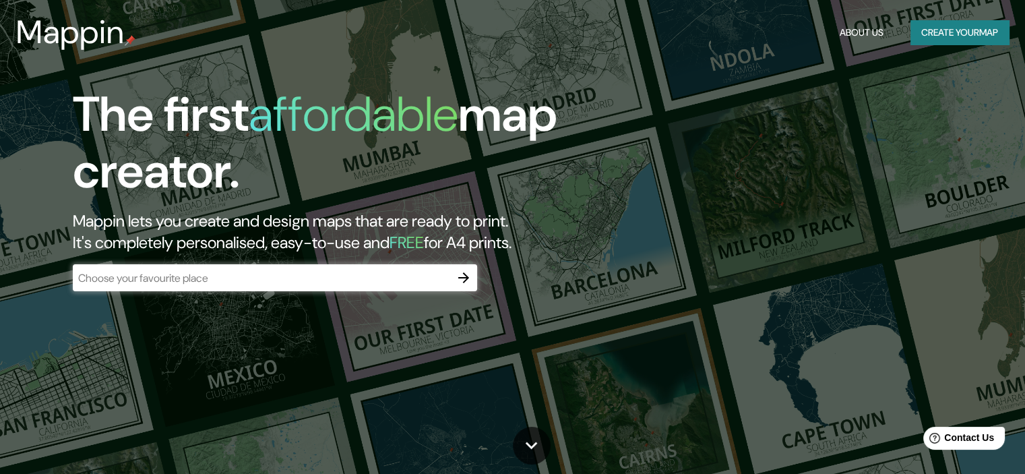
click at [704, 265] on div "The first affordable map creator. Mappin lets you create and design maps that a…" at bounding box center [512, 237] width 1025 height 474
click at [541, 445] on icon at bounding box center [531, 445] width 24 height 24
click at [972, 438] on span "Contact Us" at bounding box center [969, 437] width 52 height 11
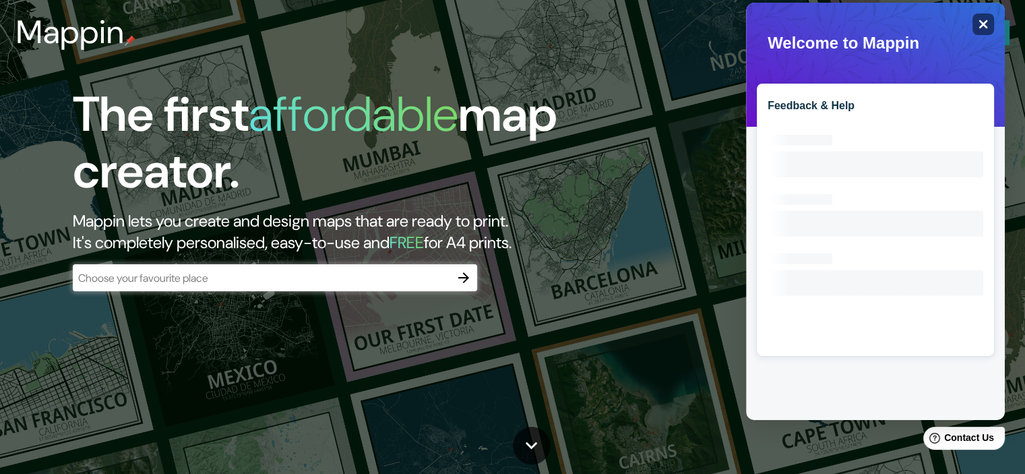
click at [984, 21] on icon "Close" at bounding box center [983, 24] width 9 height 9
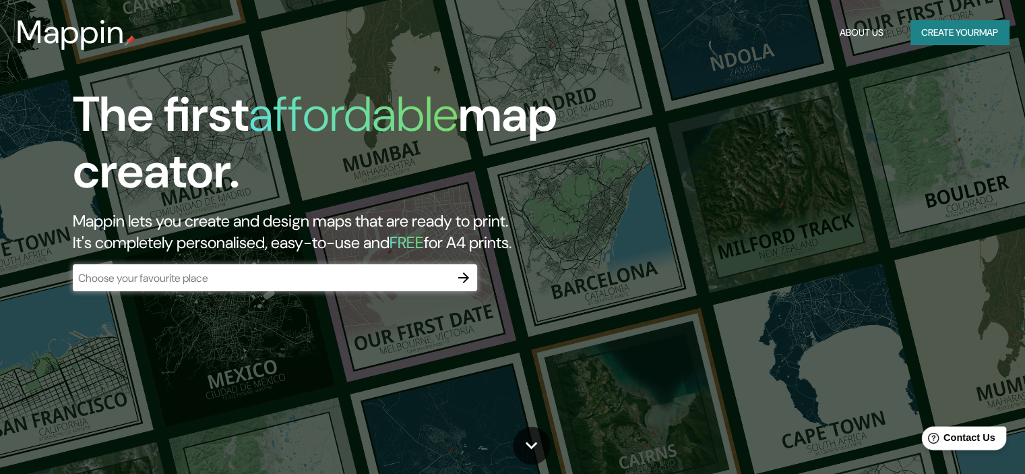
click at [968, 440] on span "Contact Us" at bounding box center [969, 437] width 52 height 11
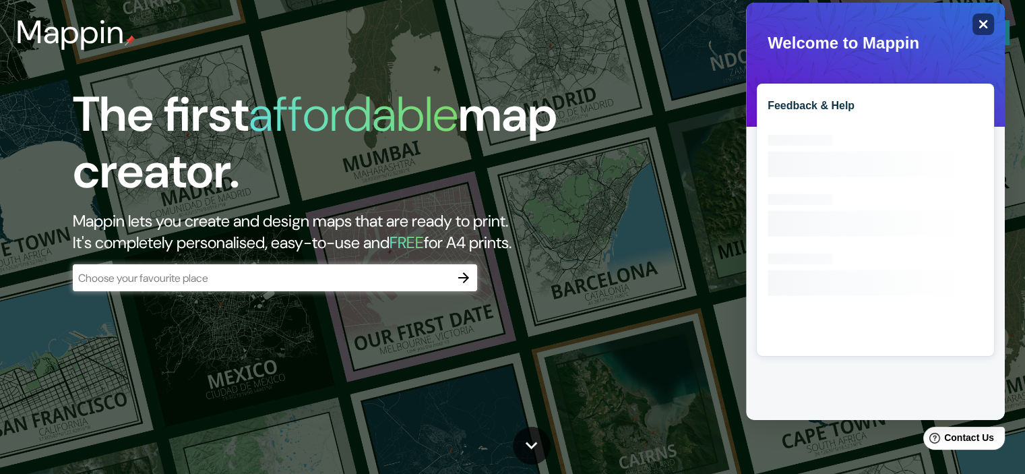
click at [981, 22] on icon "Close" at bounding box center [983, 24] width 9 height 9
